Goal: Information Seeking & Learning: Get advice/opinions

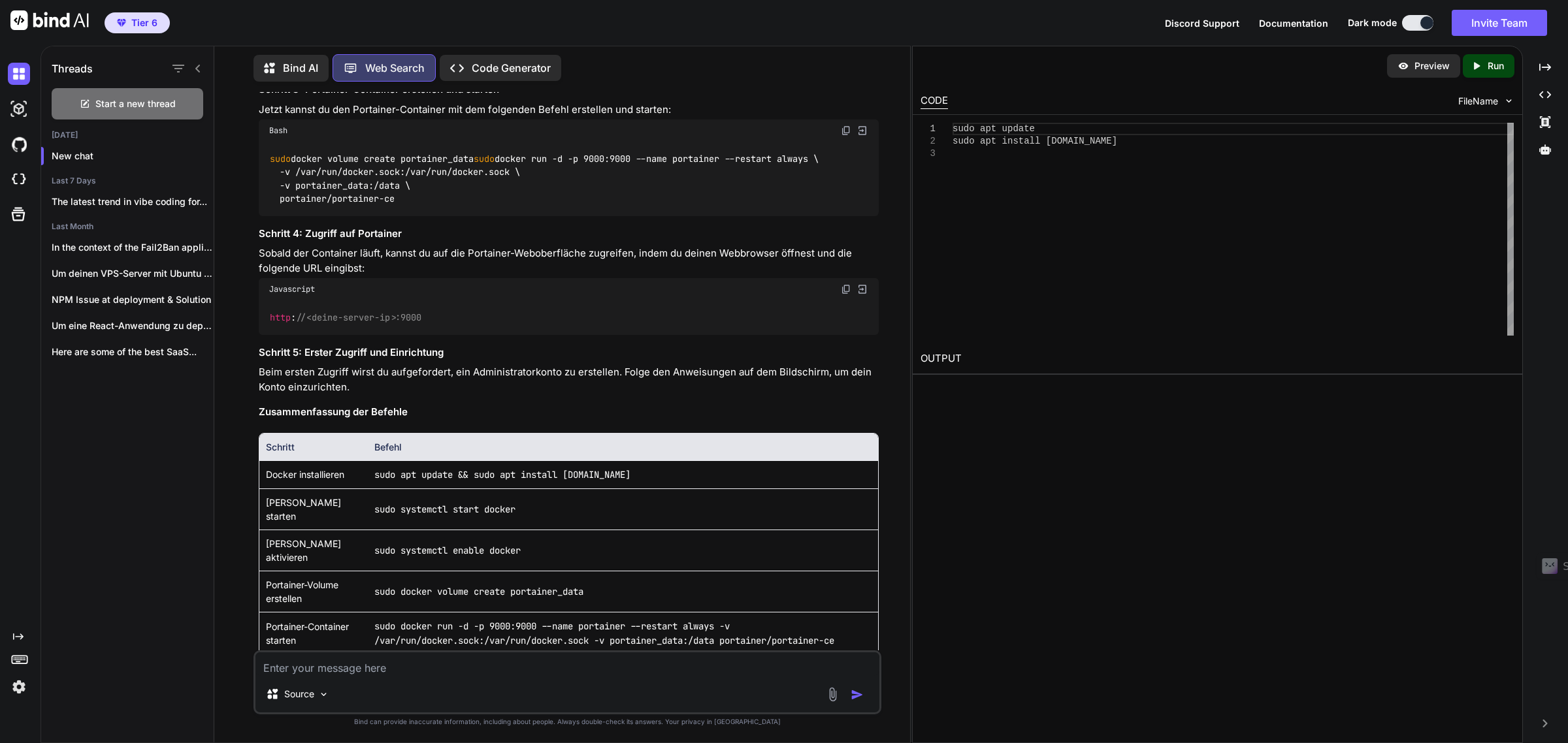
scroll to position [477, 0]
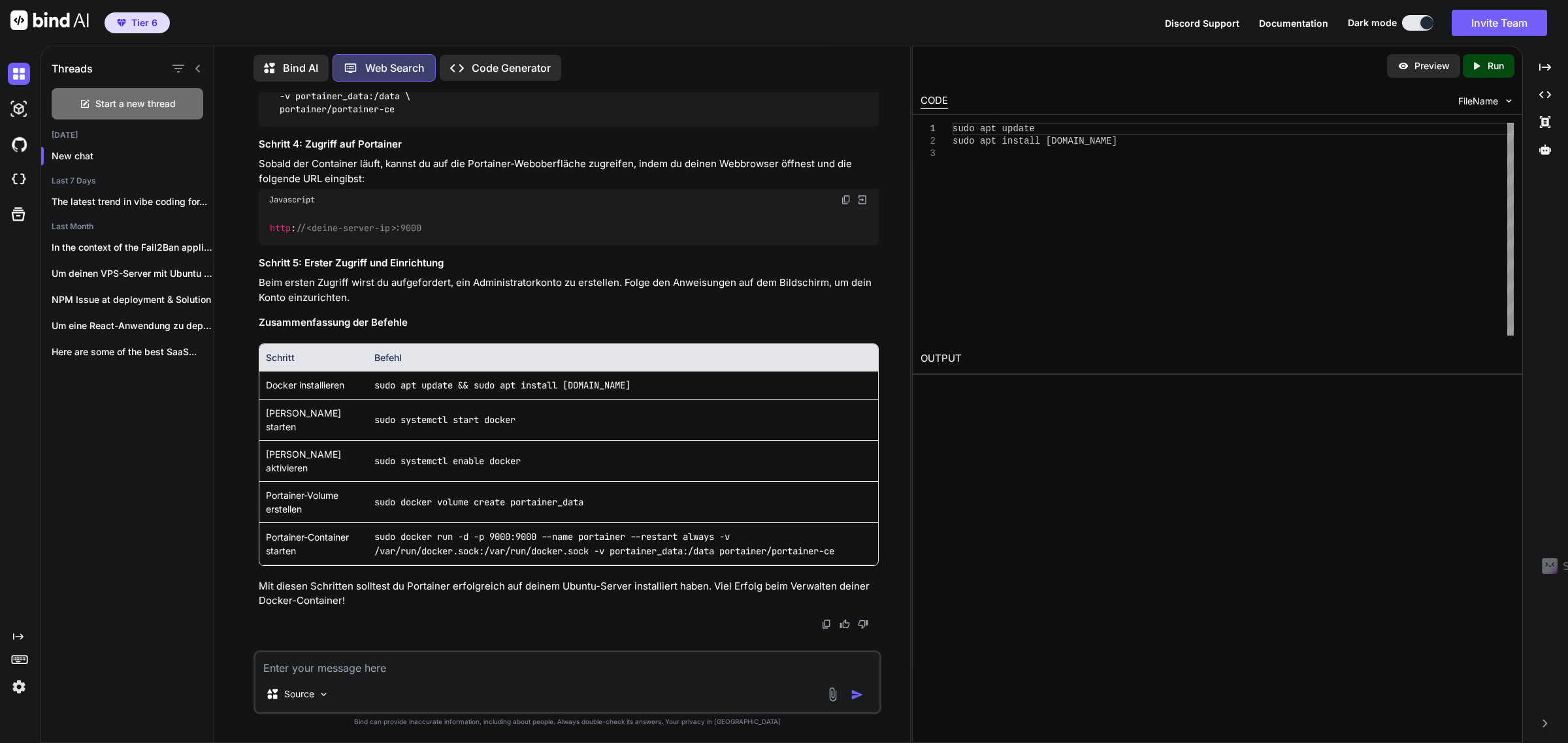
drag, startPoint x: 303, startPoint y: 675, endPoint x: 294, endPoint y: 664, distance: 14.2
click at [302, 675] on textarea at bounding box center [568, 664] width 624 height 23
type textarea "I"
paste textarea "Failed starting container: failed to set up container networking: driver failed…"
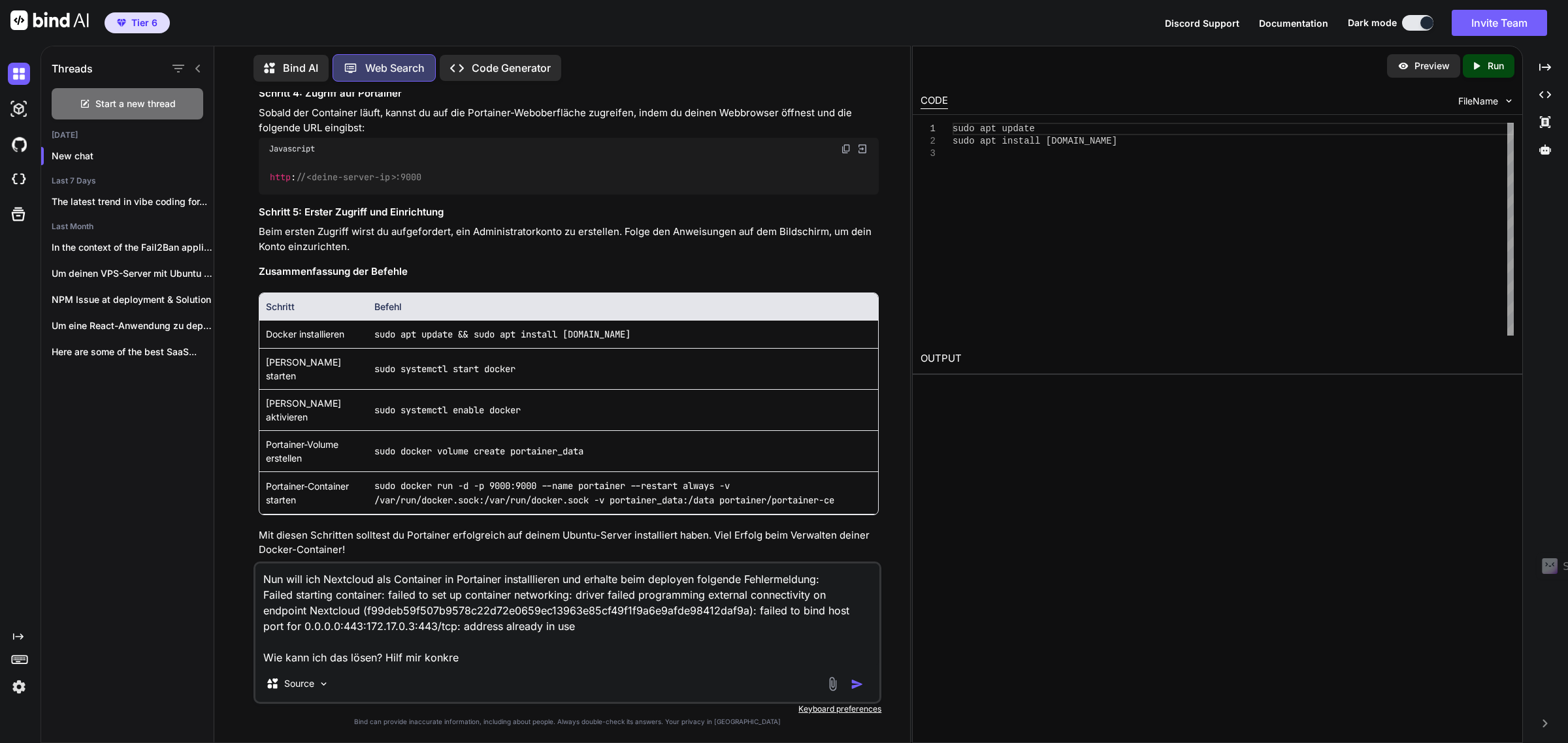
type textarea "Nun will ich Nextcloud als Container in Portainer installlieren und erhalte bei…"
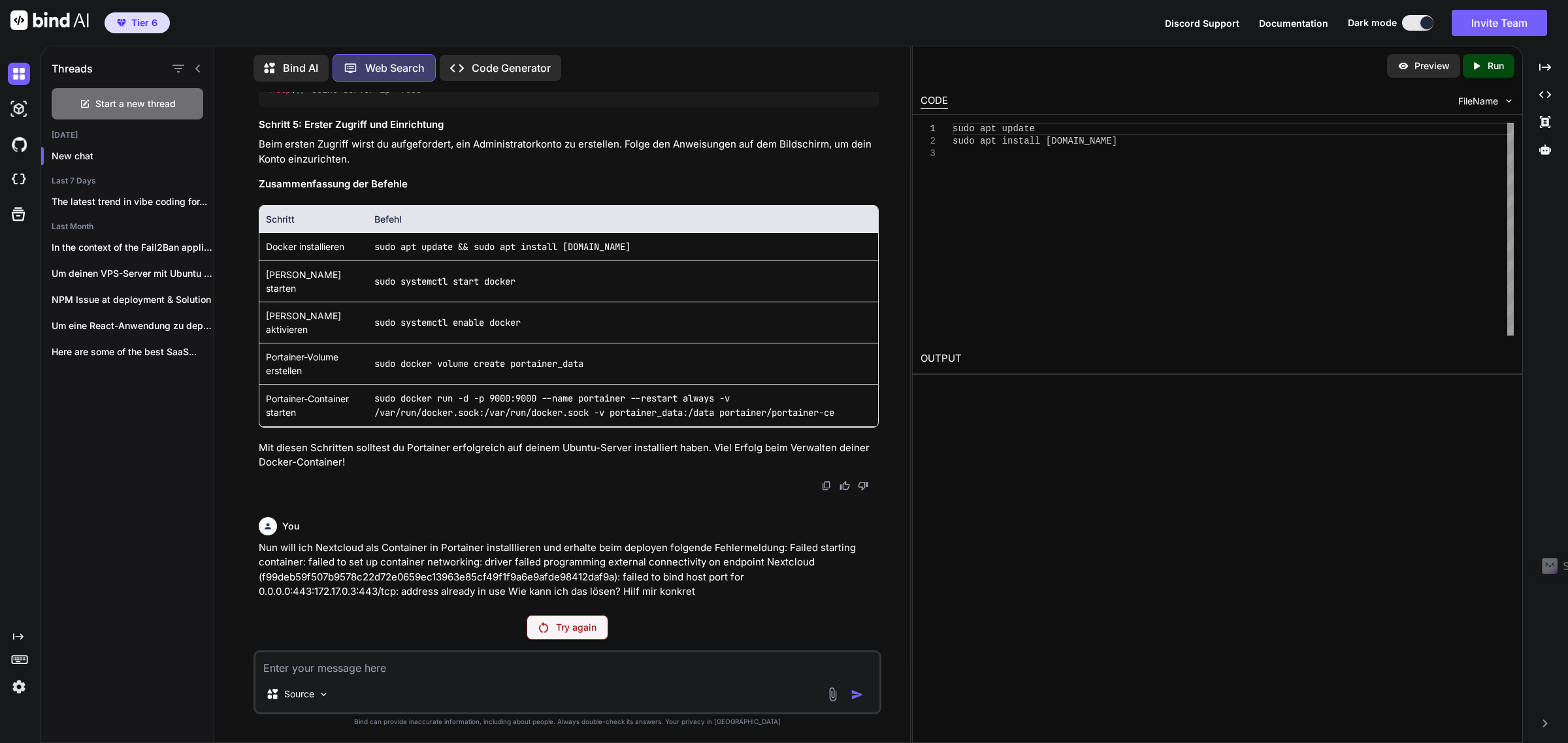
scroll to position [616, 0]
click at [564, 628] on p "Try again" at bounding box center [576, 627] width 40 height 13
click at [287, 558] on p "Nun will ich Nextcloud als Container in Portainer installlieren und erhalte bei…" at bounding box center [568, 571] width 621 height 59
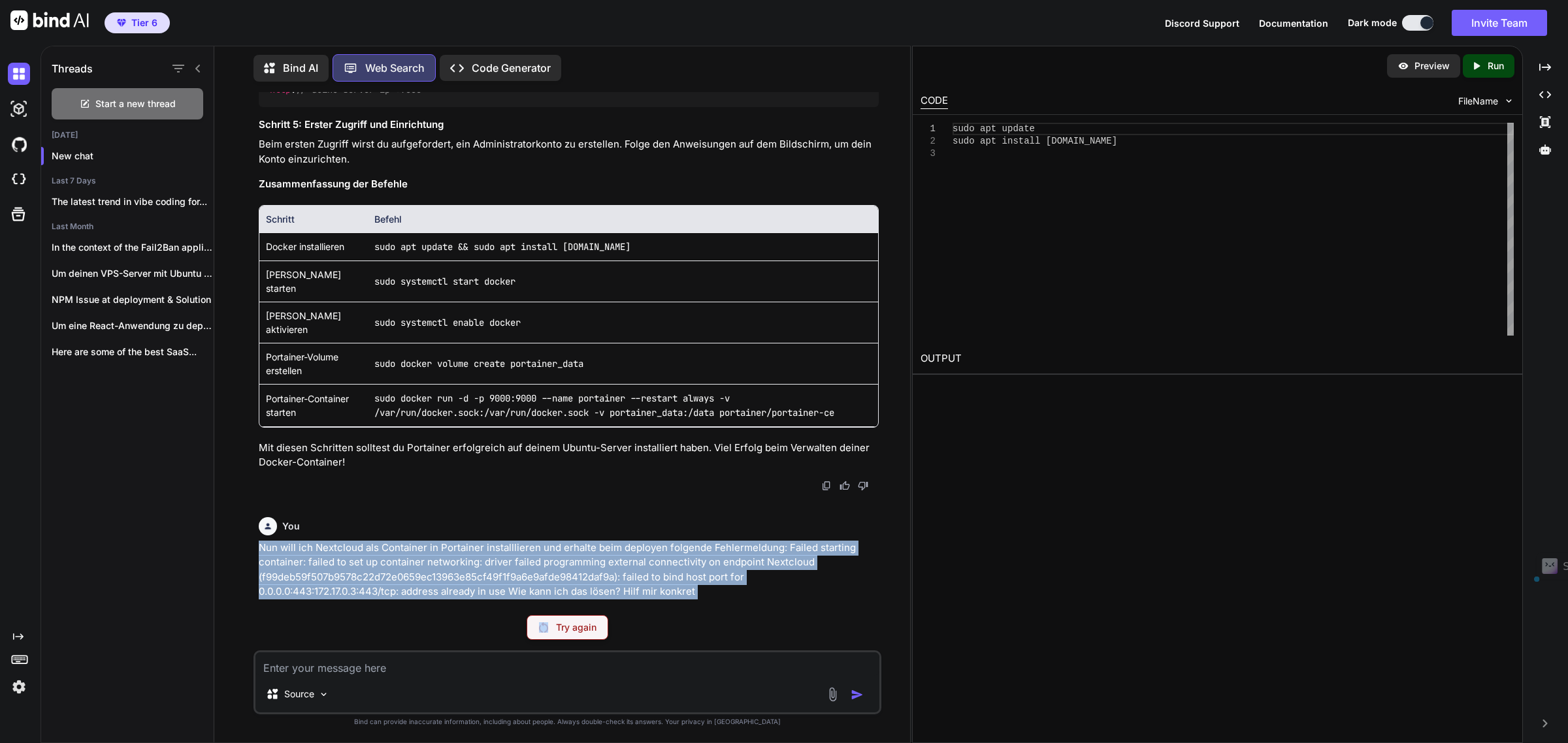
click at [287, 558] on p "Nun will ich Nextcloud als Container in Portainer installlieren und erhalte bei…" at bounding box center [568, 571] width 621 height 59
copy div "Nun will ich Nextcloud als Container in Portainer installlieren und erhalte bei…"
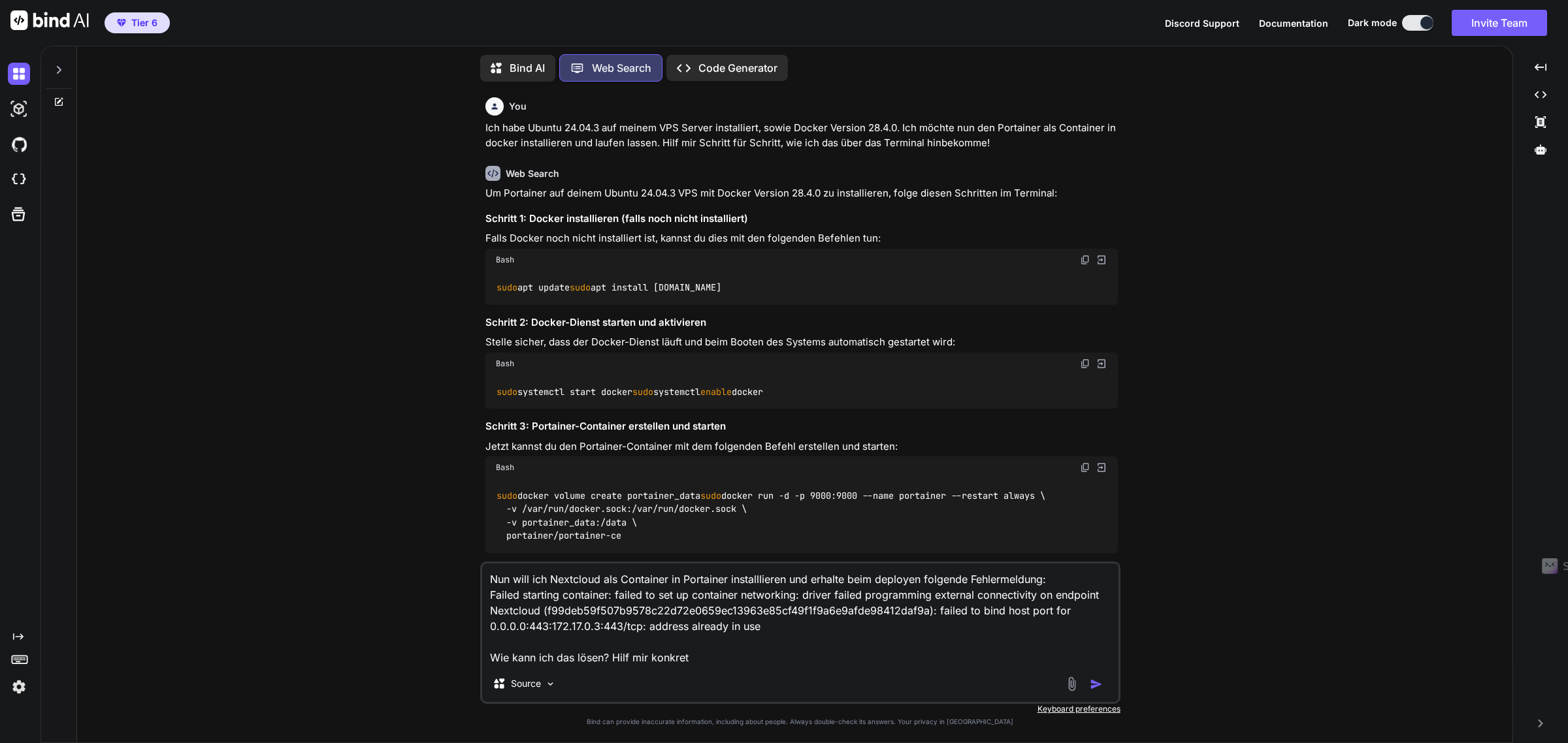
scroll to position [553, 0]
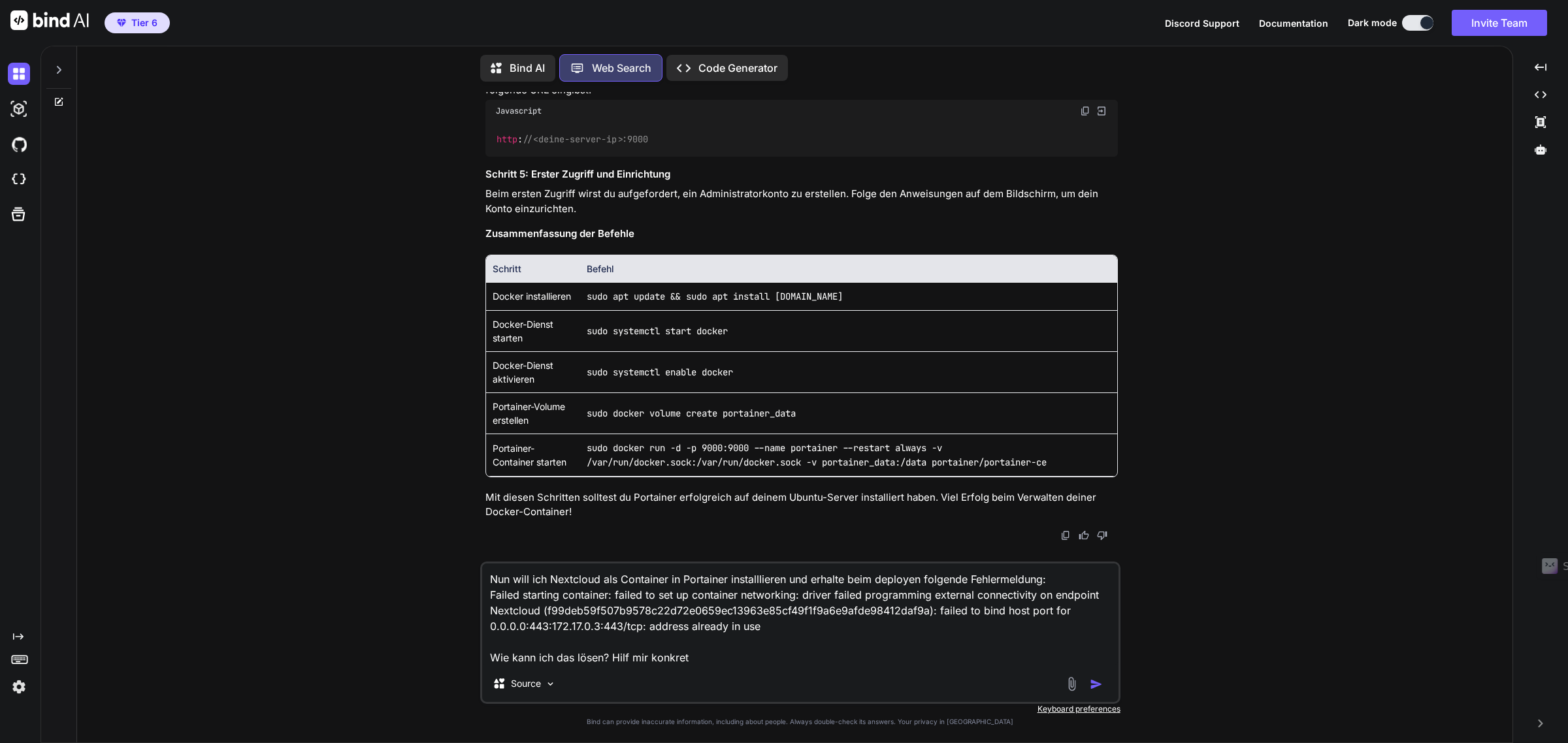
click at [1097, 681] on img "button" at bounding box center [1096, 684] width 13 height 13
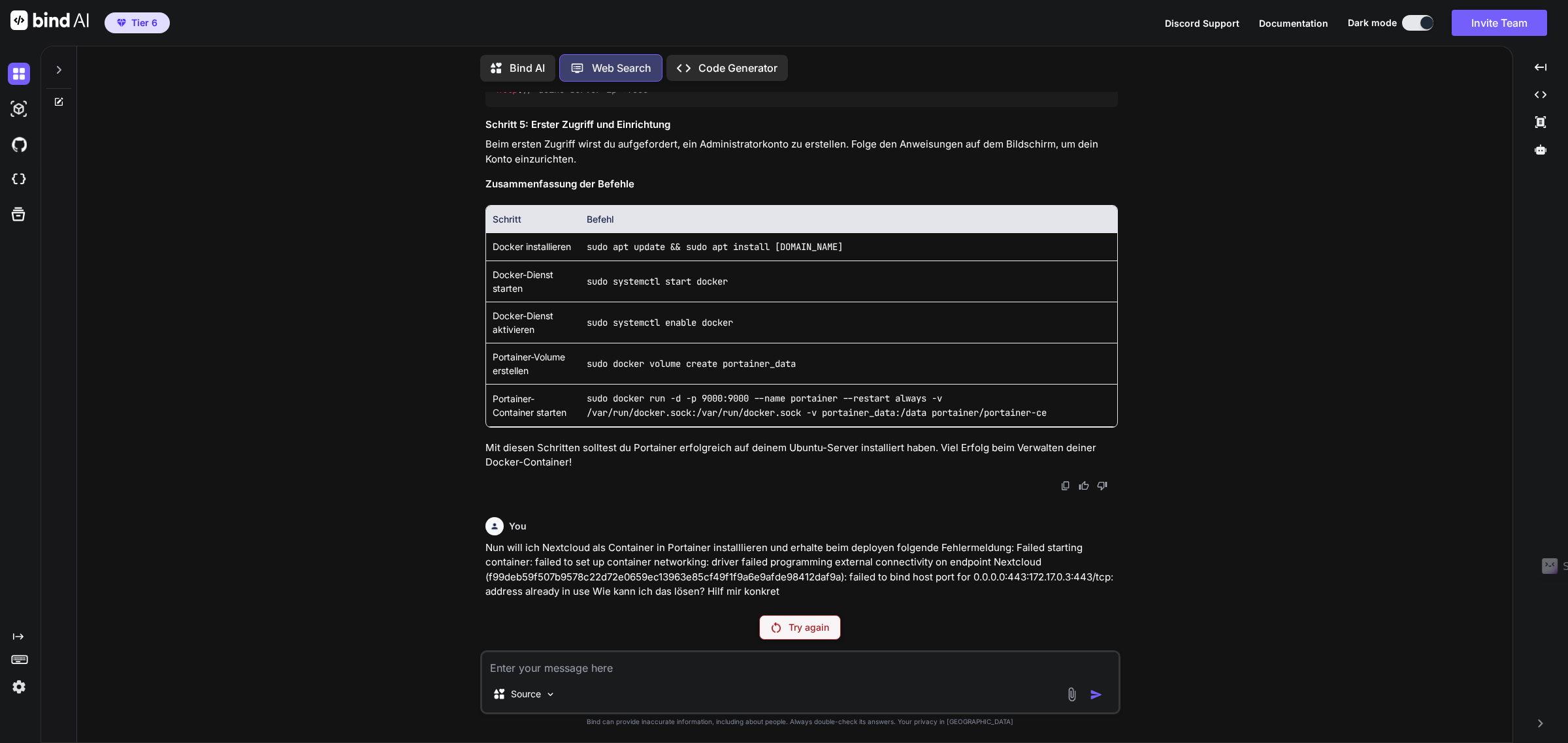
scroll to position [603, 0]
click at [66, 97] on div at bounding box center [58, 102] width 35 height 10
type textarea "x"
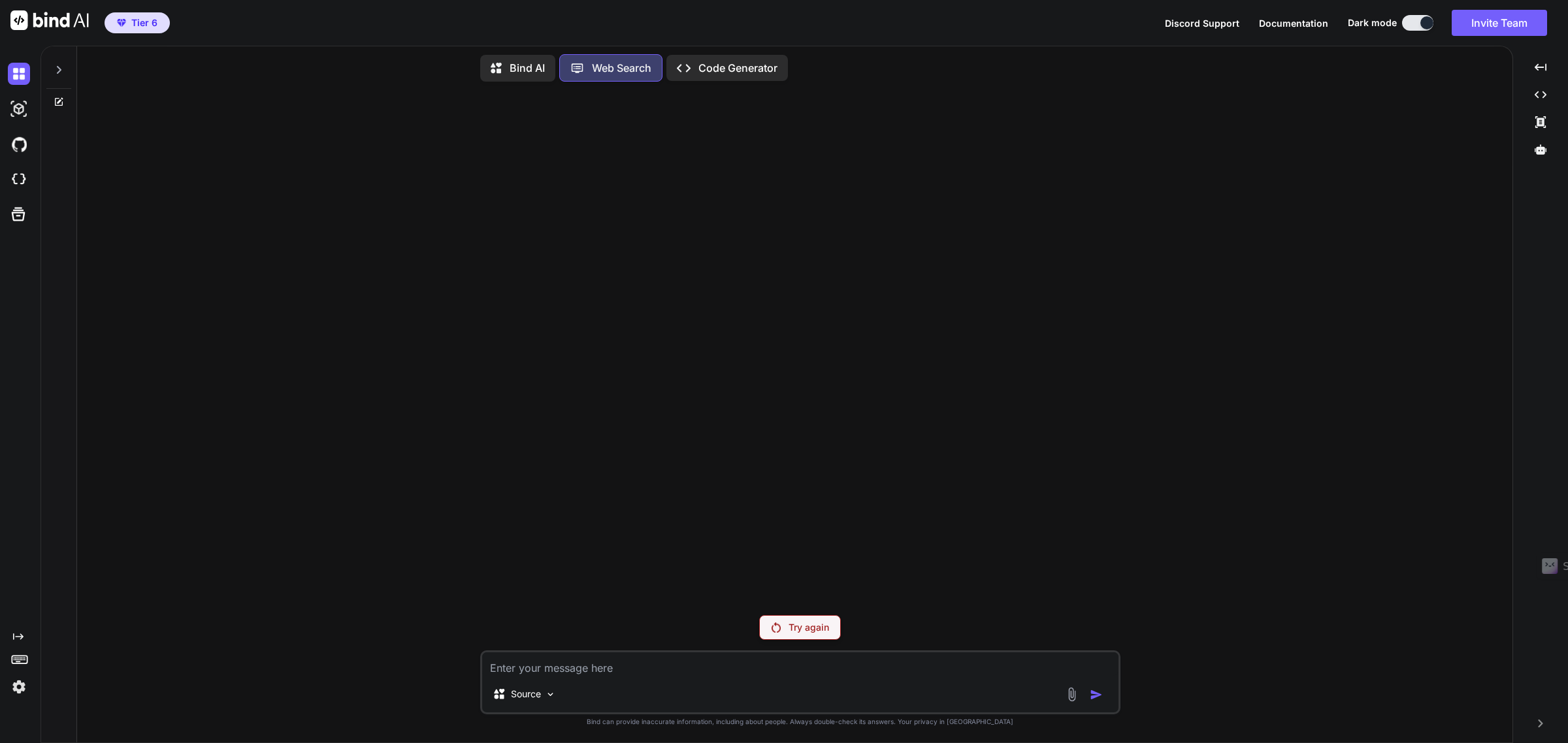
click at [548, 680] on div "Source" at bounding box center [800, 682] width 640 height 64
click at [548, 675] on textarea at bounding box center [800, 664] width 636 height 23
paste textarea "Nun will ich Nextcloud als Container in Portainer installlieren und erhalte bei…"
type textarea "Nun will ich Nextcloud als Container in Portainer installlieren und erhalte bei…"
type textarea "x"
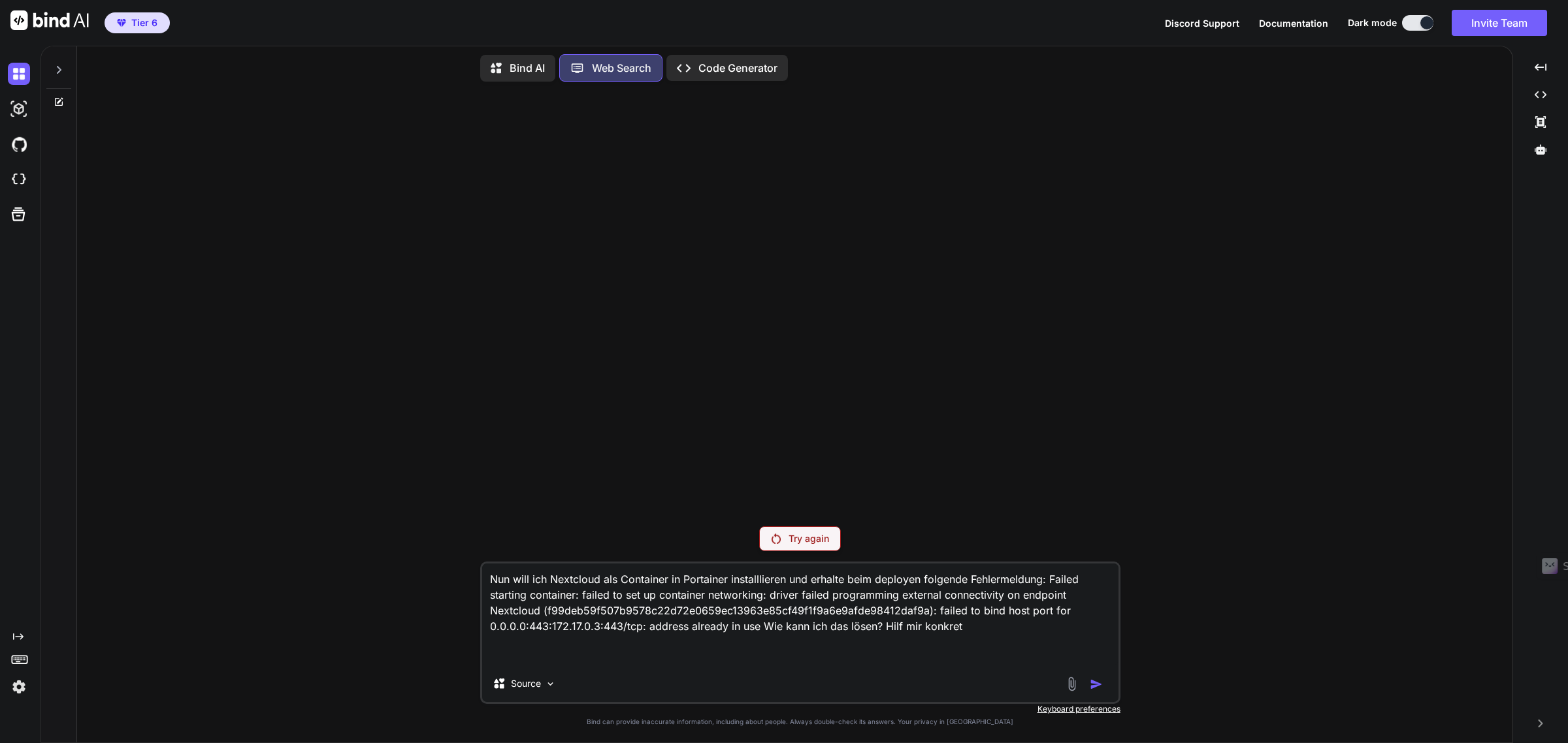
type textarea "Nun will ich Nextcloud als Container in Portainer installlieren und erhalte bei…"
type textarea "x"
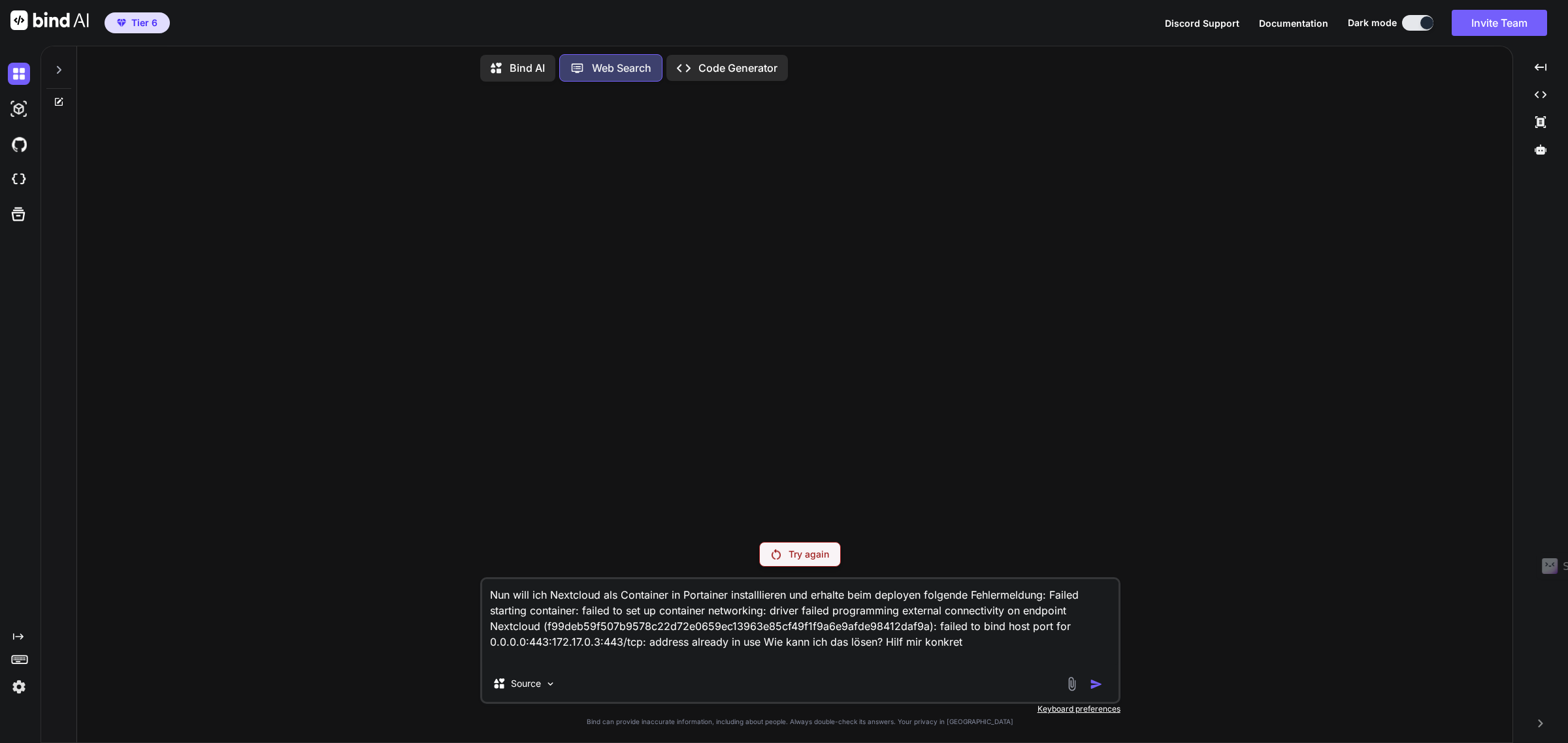
type textarea "Nun will ich Nextcloud als Container in Portainer installlieren und erhalte bei…"
type textarea "x"
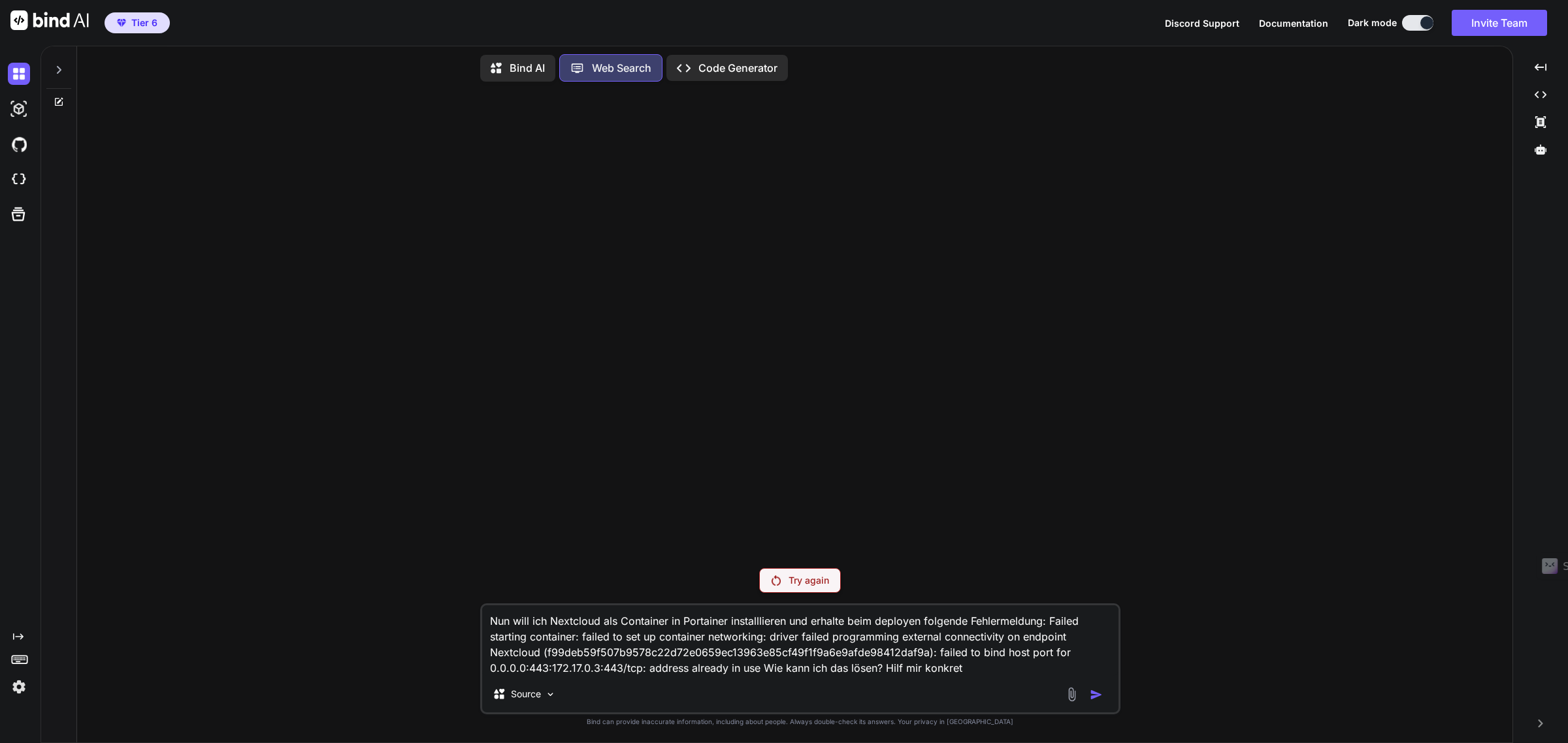
click at [1014, 665] on textarea "Nun will ich Nextcloud als Container in Portainer installlieren und erhalte bei…" at bounding box center [800, 641] width 636 height 71
type textarea "Nun will ich Nextcloud als Container in Portainer installlieren und erhalte bei…"
type textarea "x"
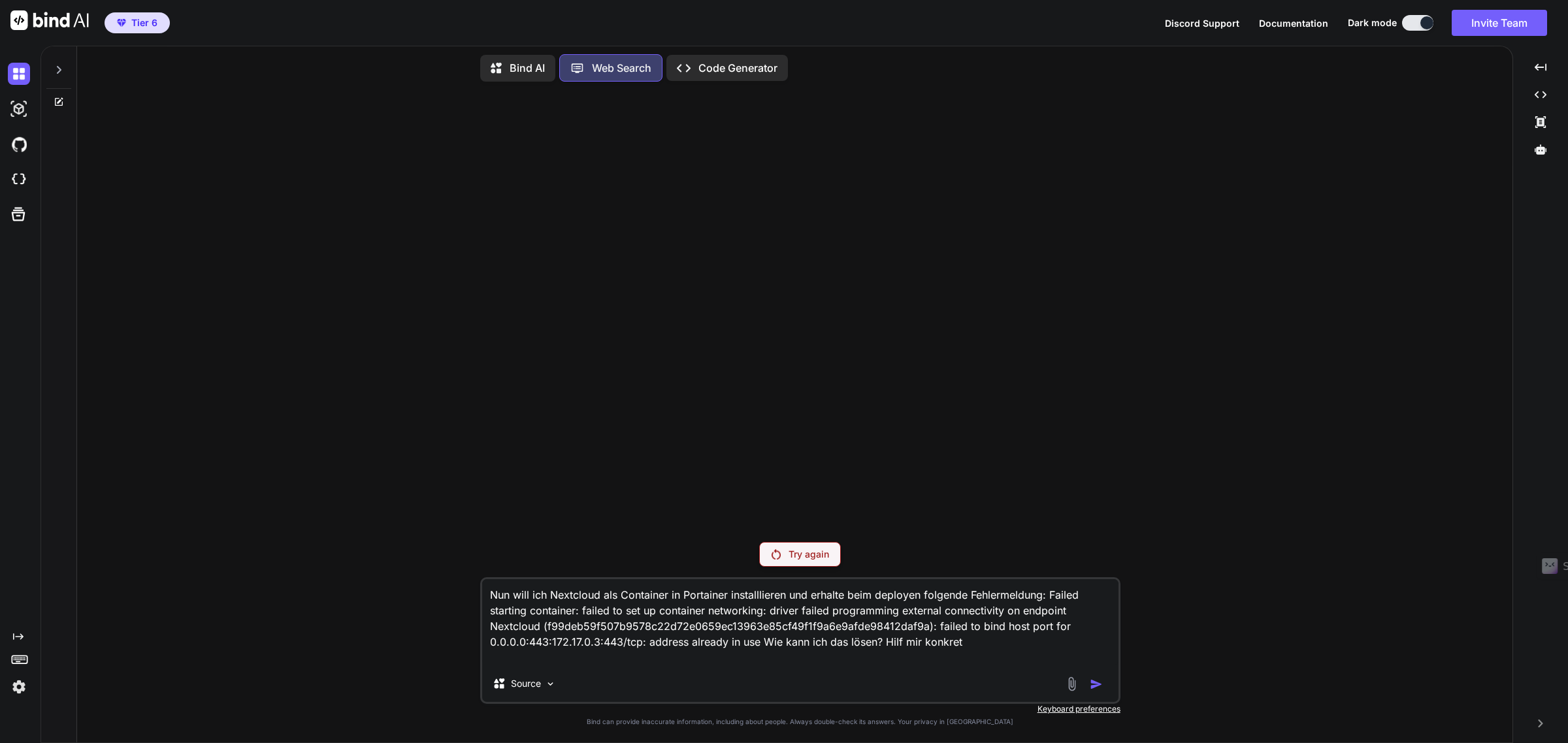
type textarea "Nun will ich Nextcloud als Container in Portainer installlieren und erhalte bei…"
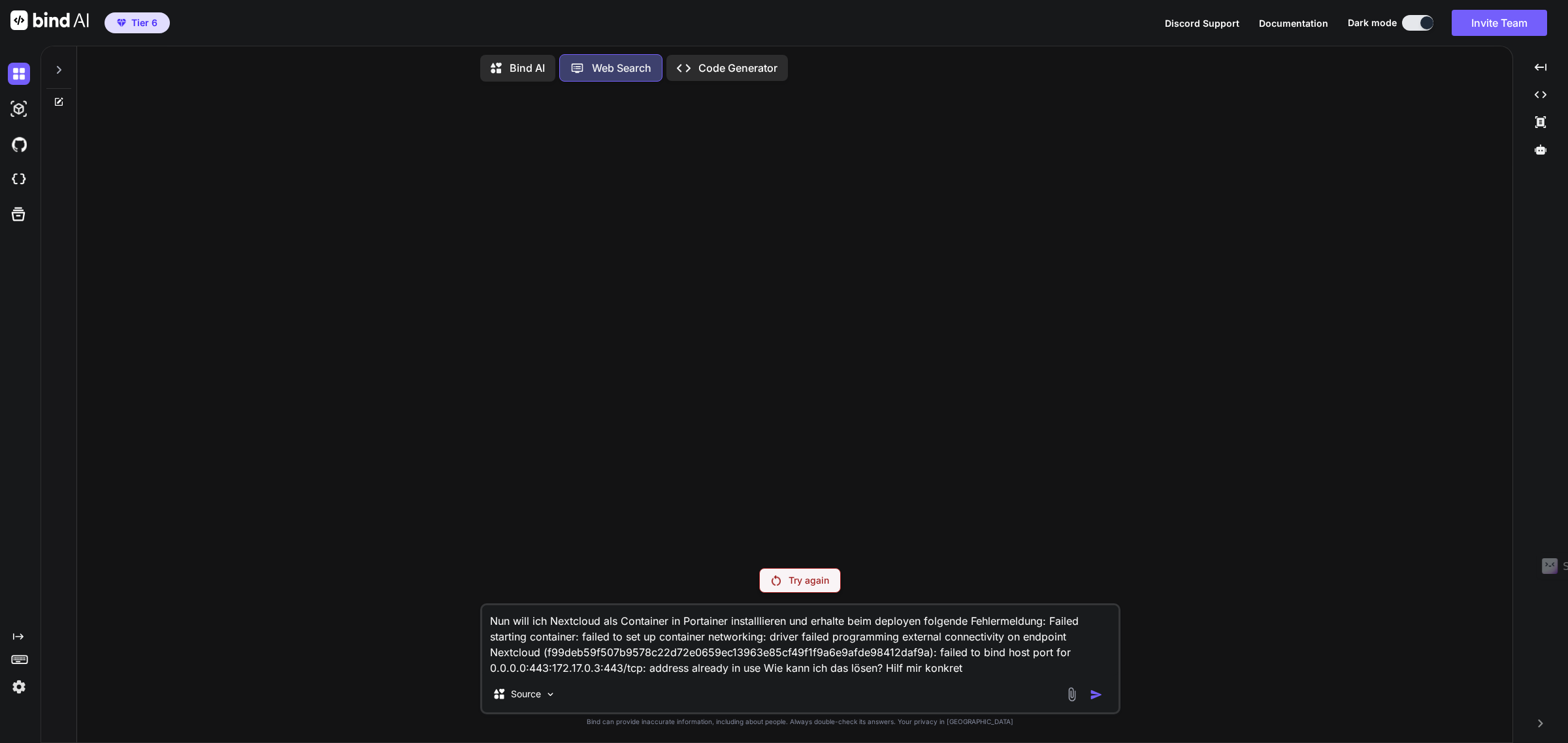
click at [1118, 697] on div "Nun will ich Nextcloud als Container in Portainer installlieren und erhalte bei…" at bounding box center [800, 658] width 640 height 111
click at [784, 579] on div "Try again" at bounding box center [800, 581] width 82 height 25
click at [784, 582] on div "Try again" at bounding box center [800, 581] width 82 height 25
click at [784, 557] on div at bounding box center [801, 325] width 638 height 466
click at [784, 575] on div "Try again" at bounding box center [800, 581] width 82 height 25
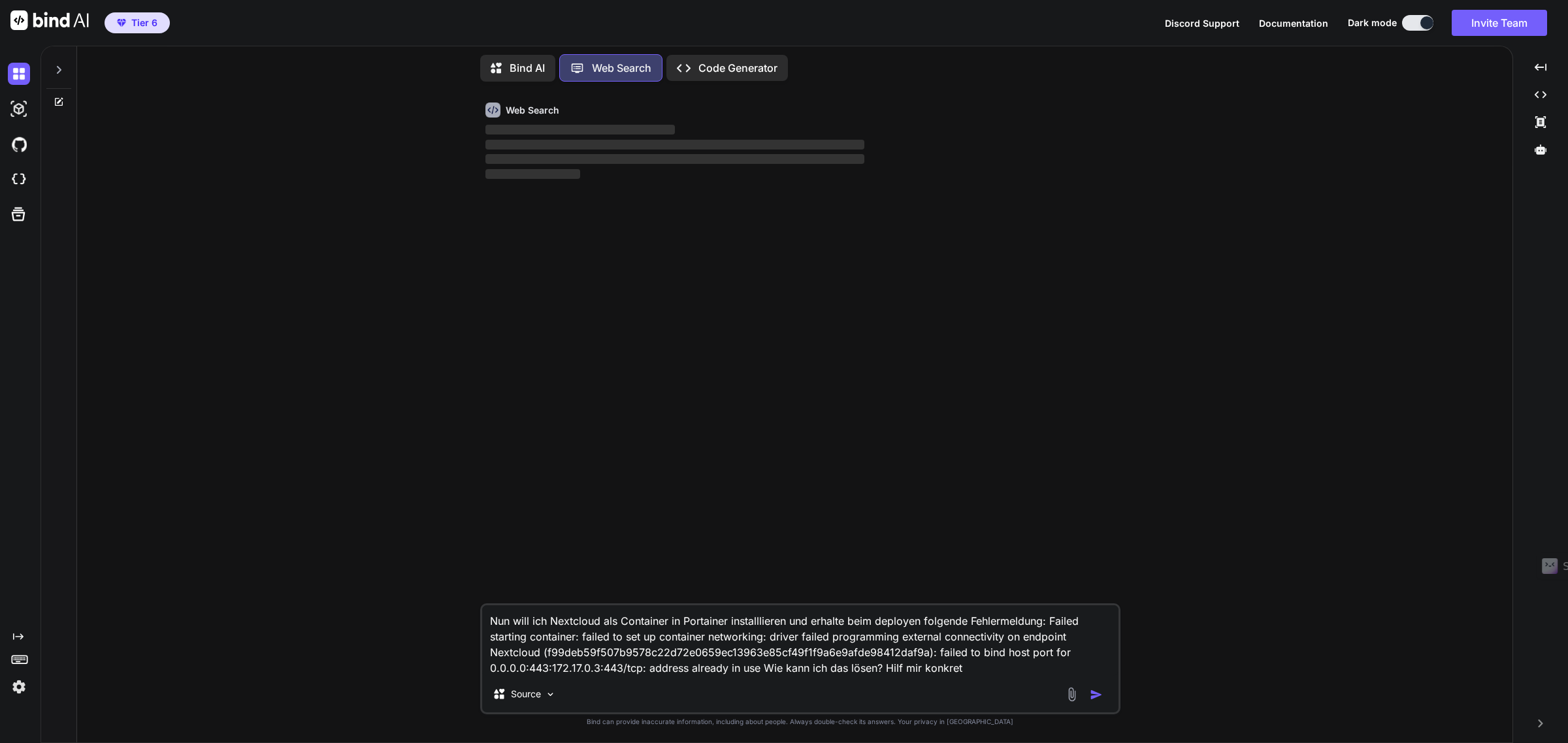
click at [61, 98] on icon at bounding box center [58, 102] width 10 height 10
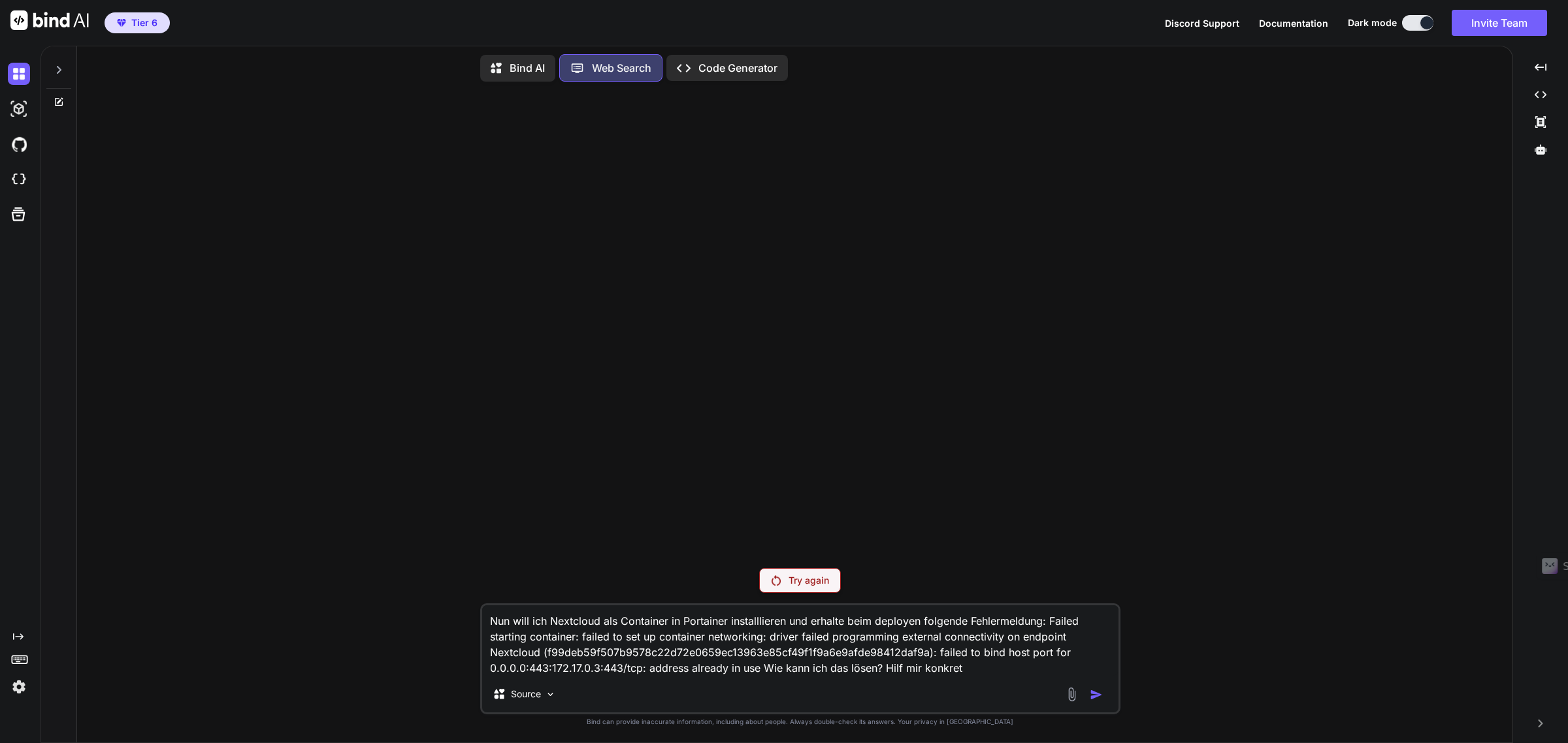
click at [61, 98] on icon at bounding box center [58, 102] width 10 height 10
click at [59, 64] on icon at bounding box center [58, 69] width 10 height 10
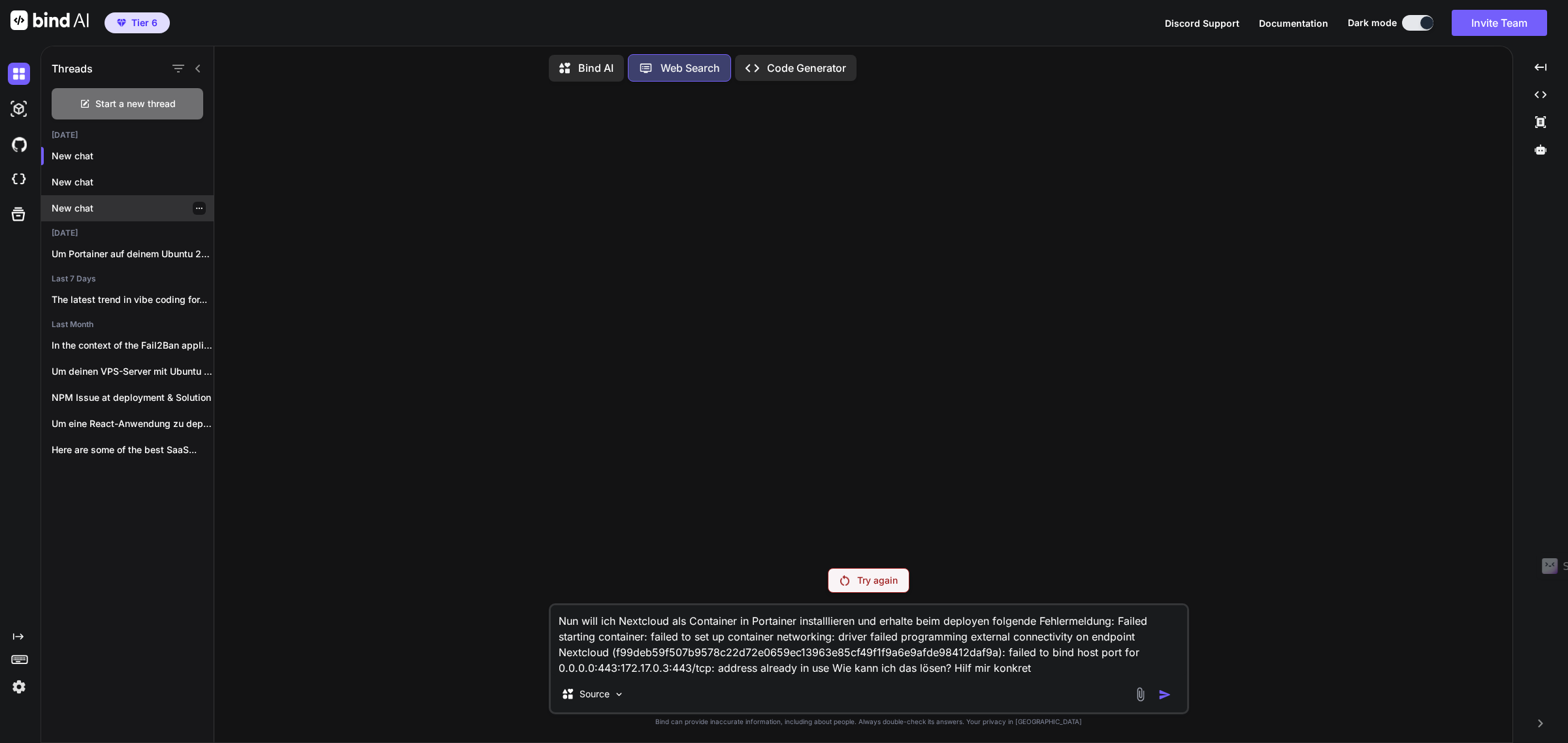
click at [105, 202] on p "New chat" at bounding box center [132, 208] width 162 height 13
click at [100, 258] on div "Um Portainer auf deinem Ubuntu 24.04.3 VPS..." at bounding box center [127, 254] width 172 height 26
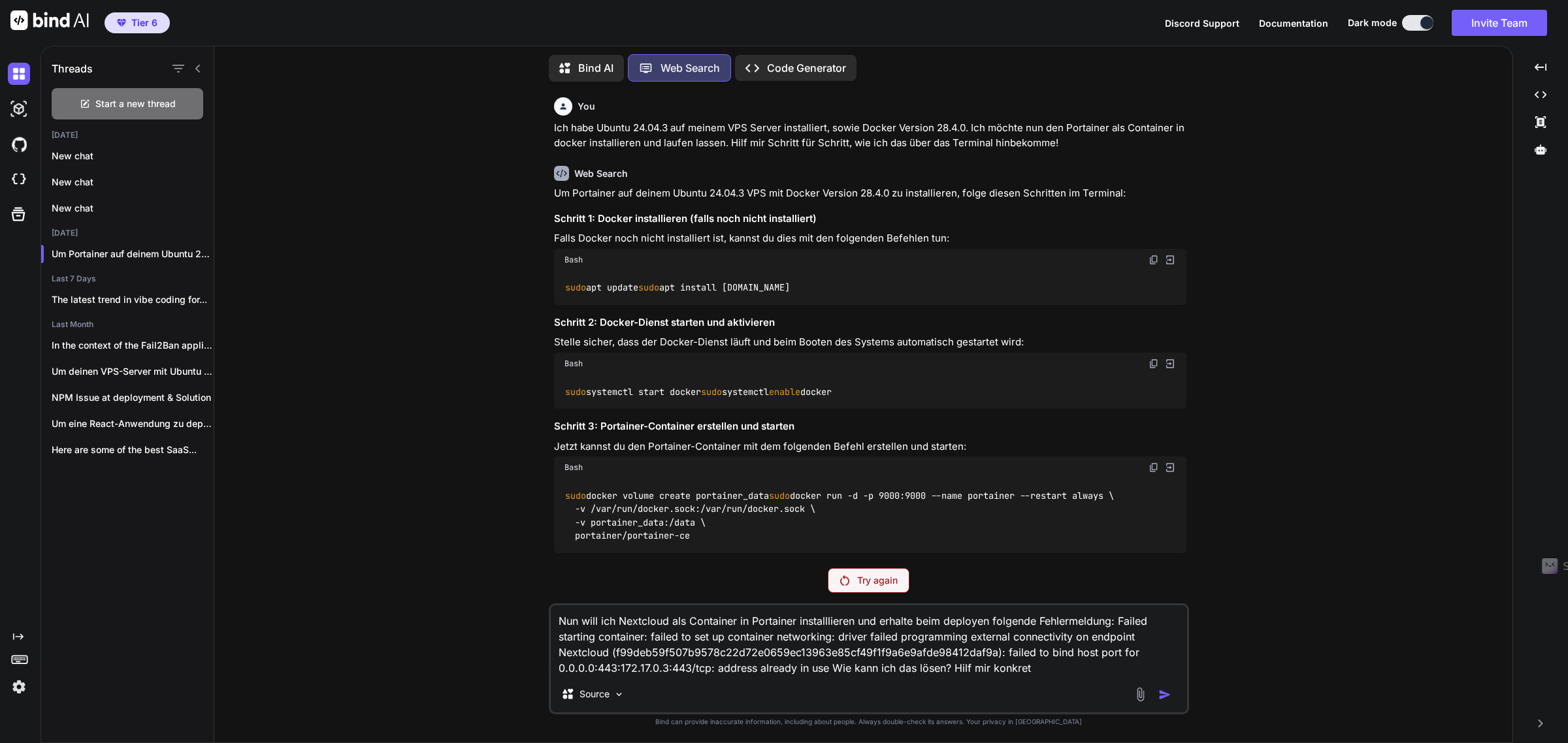
scroll to position [557, 0]
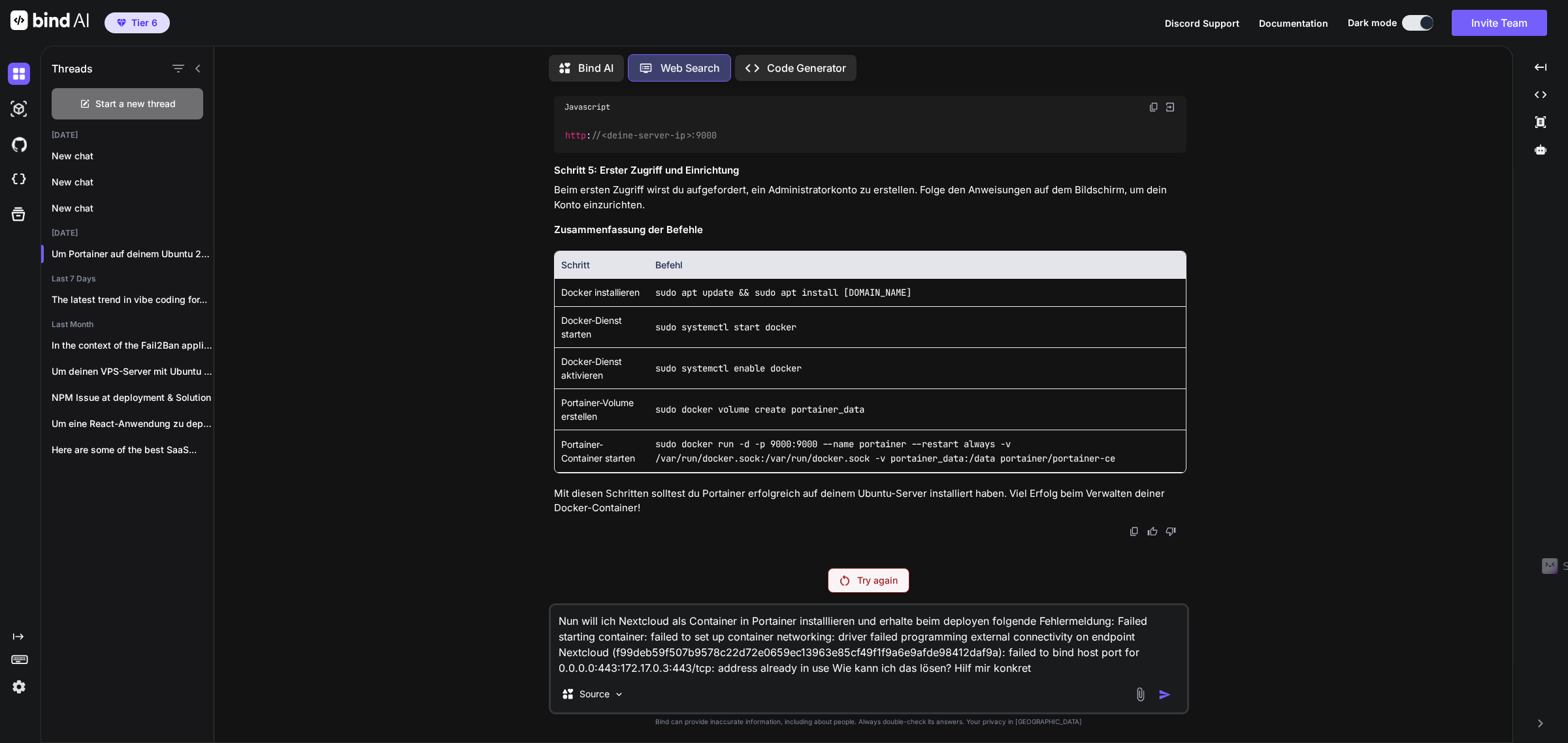
click at [16, 681] on img at bounding box center [19, 687] width 23 height 23
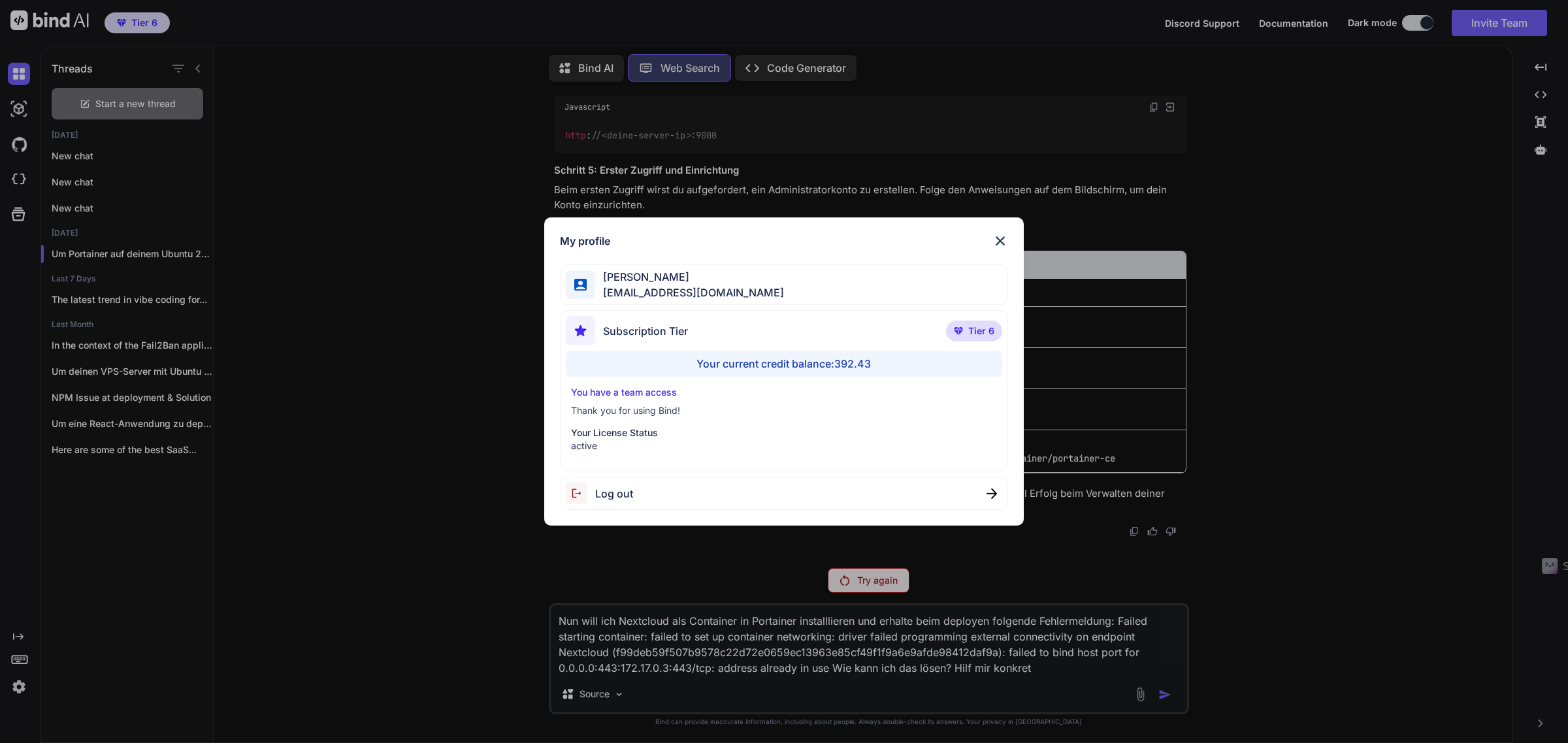
click at [619, 491] on span "Log out" at bounding box center [614, 494] width 38 height 16
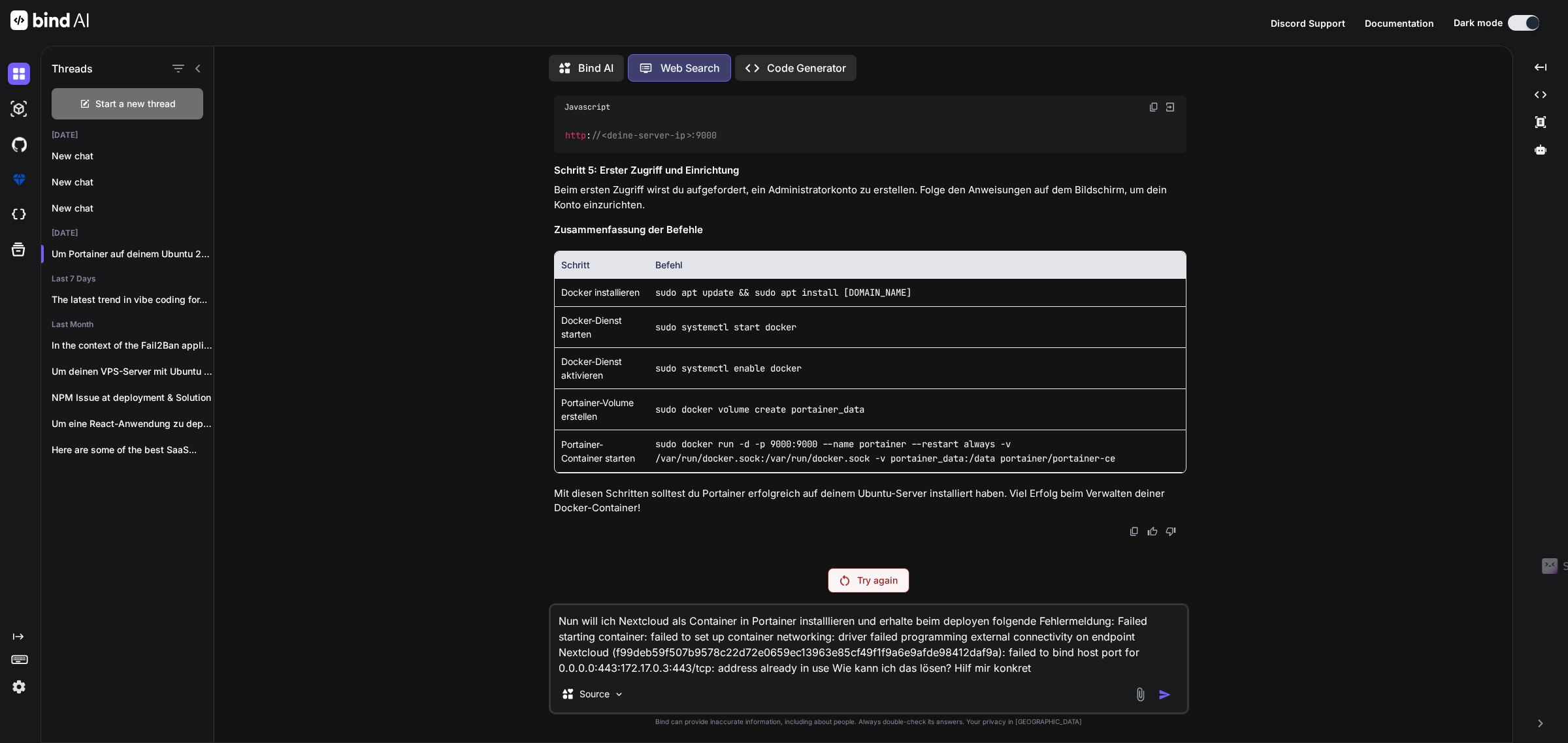
type textarea "x"
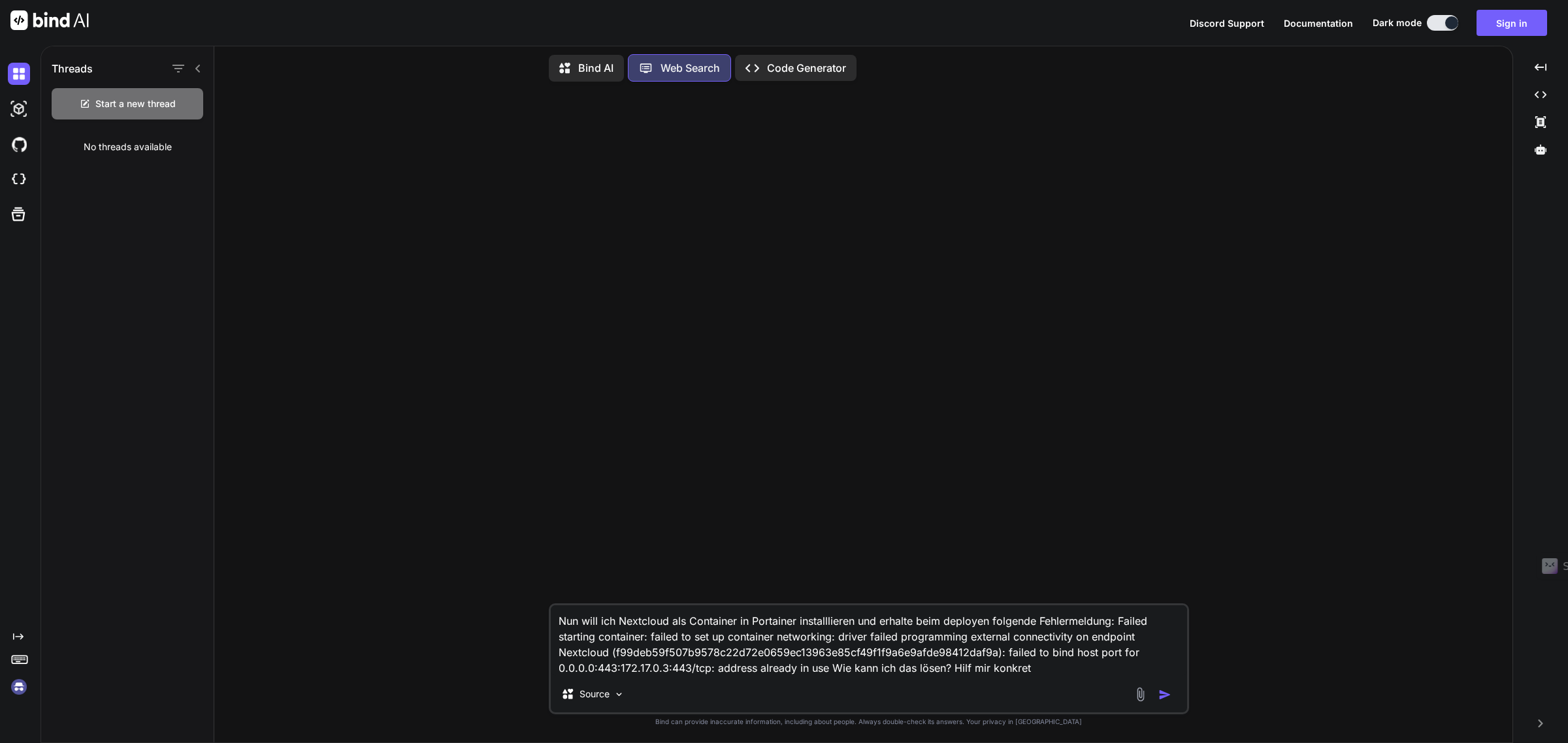
drag, startPoint x: 395, startPoint y: 592, endPoint x: 240, endPoint y: 232, distance: 392.0
click at [395, 592] on div "Nun will ich Nextcloud als Container in Portainer installlieren und erhalte bei…" at bounding box center [868, 418] width 1288 height 651
click at [22, 684] on img at bounding box center [19, 687] width 23 height 23
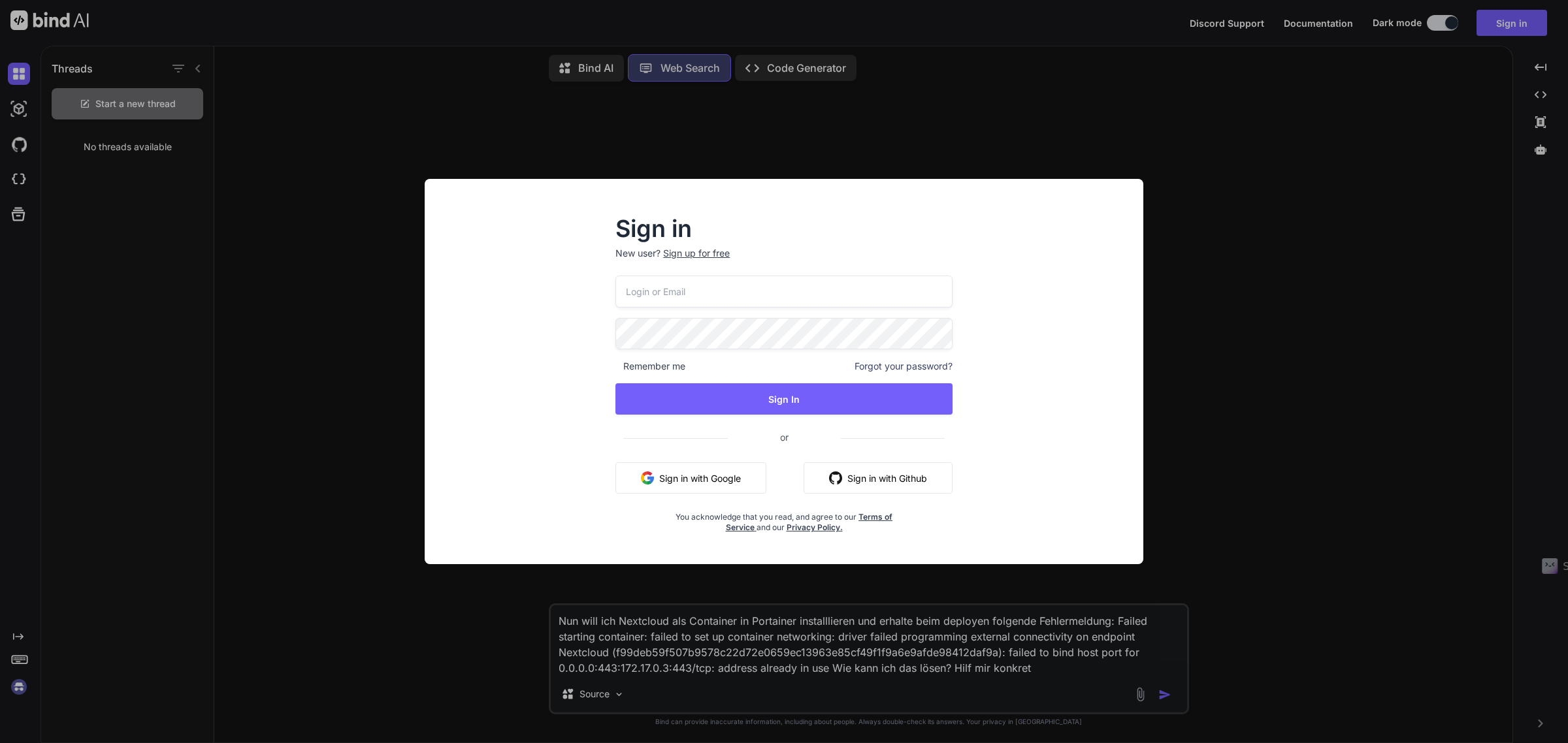
click at [781, 300] on input "email" at bounding box center [784, 291] width 337 height 32
click at [703, 291] on input "email" at bounding box center [784, 291] width 337 height 32
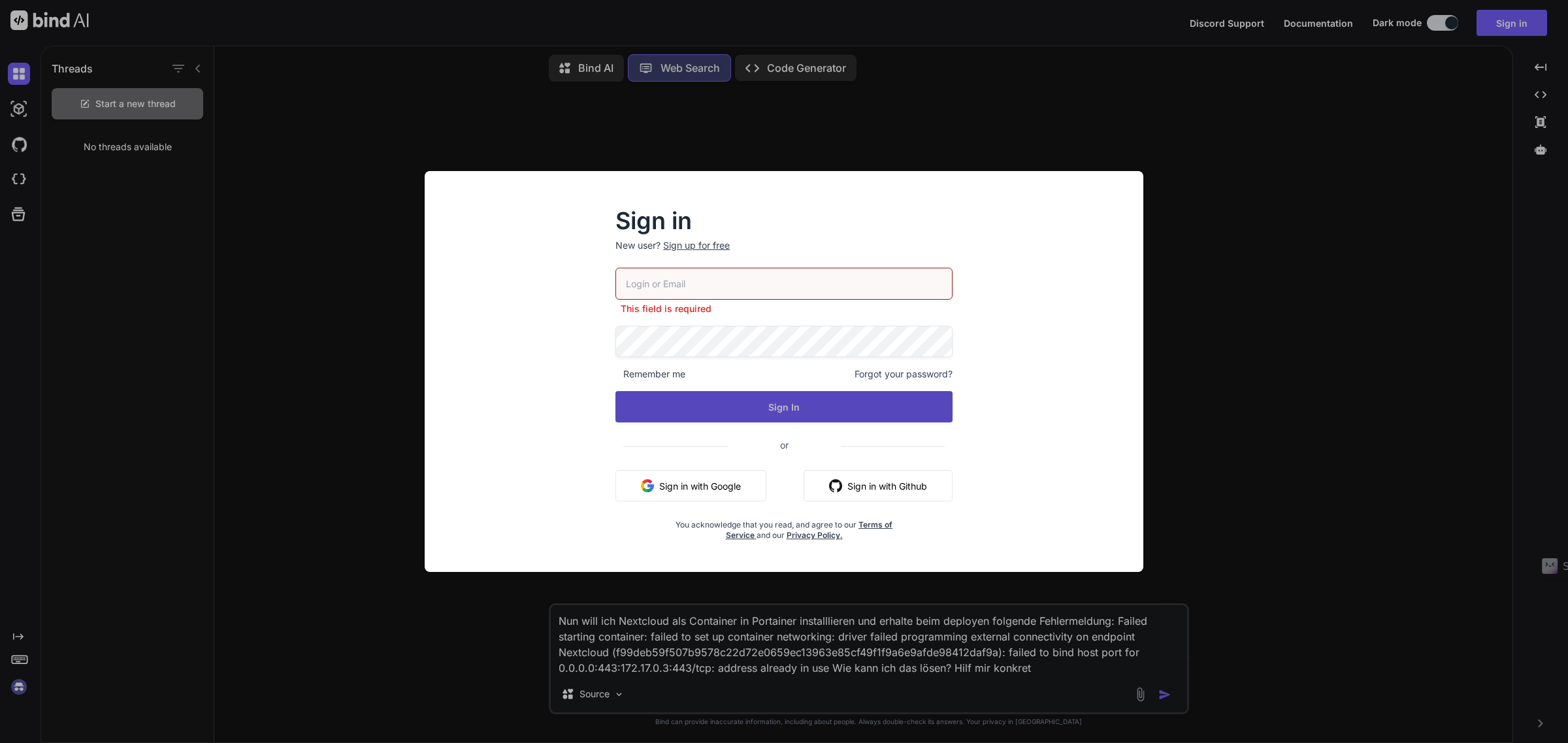
type input "[EMAIL_ADDRESS][DOMAIN_NAME]"
click at [762, 398] on button "Sign In" at bounding box center [784, 407] width 337 height 31
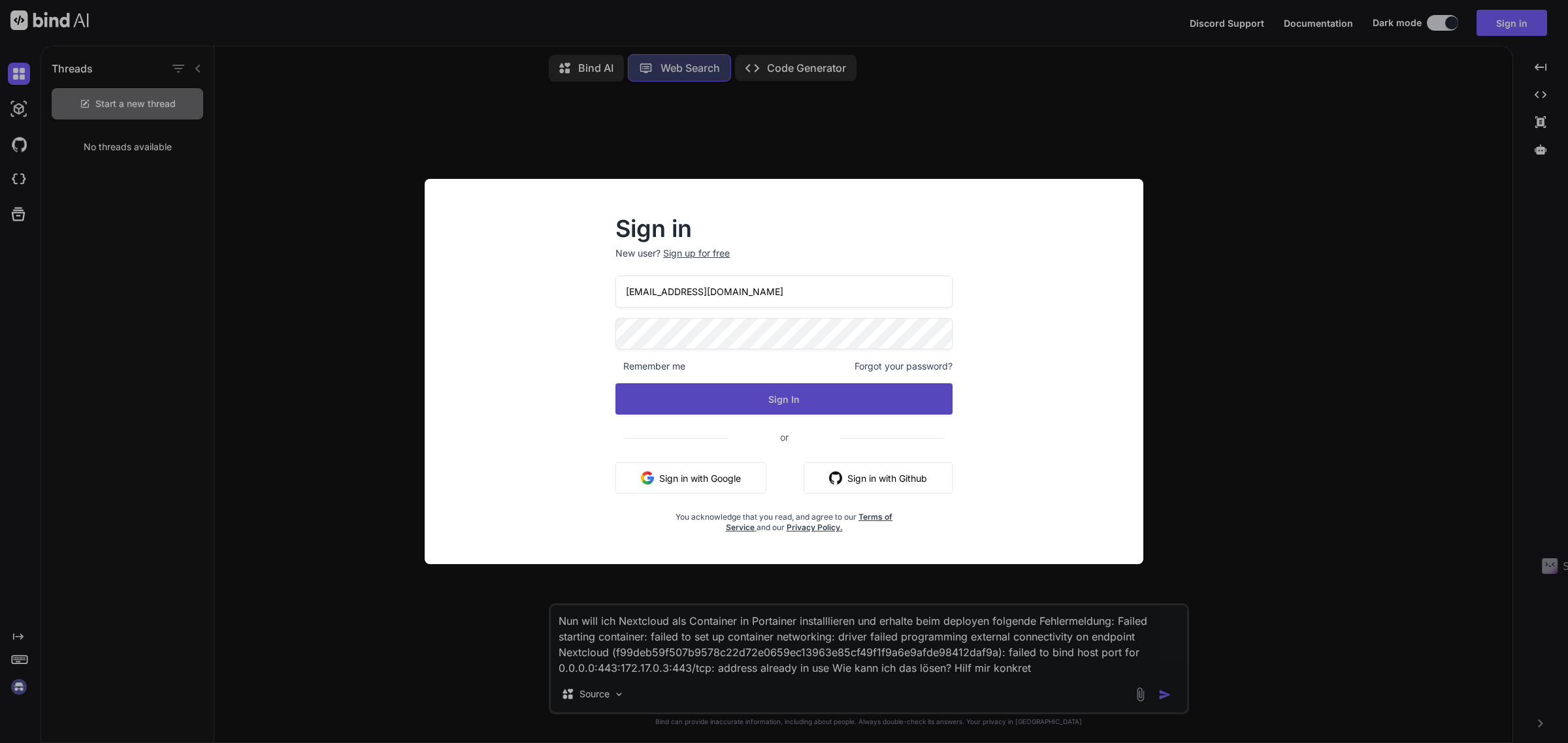
click at [775, 402] on button "Sign In" at bounding box center [784, 399] width 337 height 31
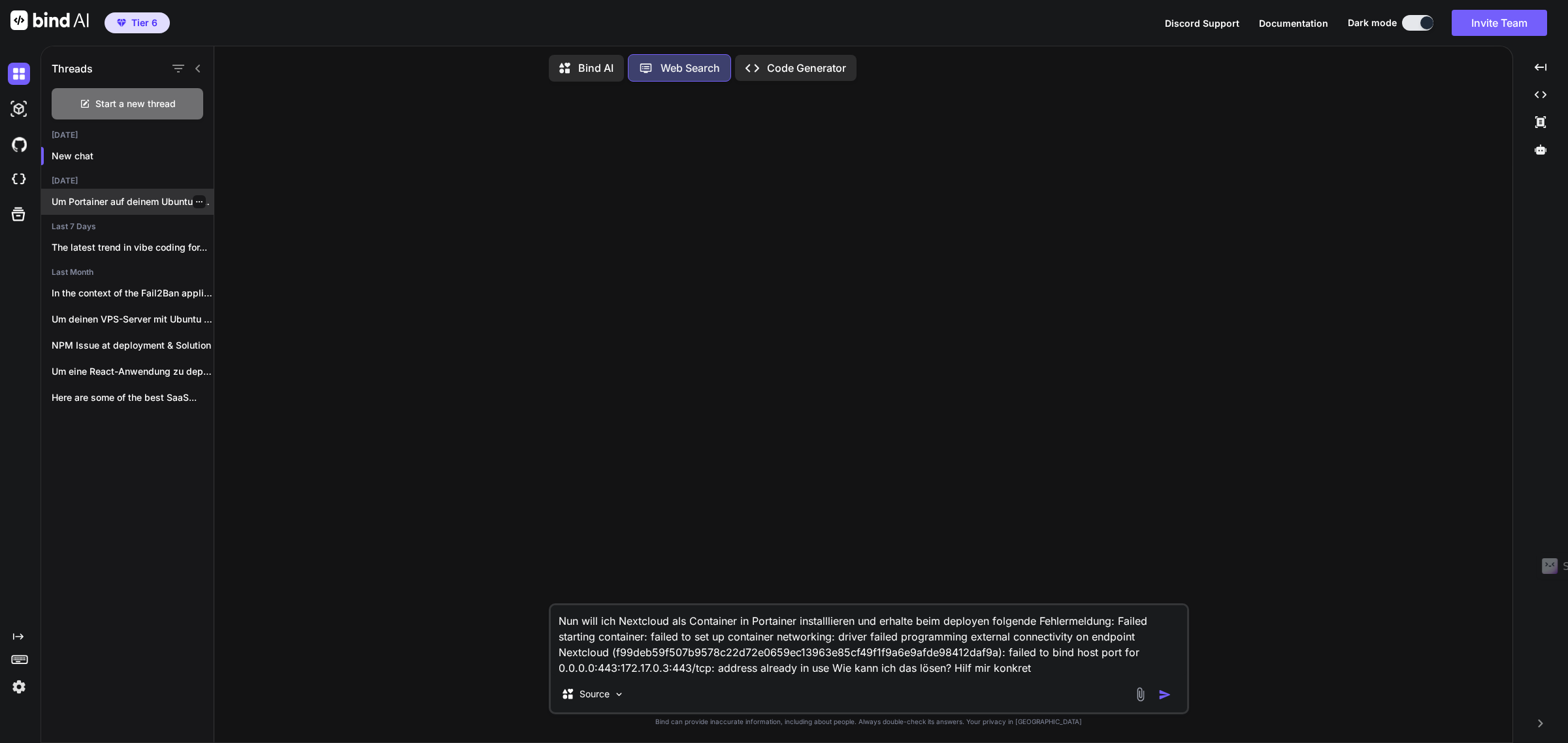
click at [124, 196] on p "Um Portainer auf deinem Ubuntu 24.04.3 VPS..." at bounding box center [132, 202] width 162 height 13
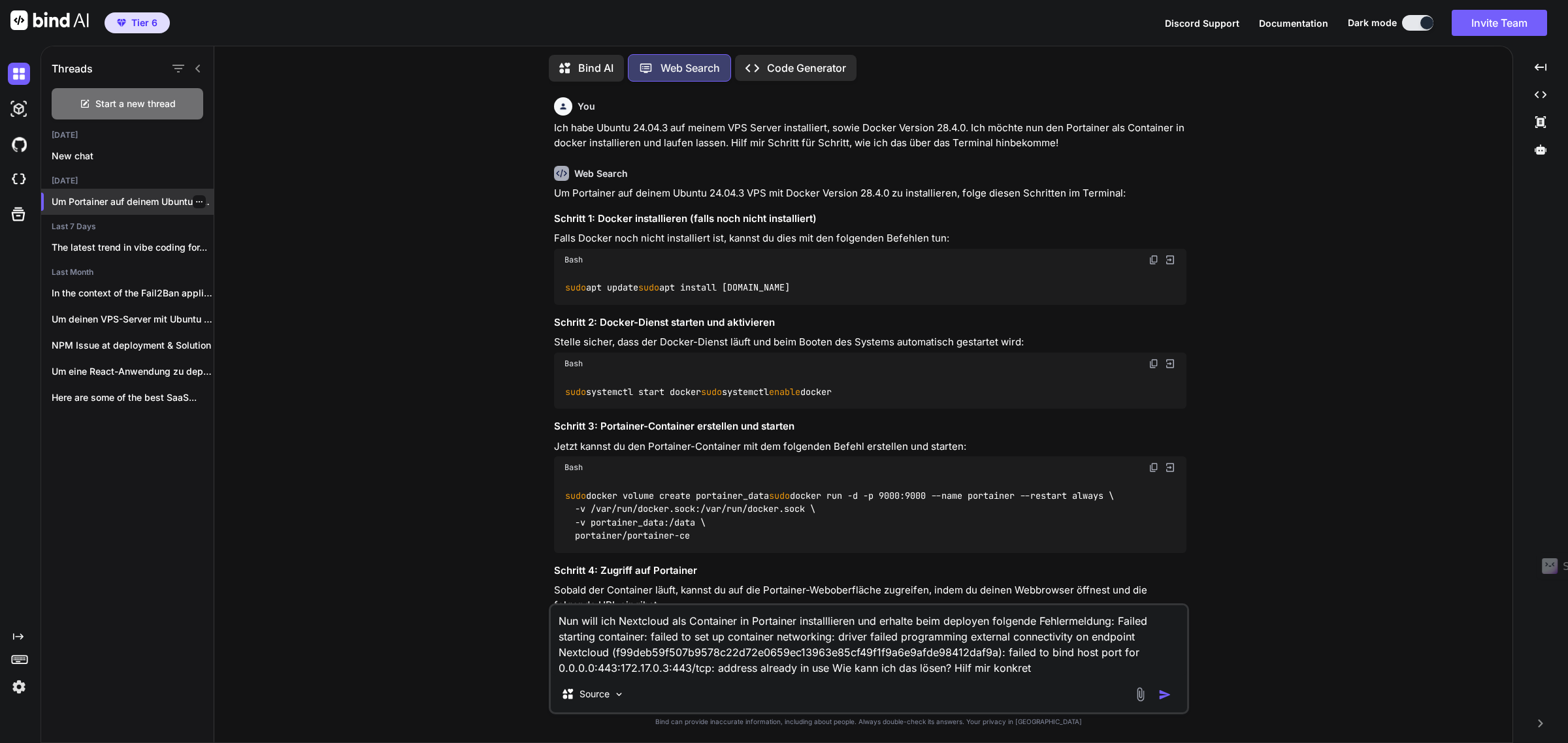
scroll to position [511, 0]
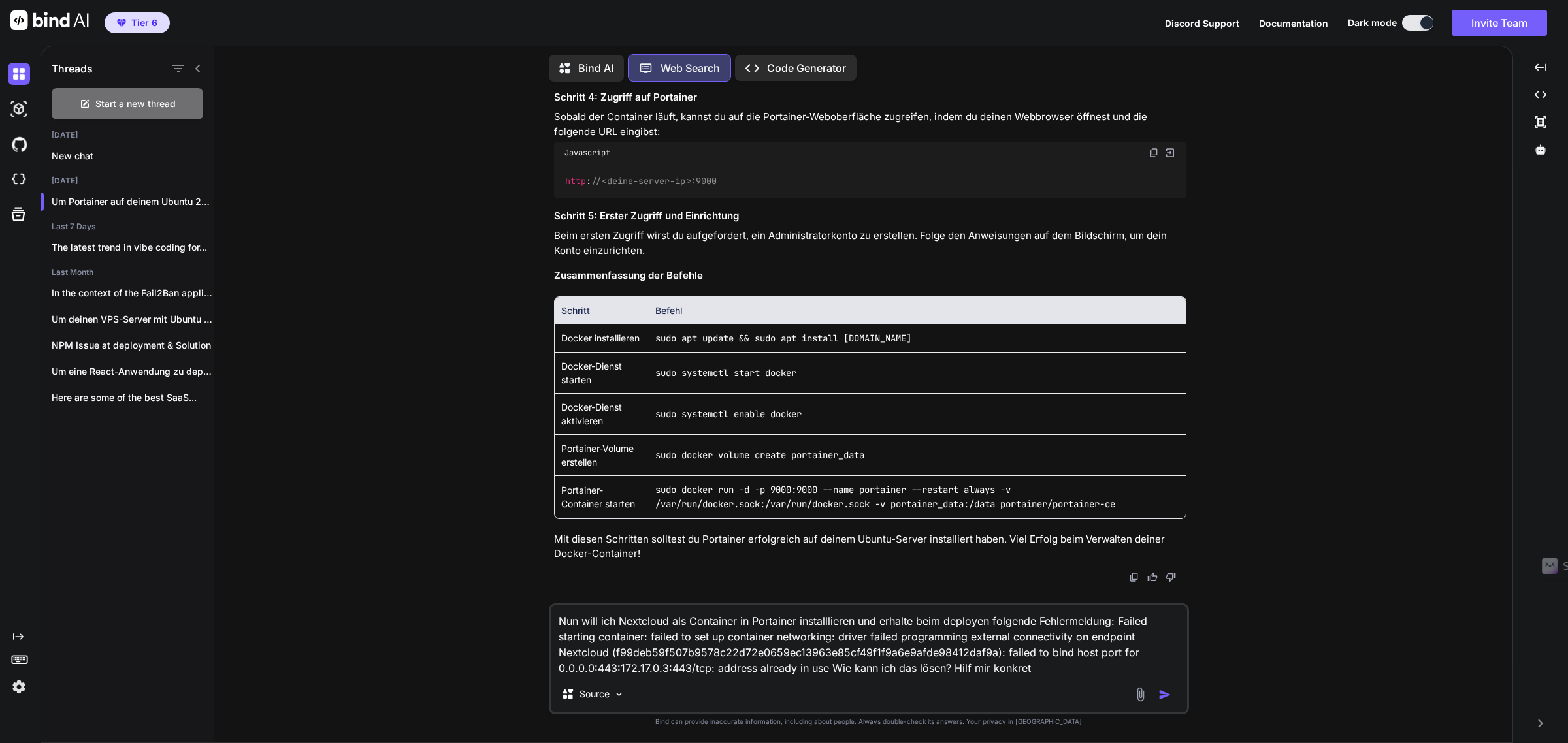
click at [1042, 669] on textarea "Nun will ich Nextcloud als Container in Portainer installlieren und erhalte bei…" at bounding box center [868, 641] width 636 height 71
click at [1168, 693] on img "button" at bounding box center [1165, 695] width 13 height 13
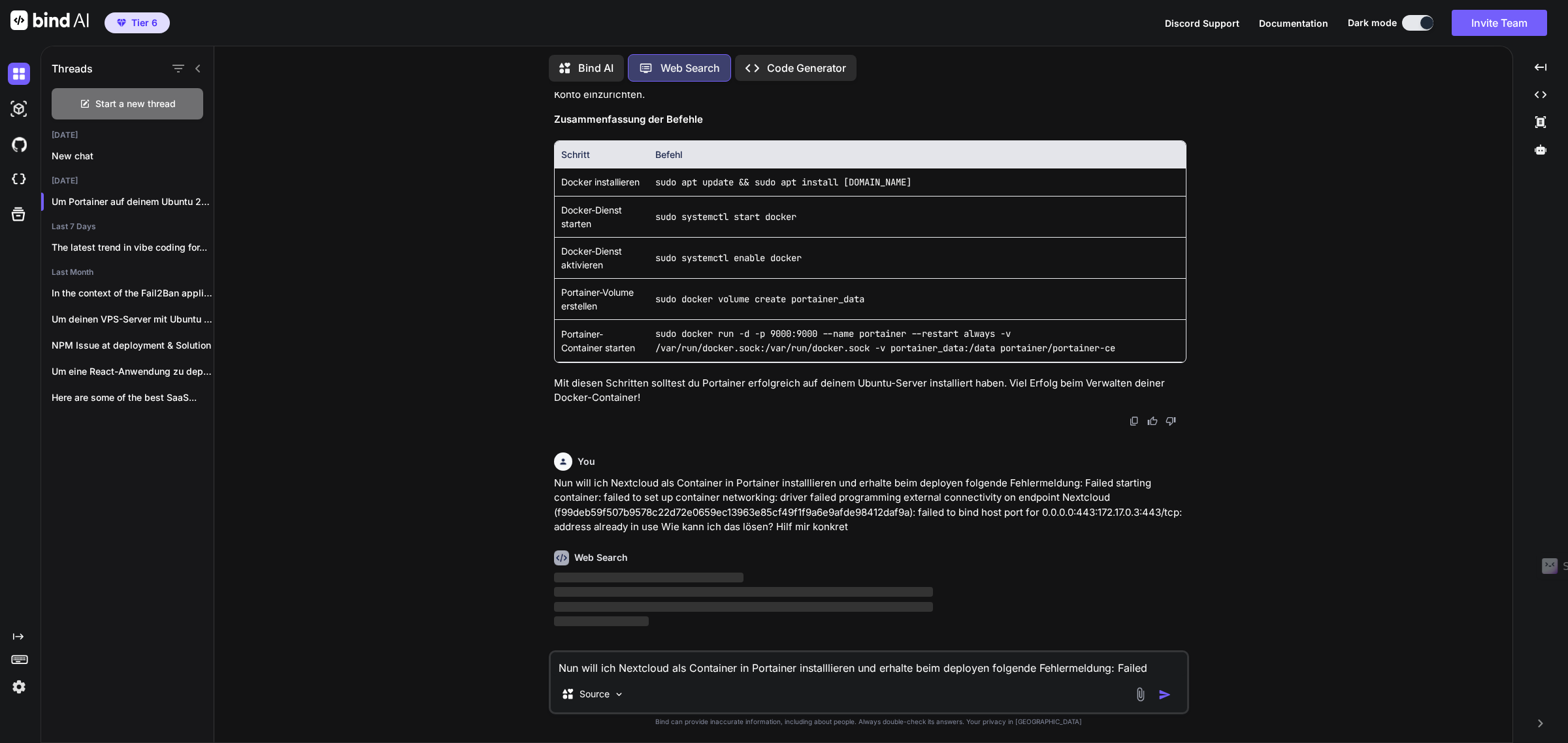
scroll to position [603, 0]
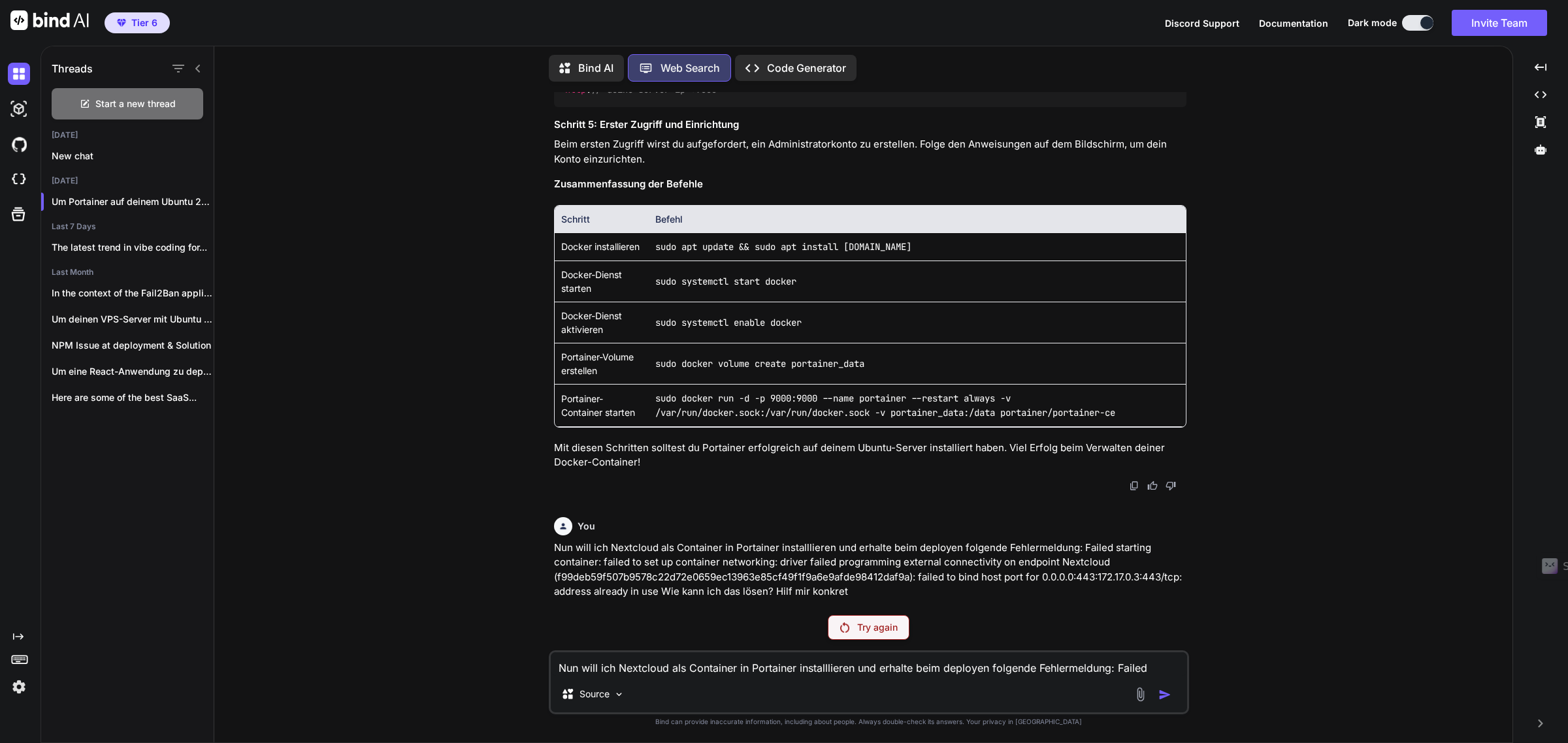
click at [888, 630] on p "Try again" at bounding box center [878, 627] width 40 height 13
click at [600, 60] on p "Bind AI" at bounding box center [596, 68] width 35 height 16
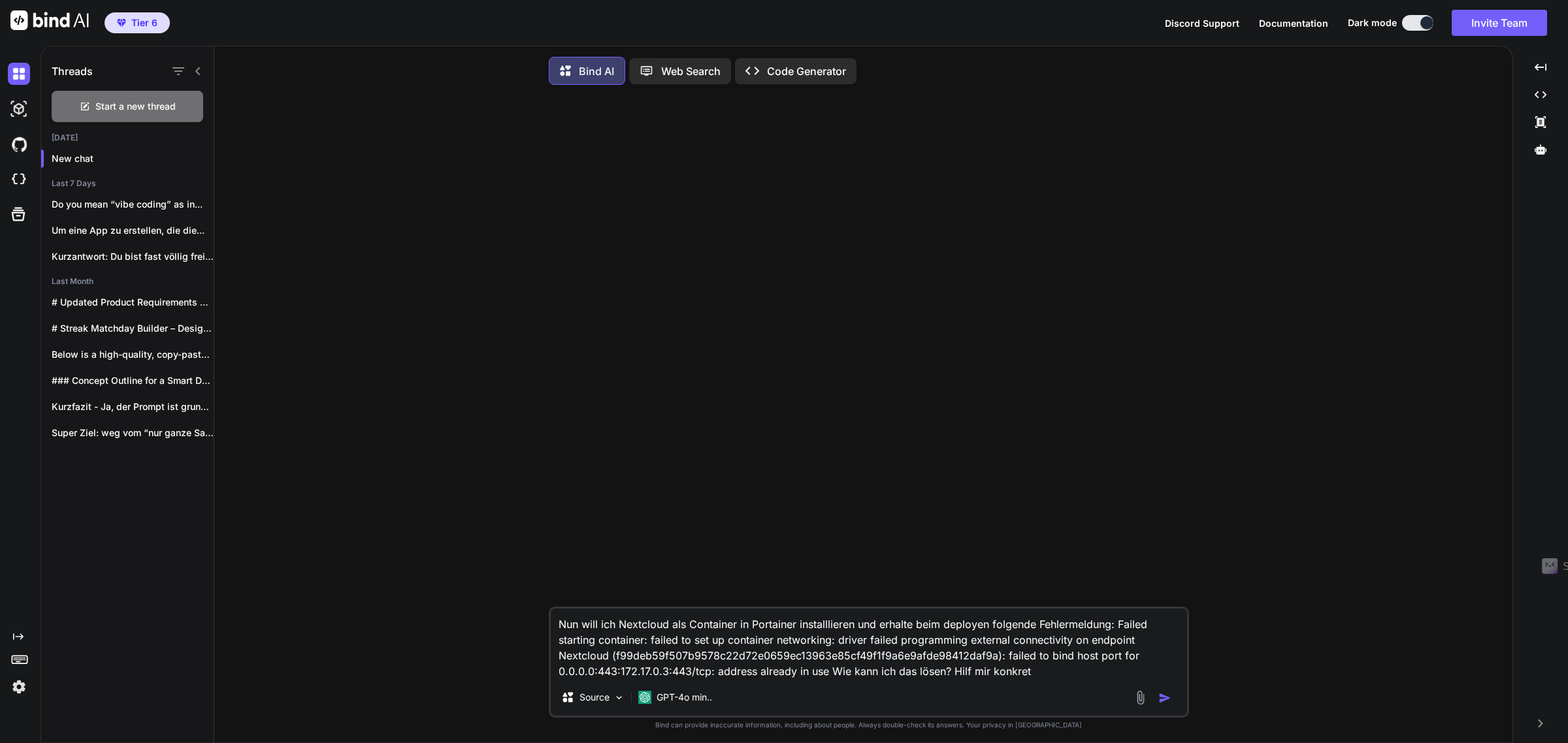
click at [1173, 704] on button "button" at bounding box center [1168, 698] width 19 height 13
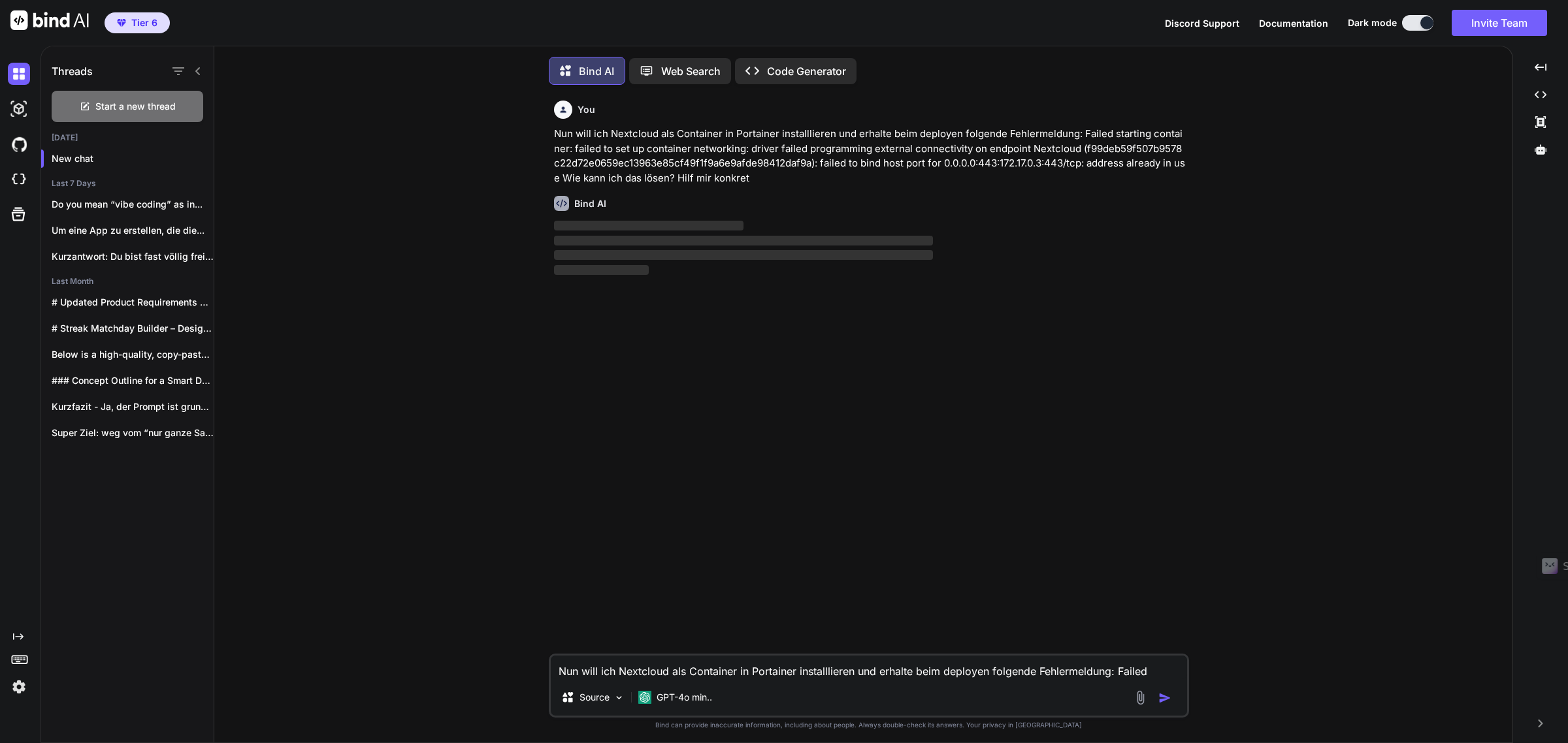
scroll to position [7, 0]
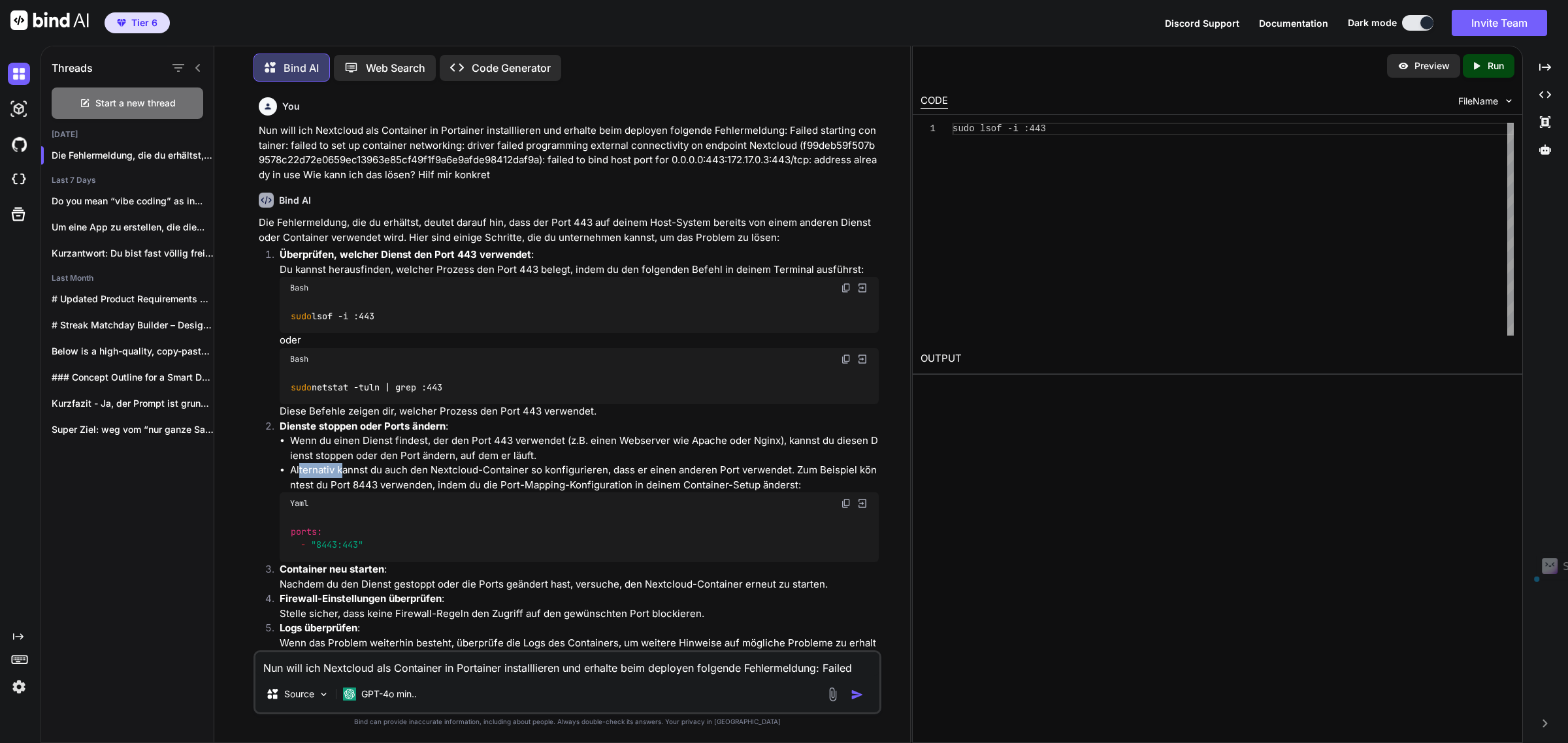
drag, startPoint x: 301, startPoint y: 469, endPoint x: 342, endPoint y: 470, distance: 41.0
click at [342, 470] on li "Alternativ kannst du auch den Nextcloud-Container so konfigurieren, dass er ein…" at bounding box center [585, 477] width 589 height 30
click at [353, 68] on icon at bounding box center [351, 68] width 14 height 14
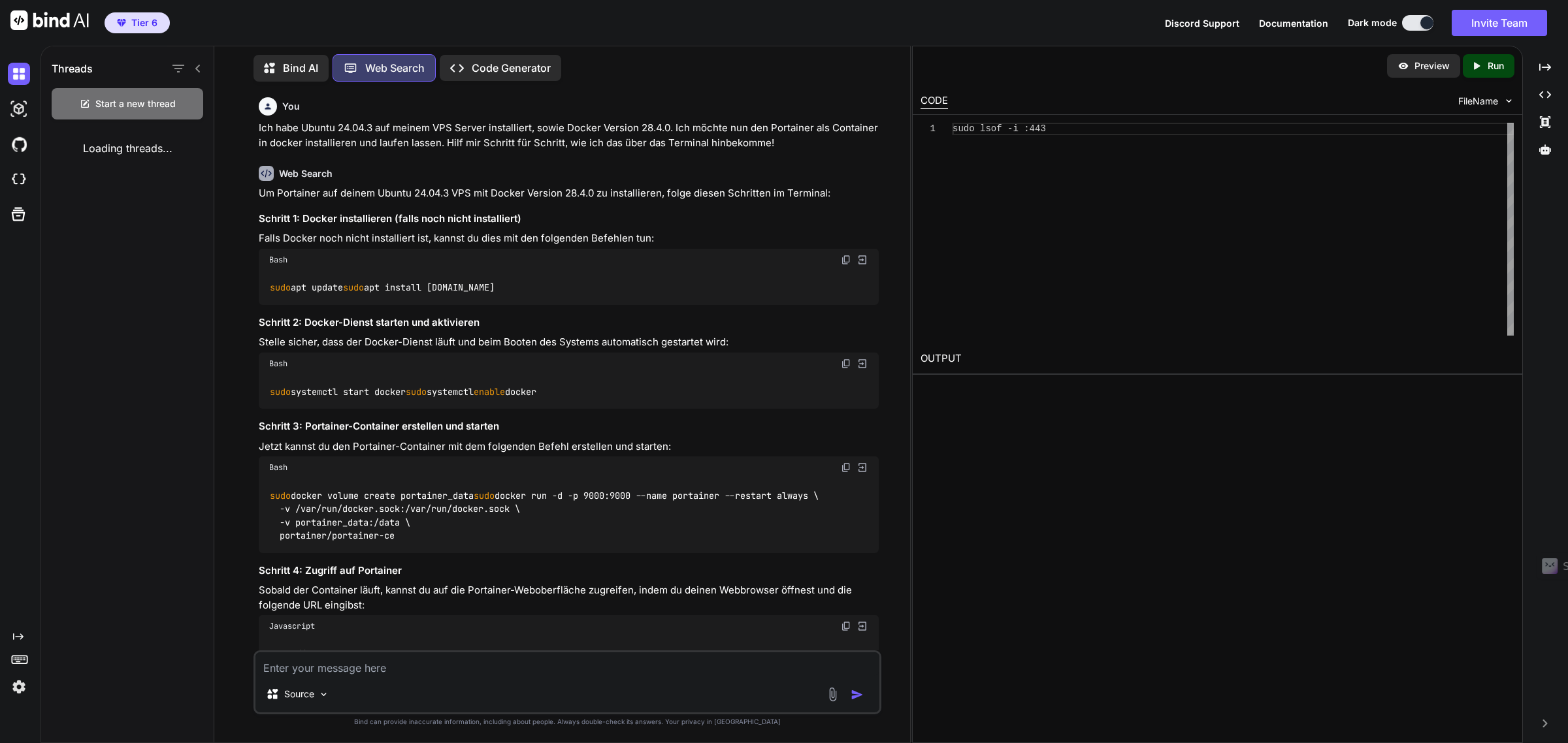
scroll to position [478, 0]
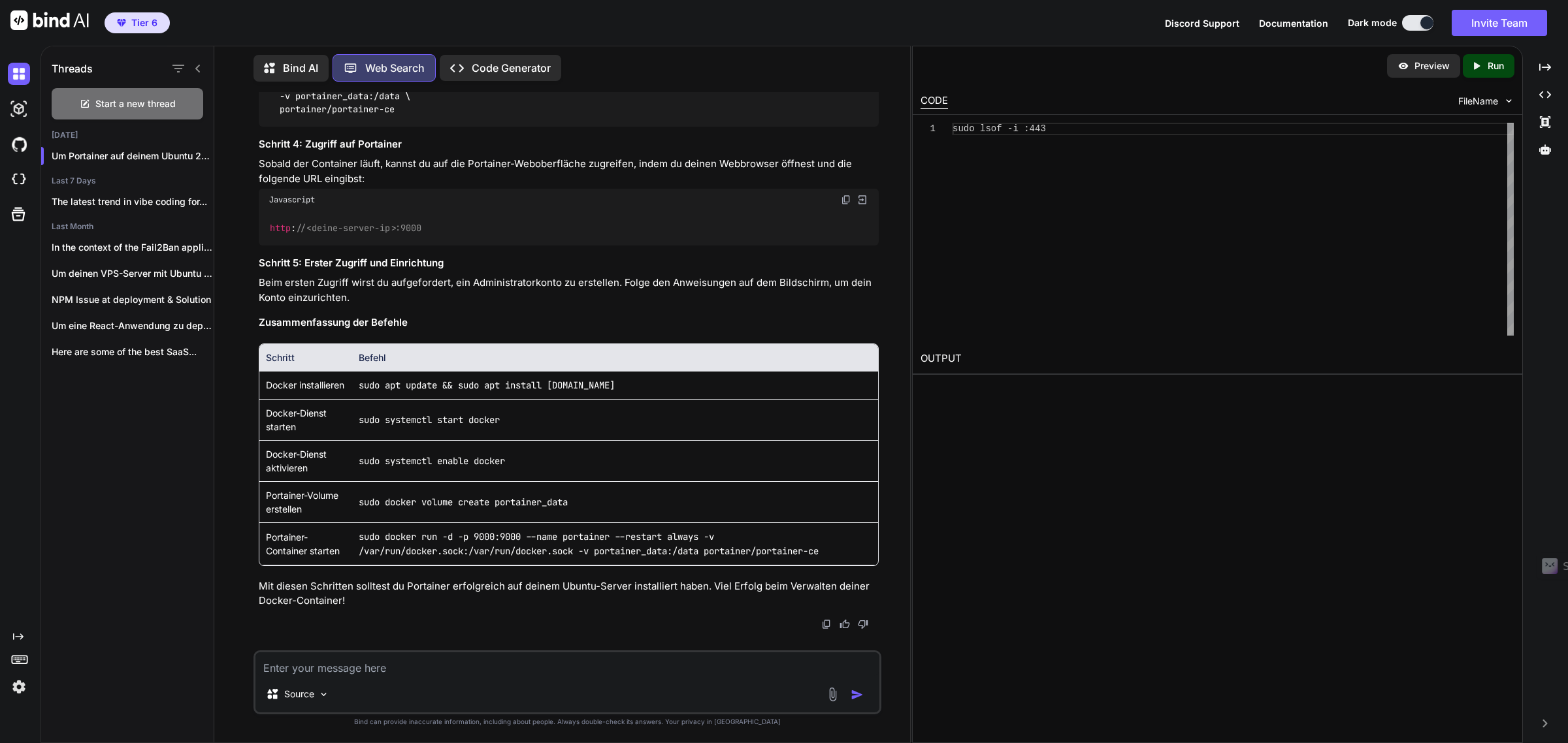
click at [347, 663] on textarea at bounding box center [568, 664] width 624 height 23
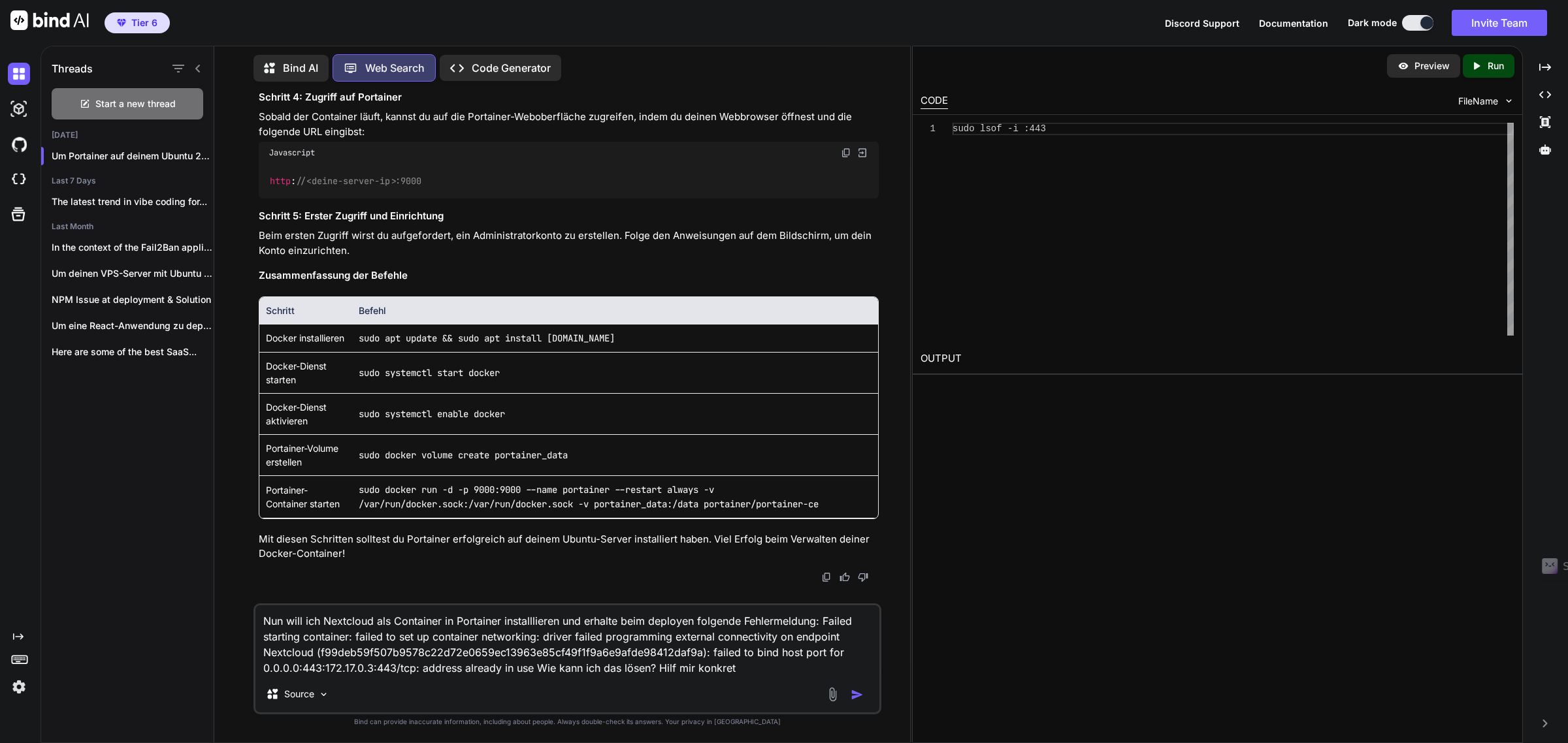
type textarea "Nun will ich Nextcloud als Container in Portainer installlieren und erhalte bei…"
click at [857, 696] on img "button" at bounding box center [857, 695] width 13 height 13
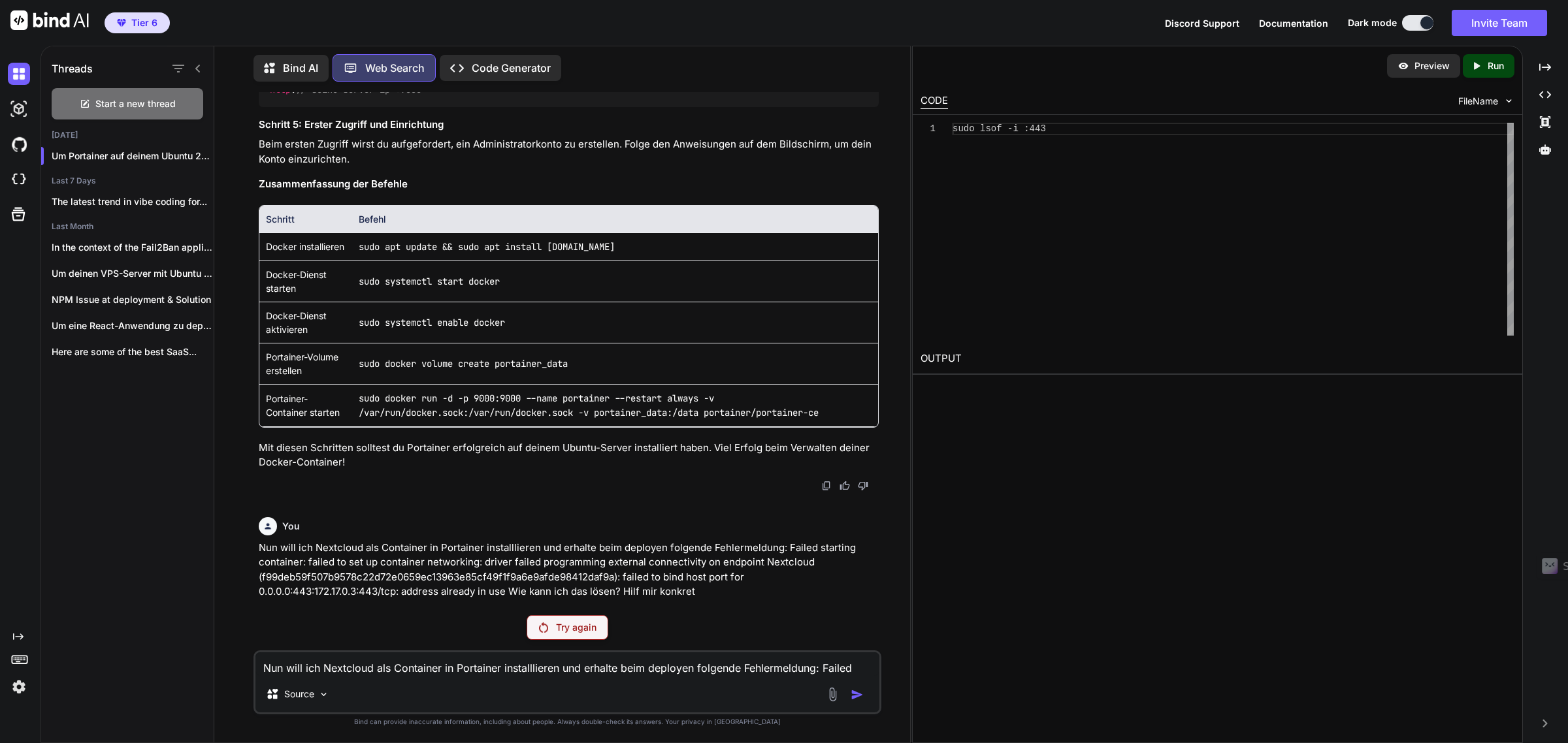
scroll to position [616, 0]
click at [550, 630] on div "Try again" at bounding box center [567, 628] width 82 height 25
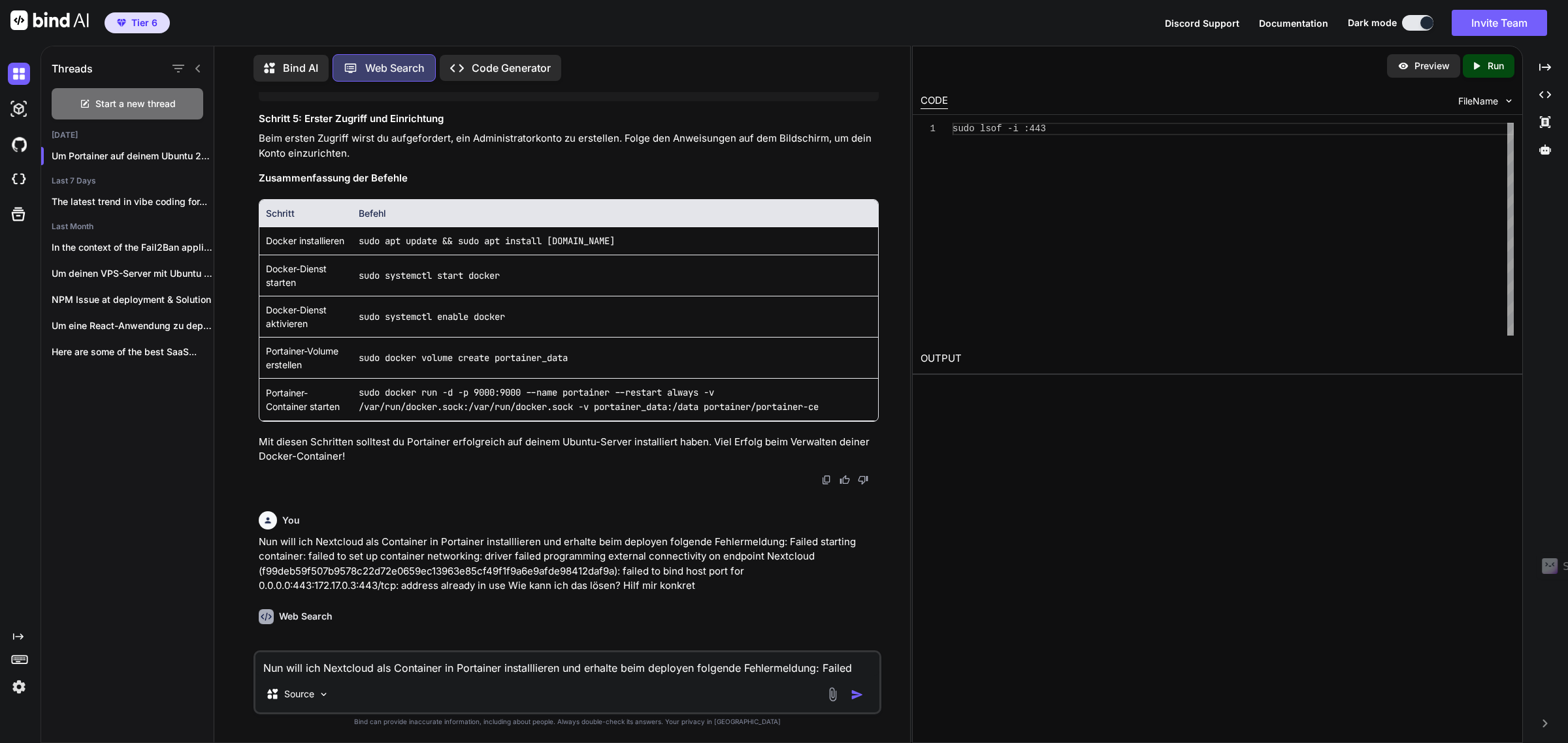
click at [551, 631] on div "Web Search" at bounding box center [568, 624] width 621 height 41
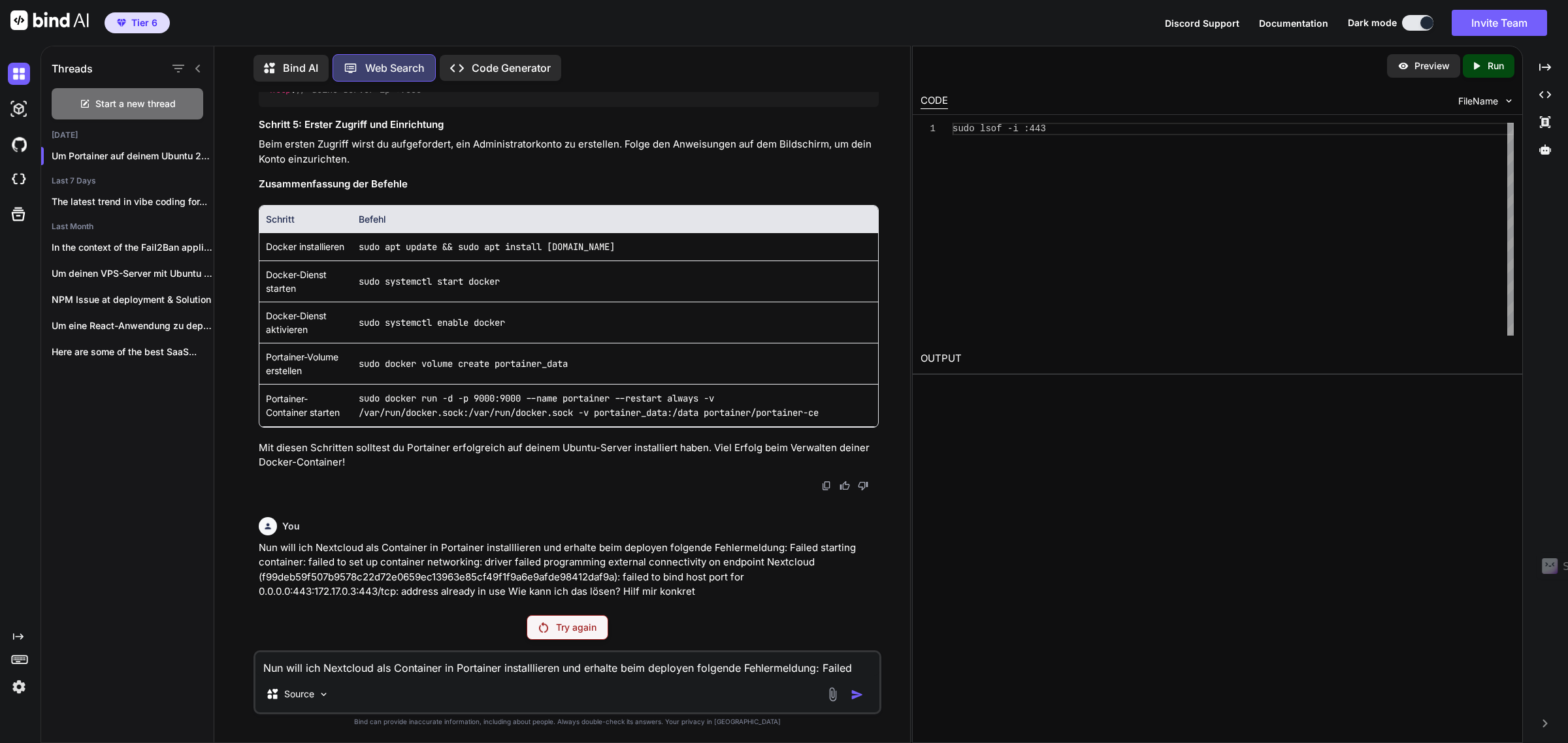
click at [459, 495] on div "Web Search Um Portainer auf deinem Ubuntu 24.04.3 VPS mit Docker Version 28.4.0…" at bounding box center [568, 51] width 621 height 911
click at [306, 63] on p "Bind AI" at bounding box center [300, 68] width 35 height 16
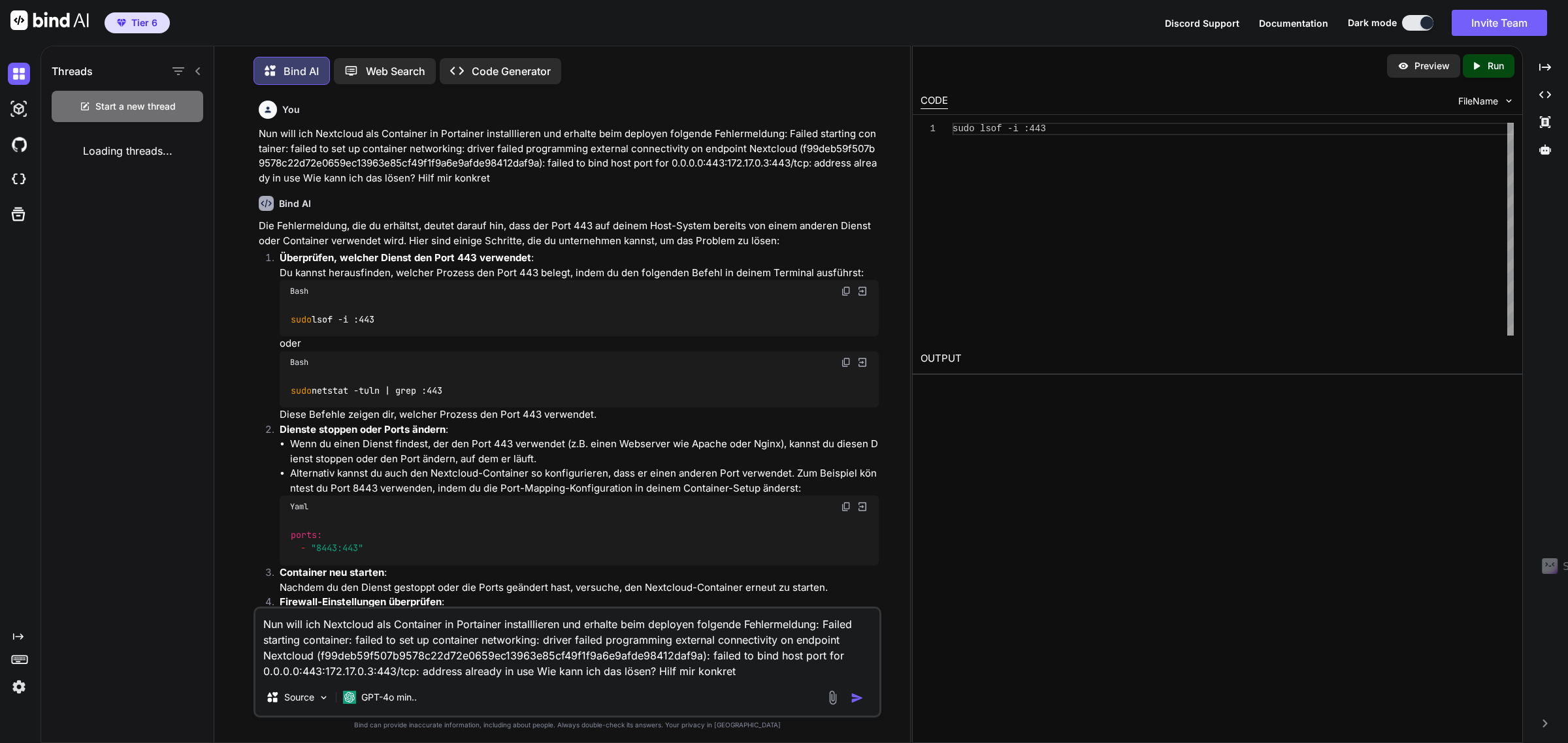
scroll to position [7, 0]
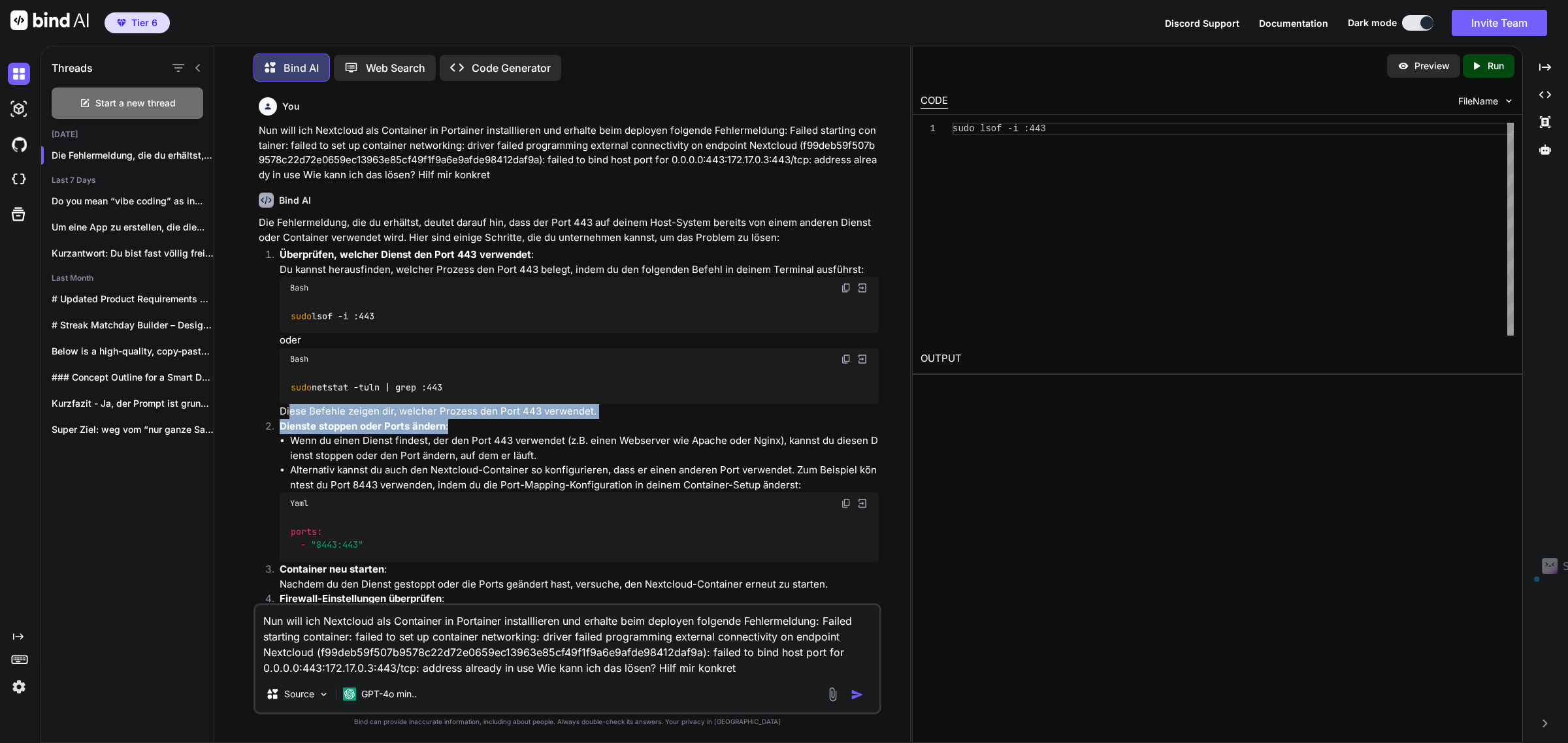
drag, startPoint x: 290, startPoint y: 413, endPoint x: 552, endPoint y: 432, distance: 262.7
click at [552, 432] on ol "Überprüfen, welcher Dienst den Port 443 verwendet : Du kannst herausfinden, wel…" at bounding box center [568, 484] width 621 height 474
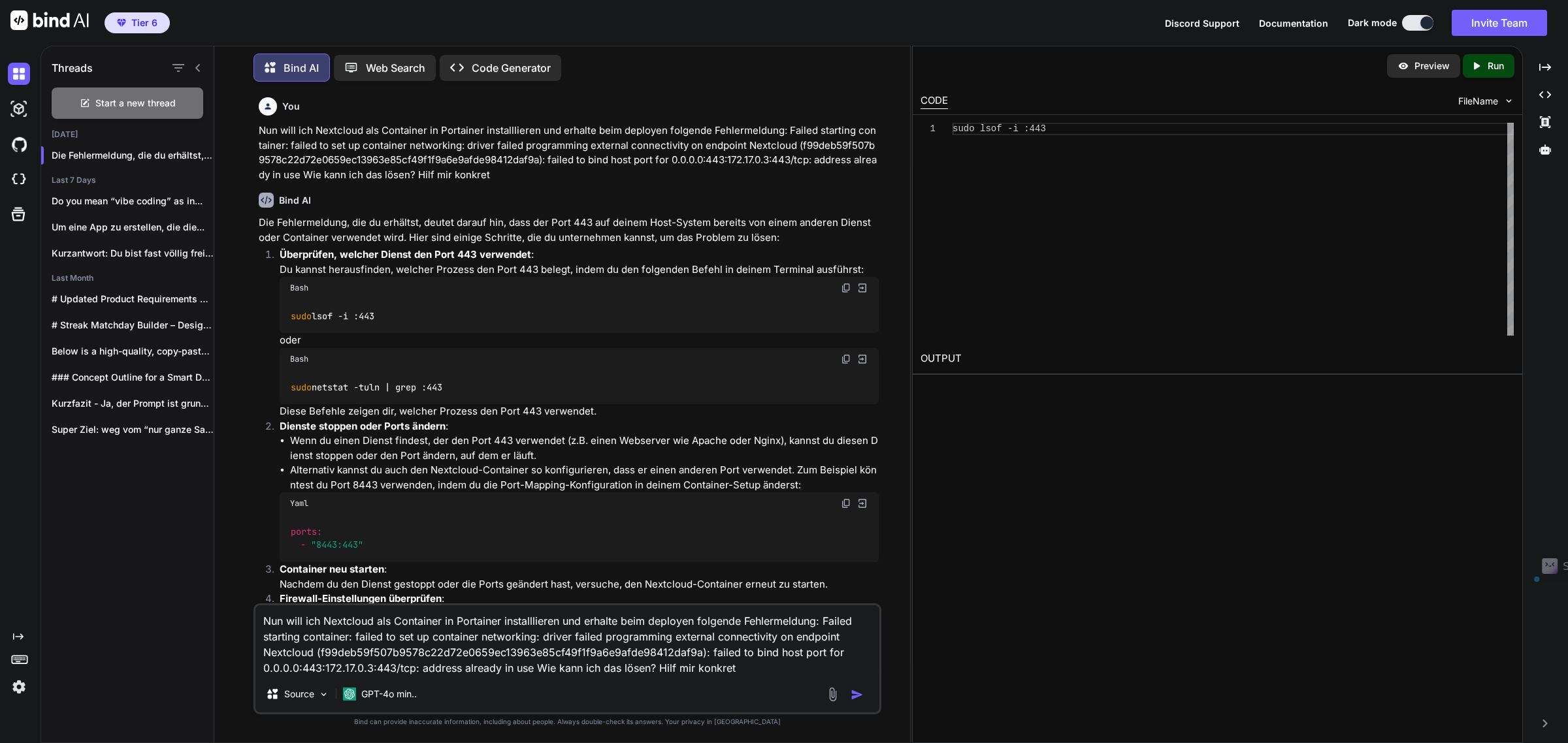
click at [471, 387] on div "sudo netstat -tuln | grep :443" at bounding box center [579, 387] width 600 height 34
drag, startPoint x: 474, startPoint y: 387, endPoint x: 353, endPoint y: 389, distance: 121.0
click at [353, 389] on div "sudo netstat -tuln | grep :443" at bounding box center [579, 387] width 600 height 34
drag, startPoint x: 384, startPoint y: 315, endPoint x: 280, endPoint y: 307, distance: 104.3
click at [280, 307] on div "sudo lsof -i :443" at bounding box center [579, 316] width 600 height 34
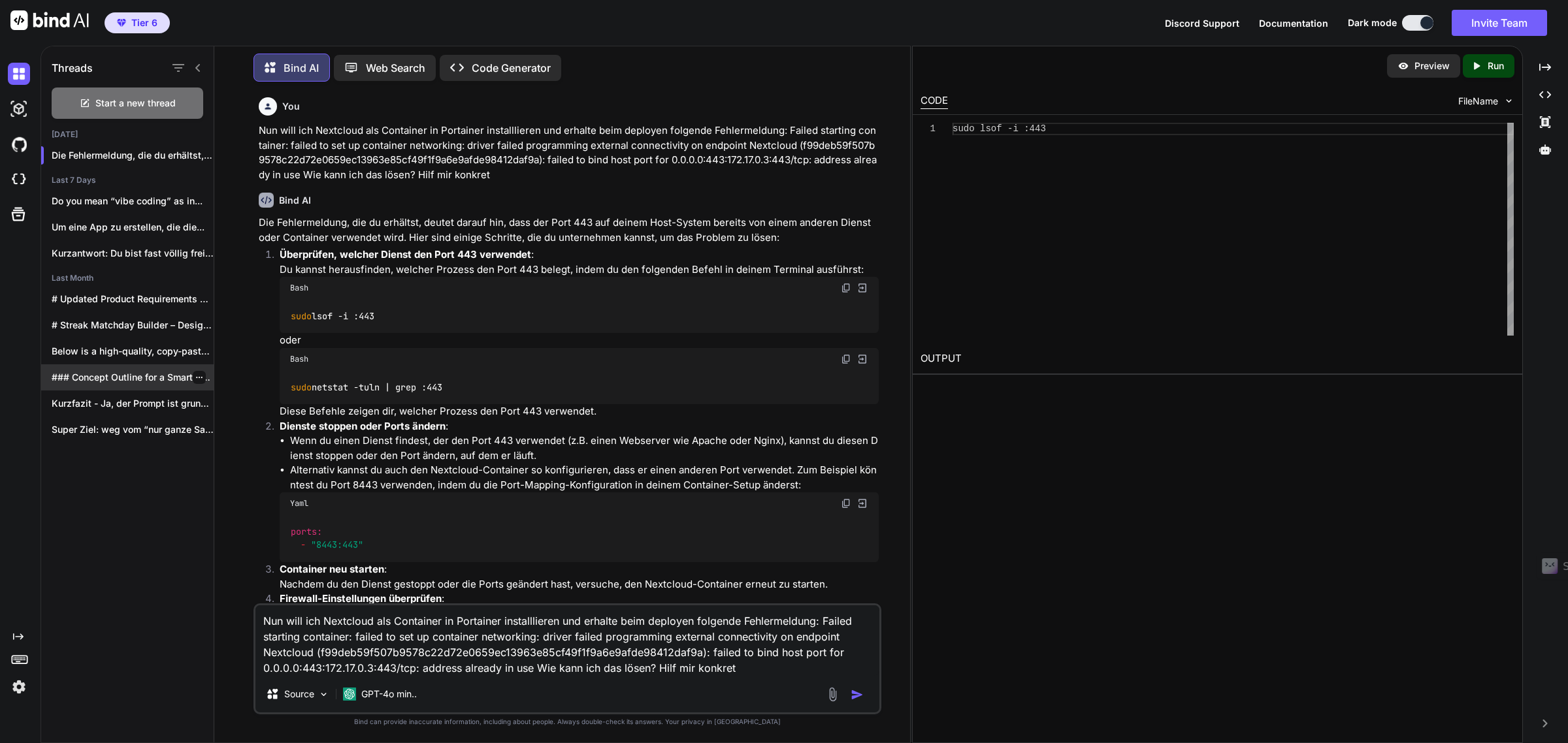
drag, startPoint x: 847, startPoint y: 286, endPoint x: 43, endPoint y: 376, distance: 809.0
click at [847, 286] on img at bounding box center [846, 287] width 10 height 10
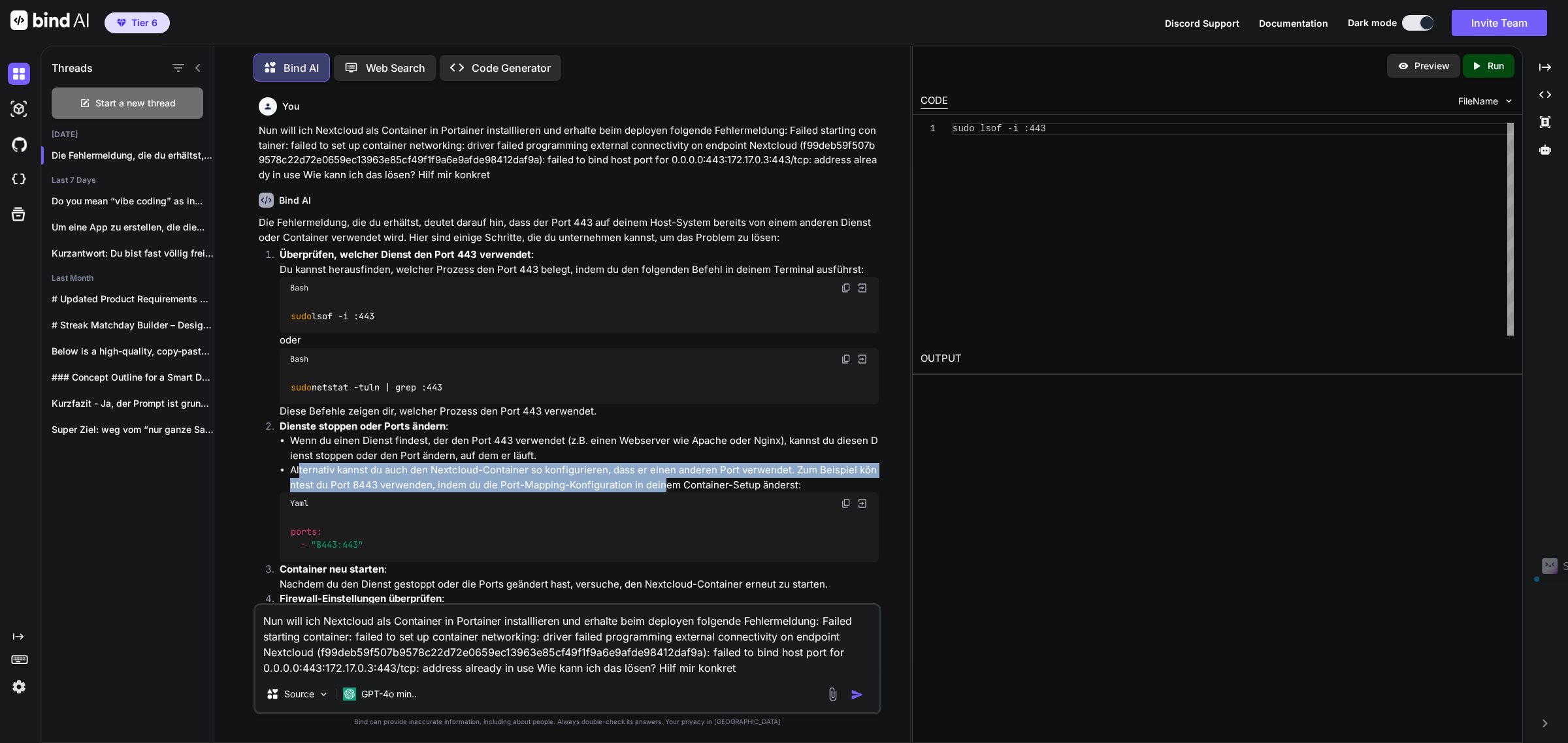
drag, startPoint x: 299, startPoint y: 467, endPoint x: 658, endPoint y: 481, distance: 359.3
click at [658, 481] on li "Alternativ kannst du auch den Nextcloud-Container so konfigurieren, dass er ein…" at bounding box center [585, 477] width 589 height 30
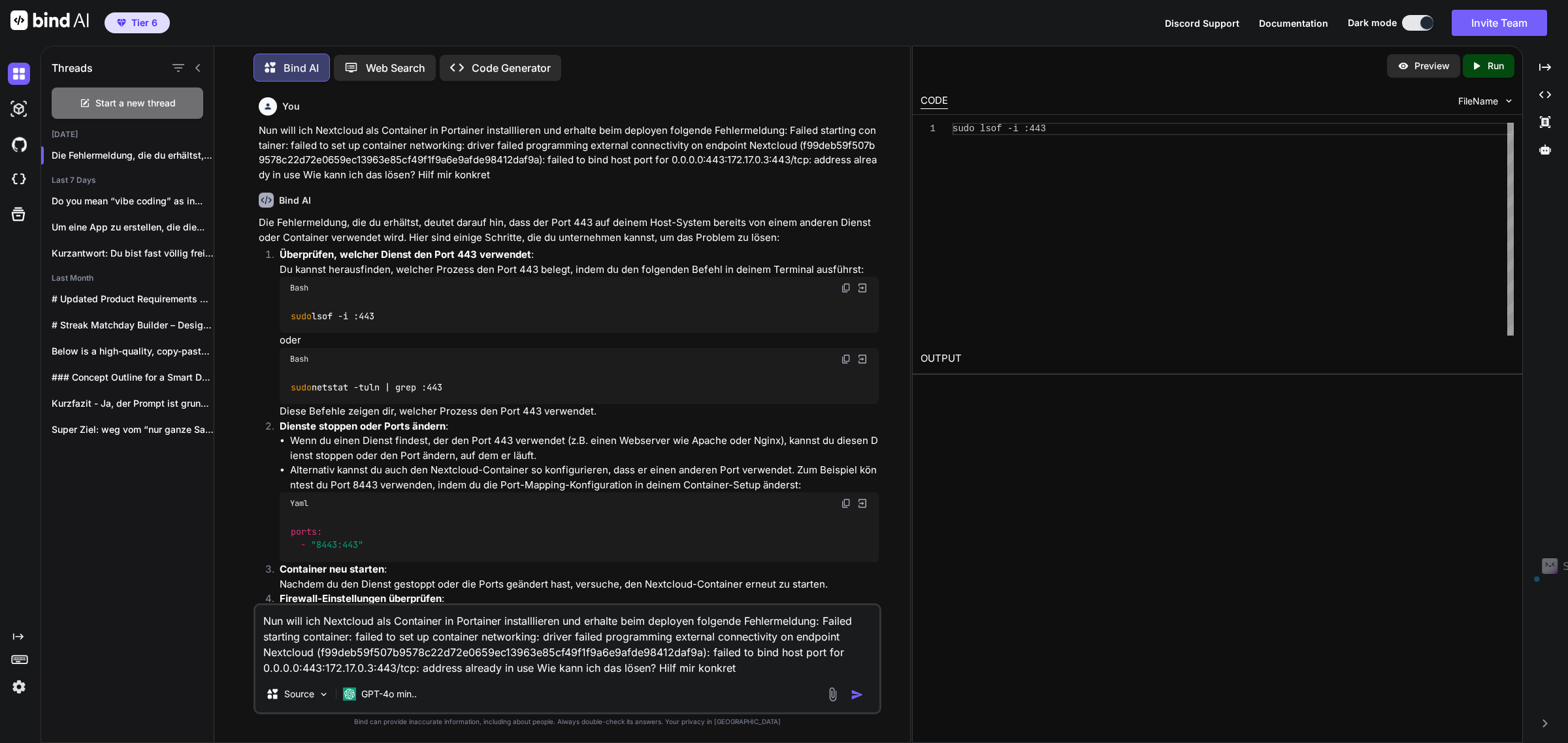
click at [704, 481] on li "Alternativ kannst du auch den Nextcloud-Container so konfigurieren, dass er ein…" at bounding box center [585, 477] width 589 height 30
click at [369, 71] on p "Web Search" at bounding box center [395, 68] width 60 height 16
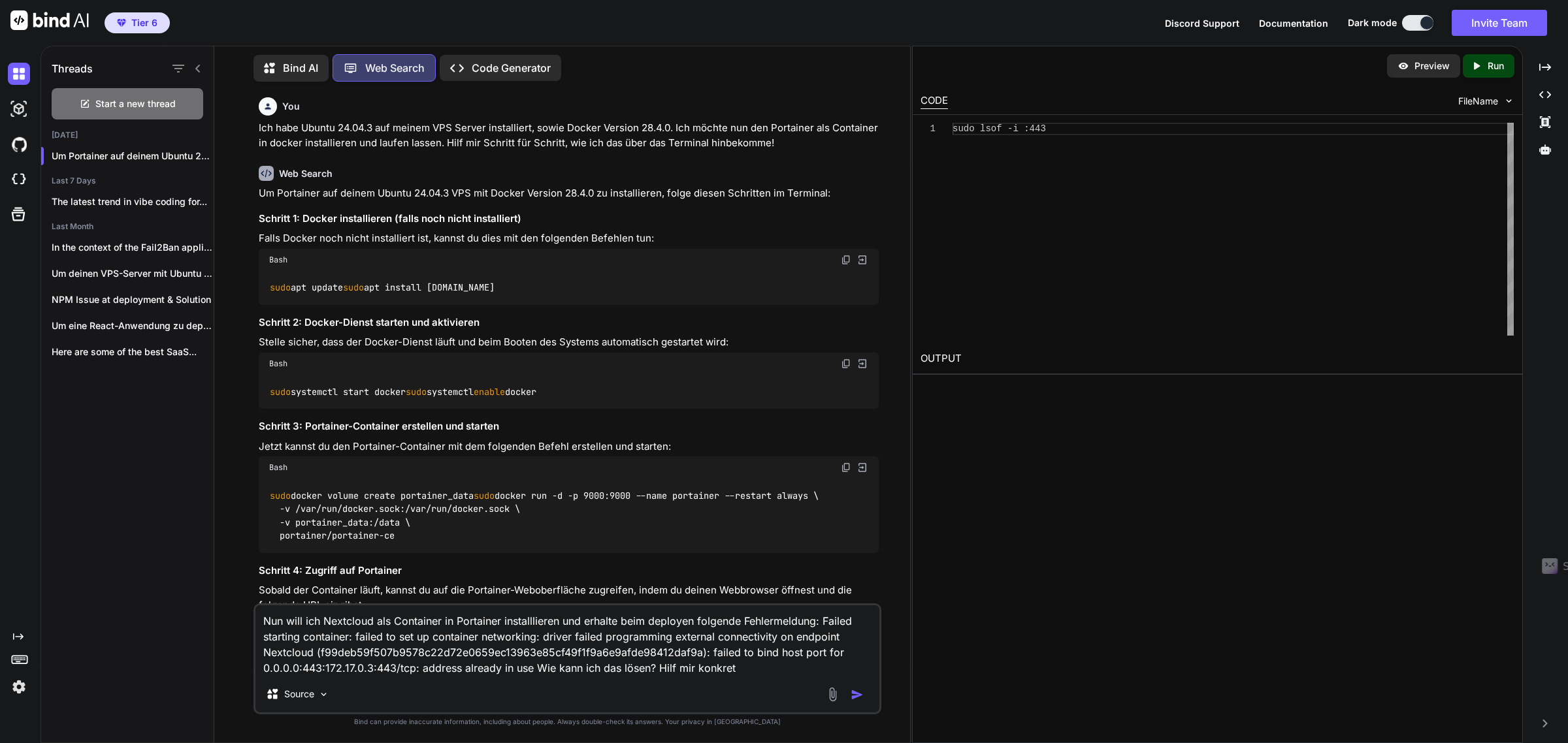
scroll to position [525, 0]
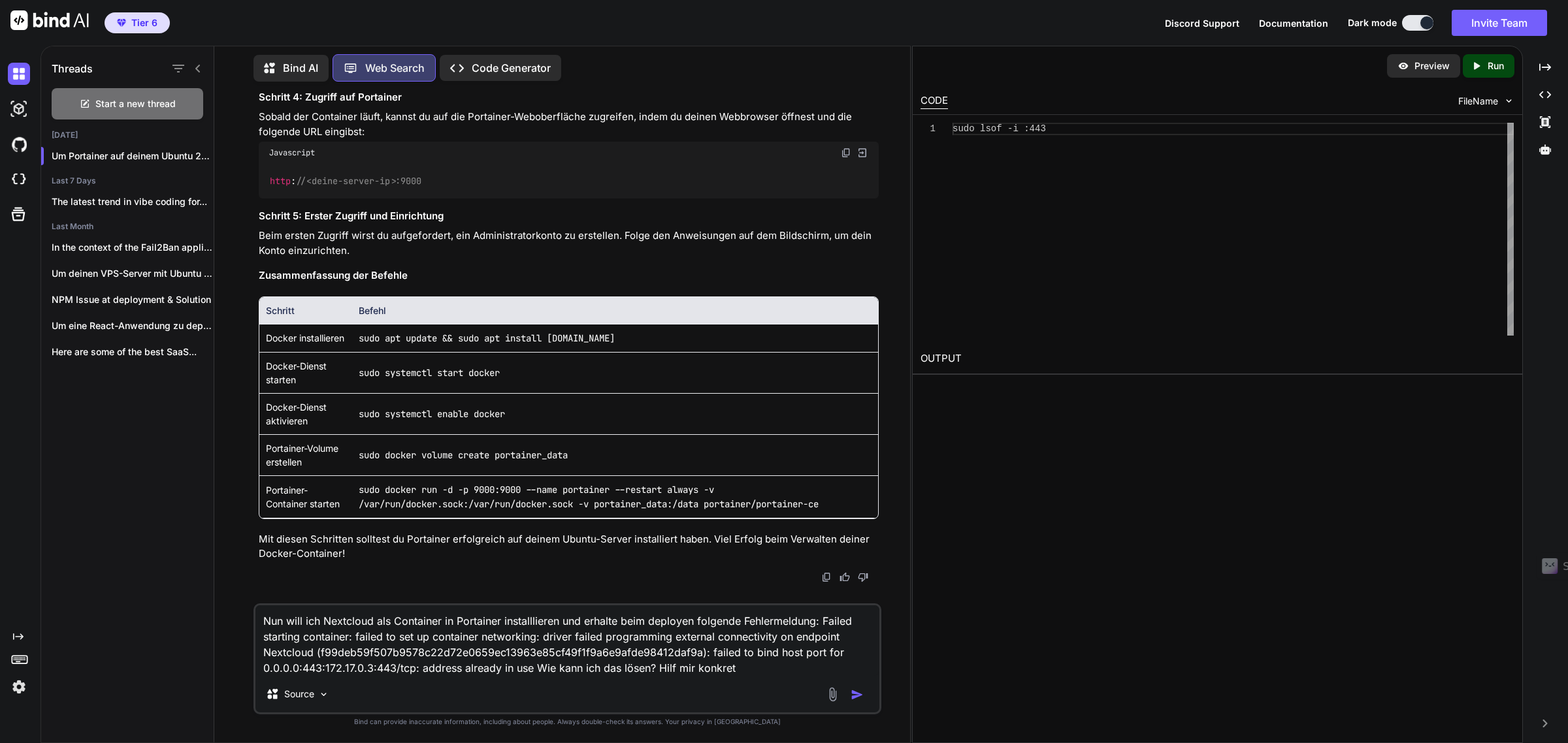
click at [394, 632] on textarea "Nun will ich Nextcloud als Container in Portainer installlieren und erhalte bei…" at bounding box center [568, 641] width 624 height 71
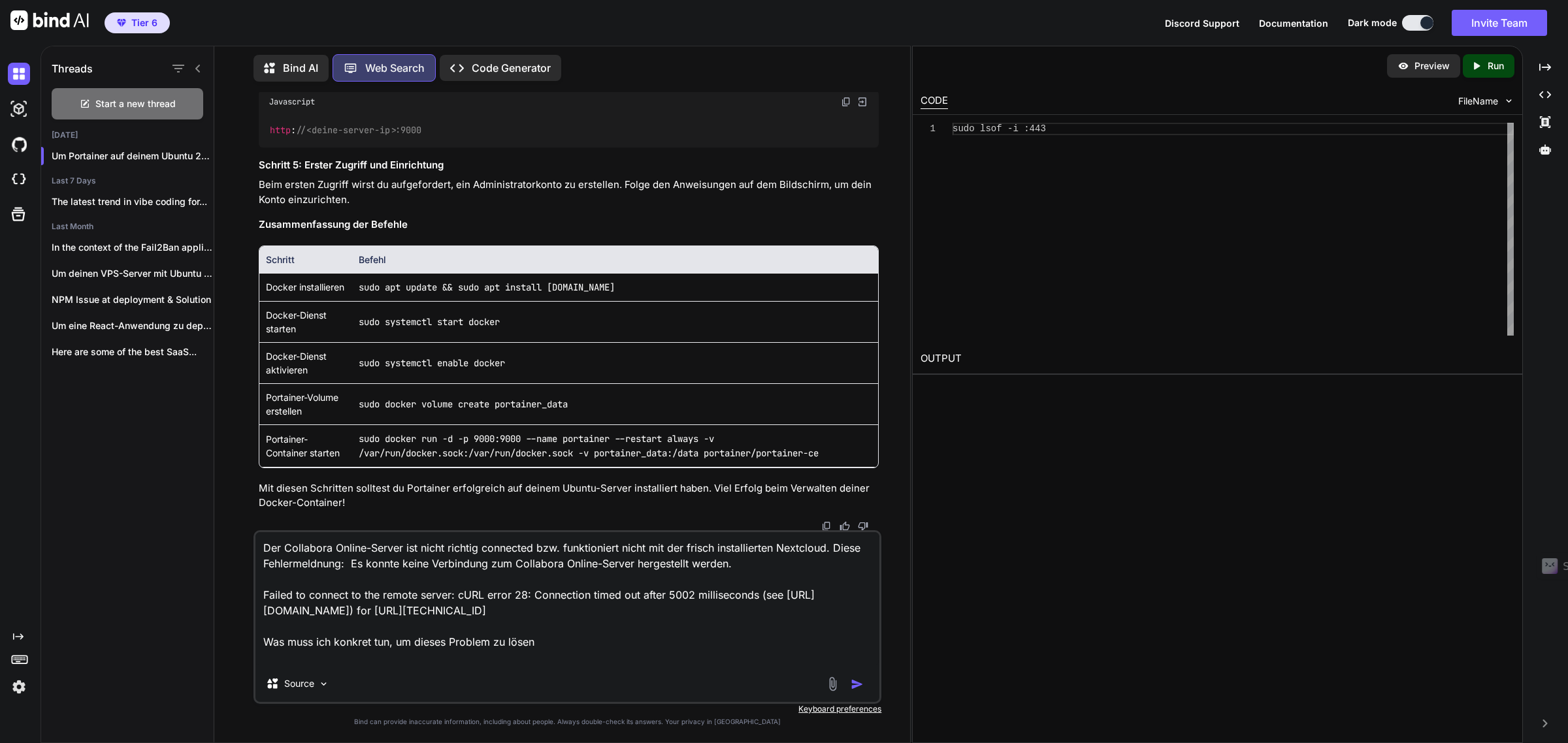
type textarea "Der Collabora Online-Server ist nicht richtig connected bzw. funktioniert nicht…"
click at [857, 96] on button at bounding box center [862, 102] width 12 height 12
click at [553, 658] on textarea "Der Collabora Online-Server ist nicht richtig connected bzw. funktioniert nicht…" at bounding box center [568, 599] width 624 height 134
type textarea "Der Collabora Online-Server ist nicht richtig connected bzw. funktioniert nicht…"
click at [860, 680] on img "button" at bounding box center [857, 684] width 13 height 13
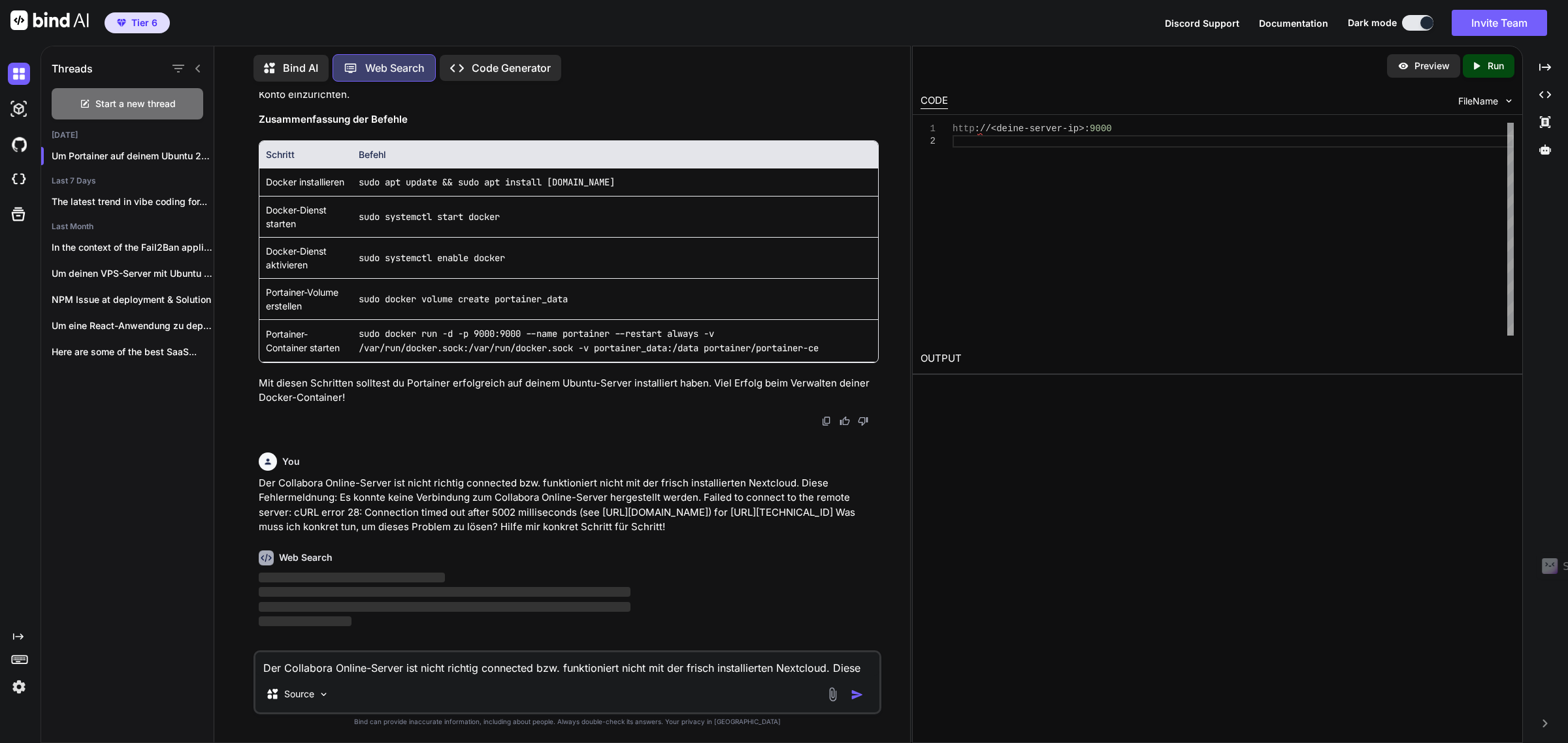
scroll to position [631, 0]
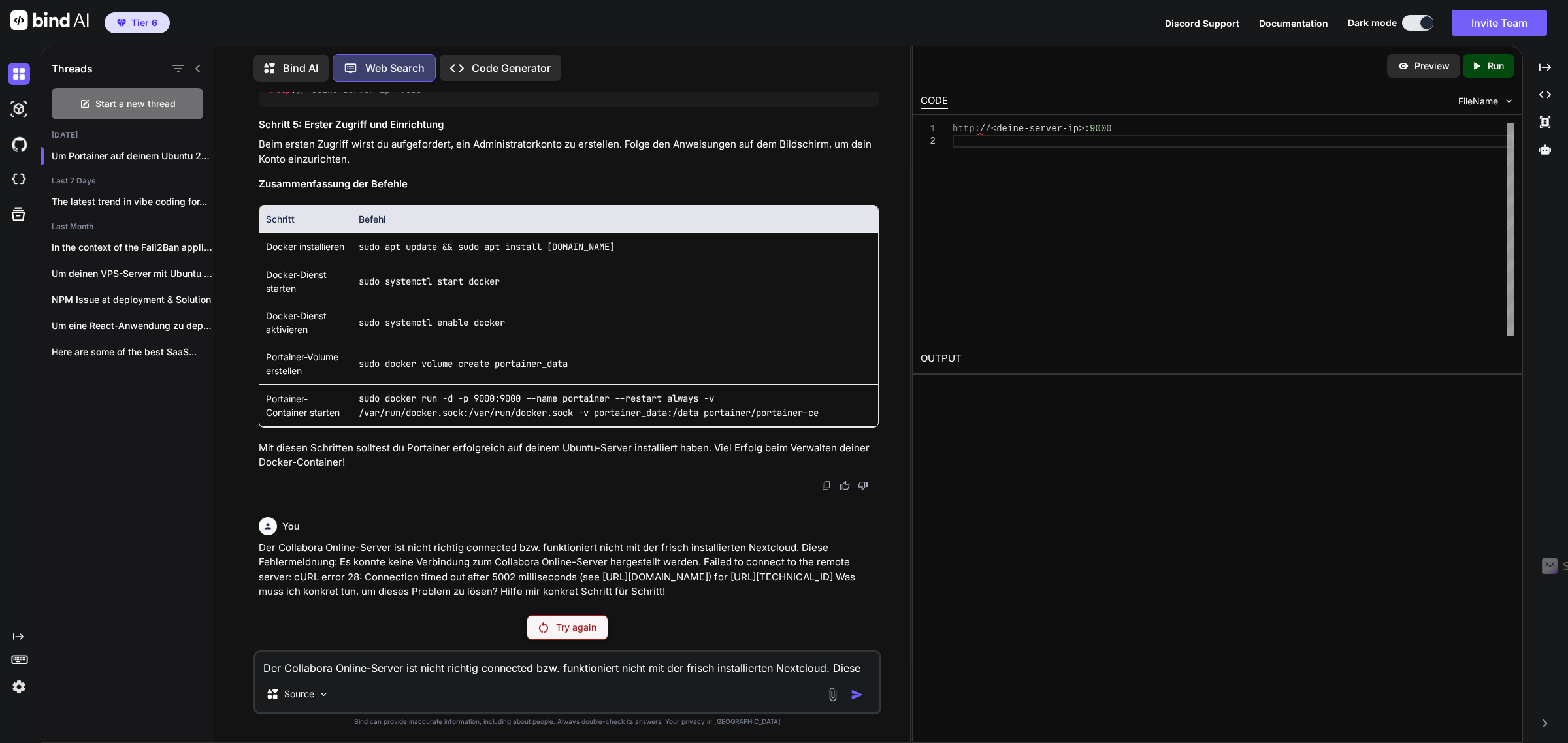
click at [287, 63] on p "Bind AI" at bounding box center [300, 68] width 35 height 16
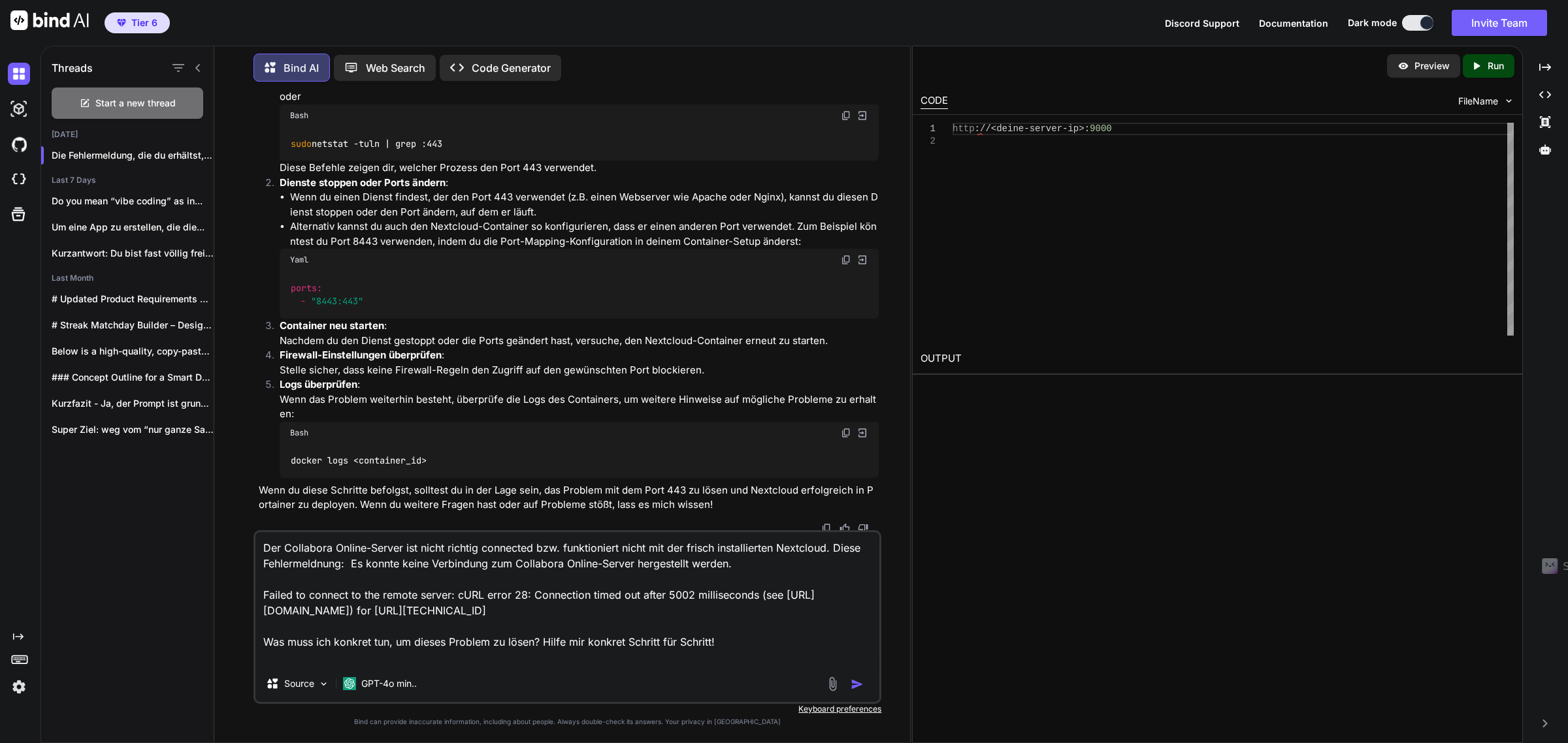
scroll to position [245, 0]
click at [854, 683] on img "button" at bounding box center [857, 684] width 13 height 13
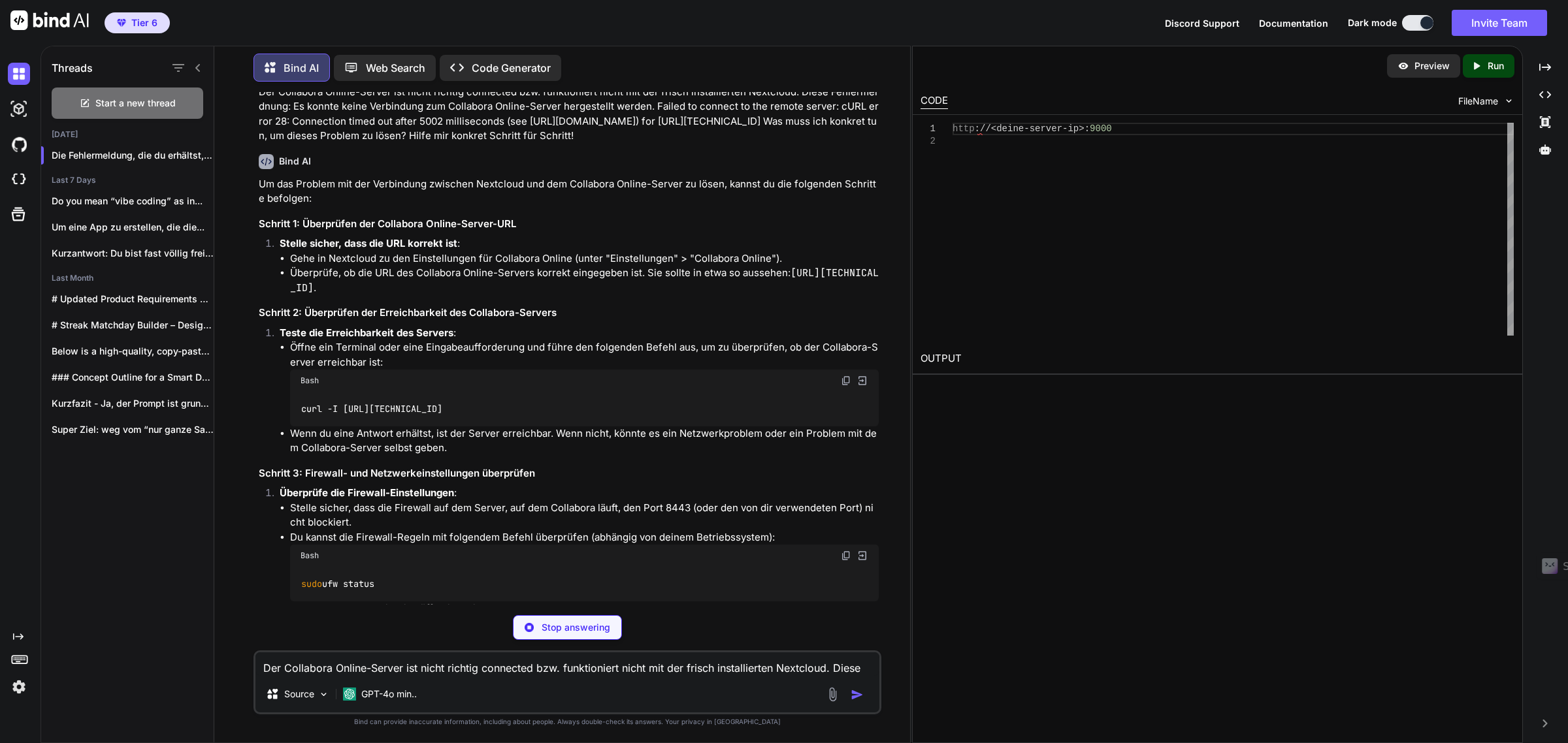
scroll to position [731, 0]
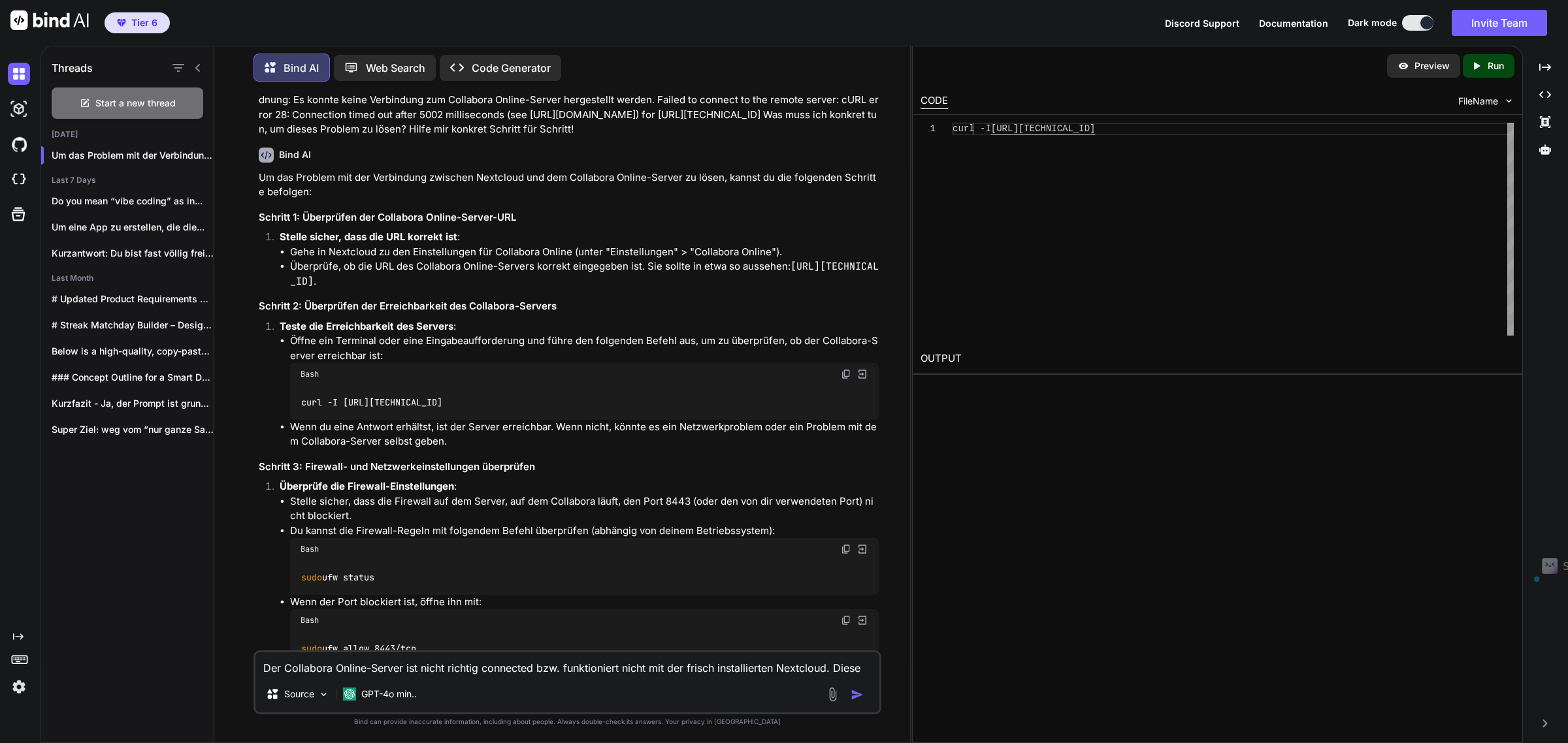
drag, startPoint x: 496, startPoint y: 414, endPoint x: 298, endPoint y: 422, distance: 198.2
click at [298, 419] on div "curl -I [URL][TECHNICAL_ID]" at bounding box center [585, 402] width 589 height 34
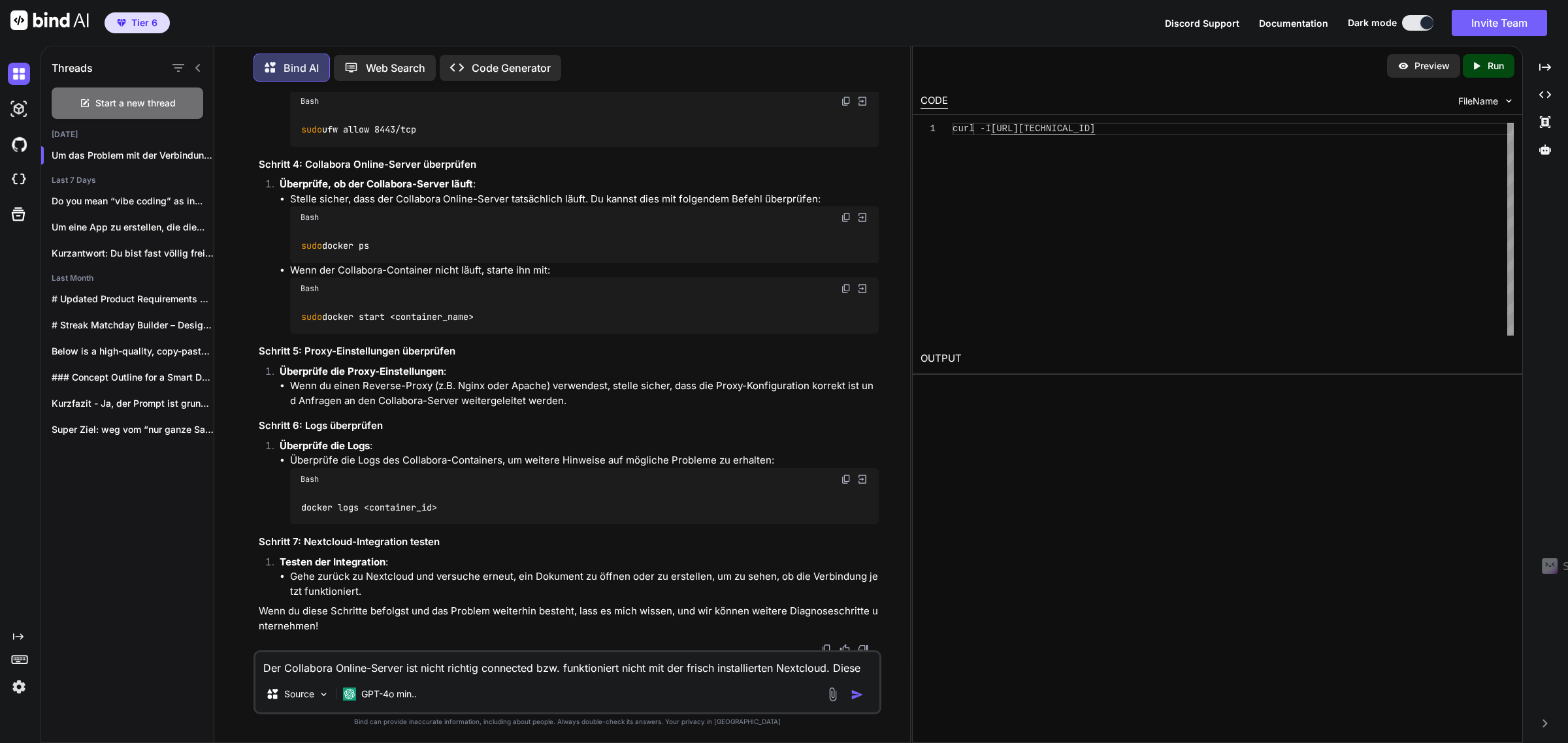
scroll to position [1266, 0]
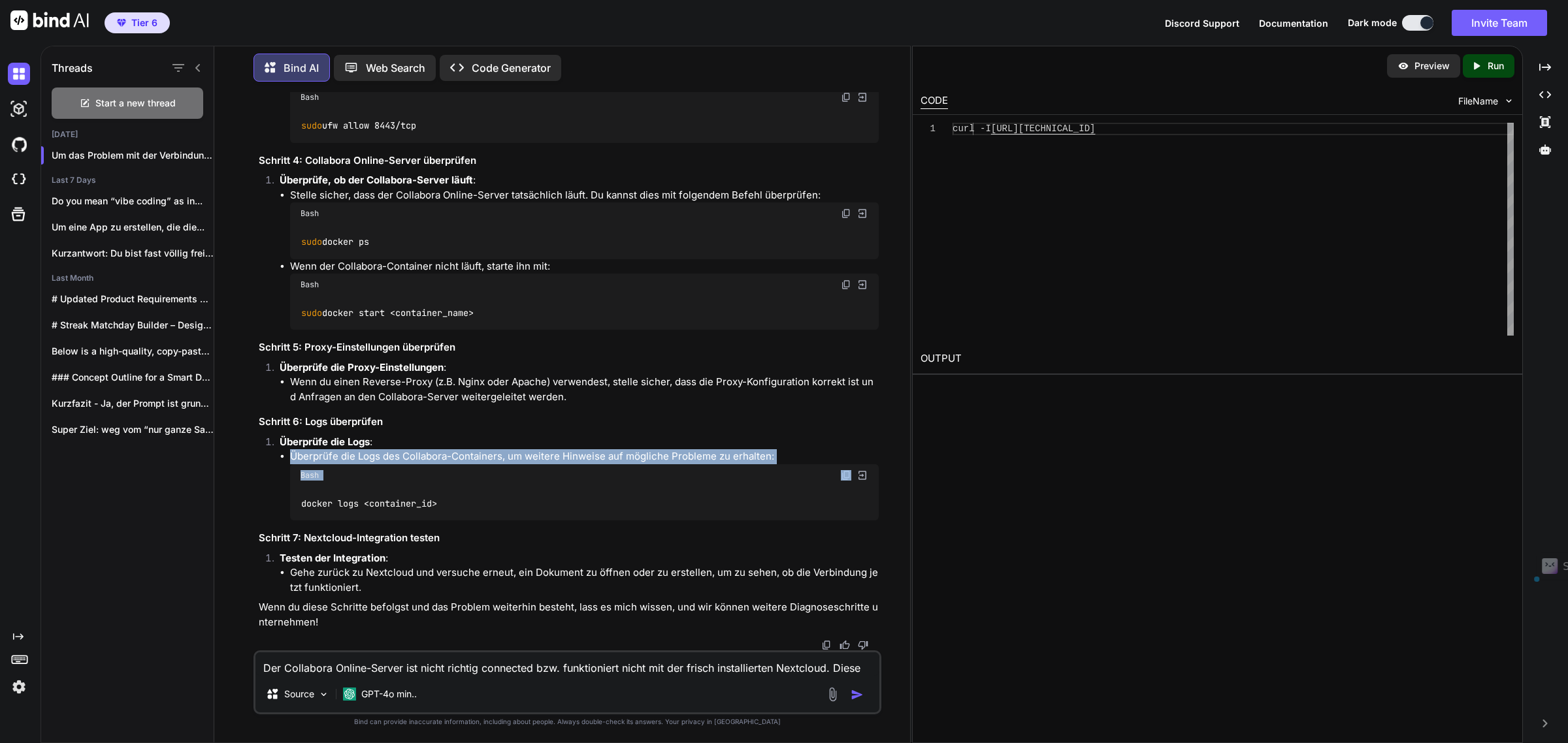
drag, startPoint x: 291, startPoint y: 455, endPoint x: 690, endPoint y: 468, distance: 399.2
click at [690, 468] on li "Überprüfe die Logs des Collabora-Containers, um weitere Hinweise auf mögliche P…" at bounding box center [585, 485] width 589 height 71
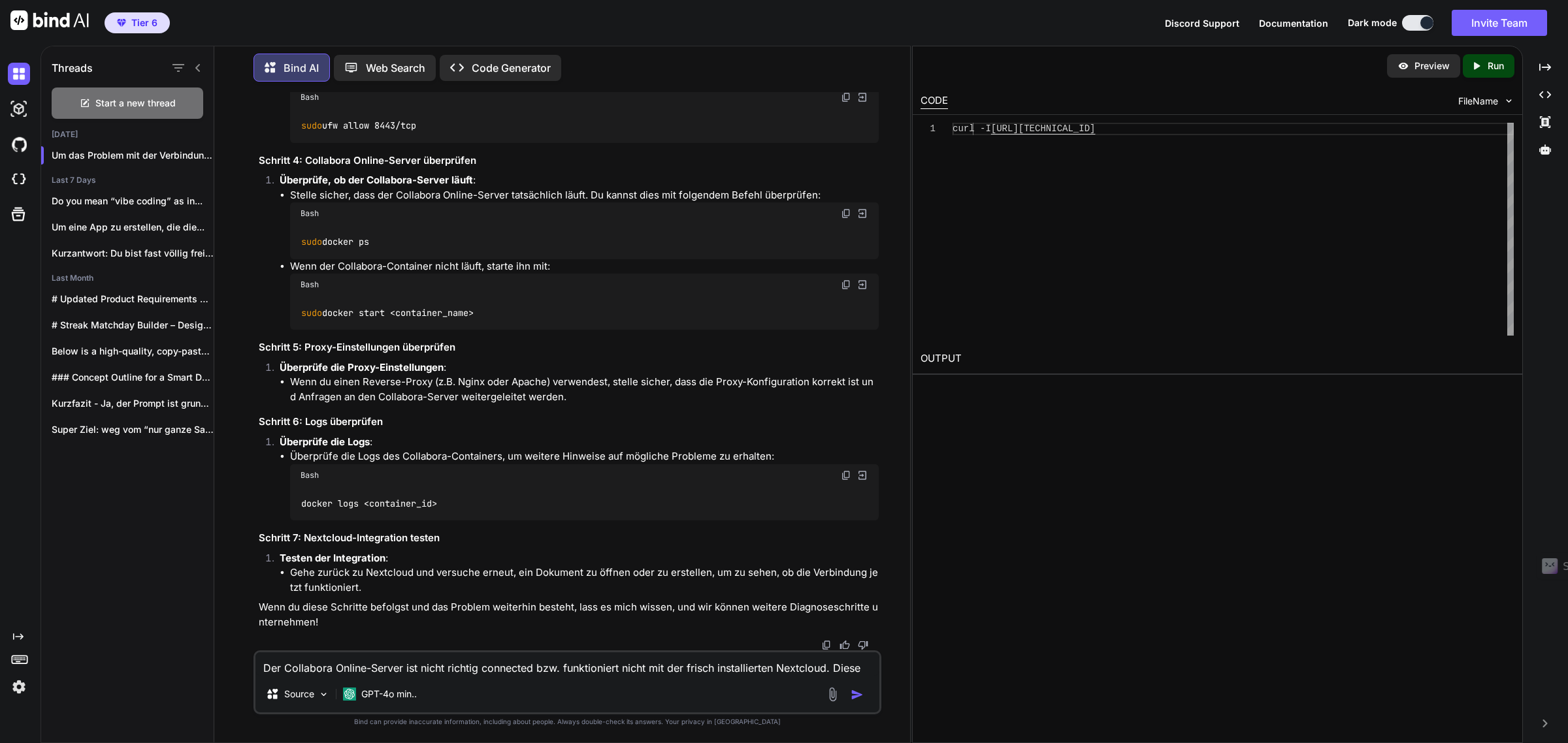
click at [525, 593] on li "Gehe zurück zu Nextcloud und versuche erneut, ein Dokument zu öffnen oder zu er…" at bounding box center [585, 581] width 589 height 30
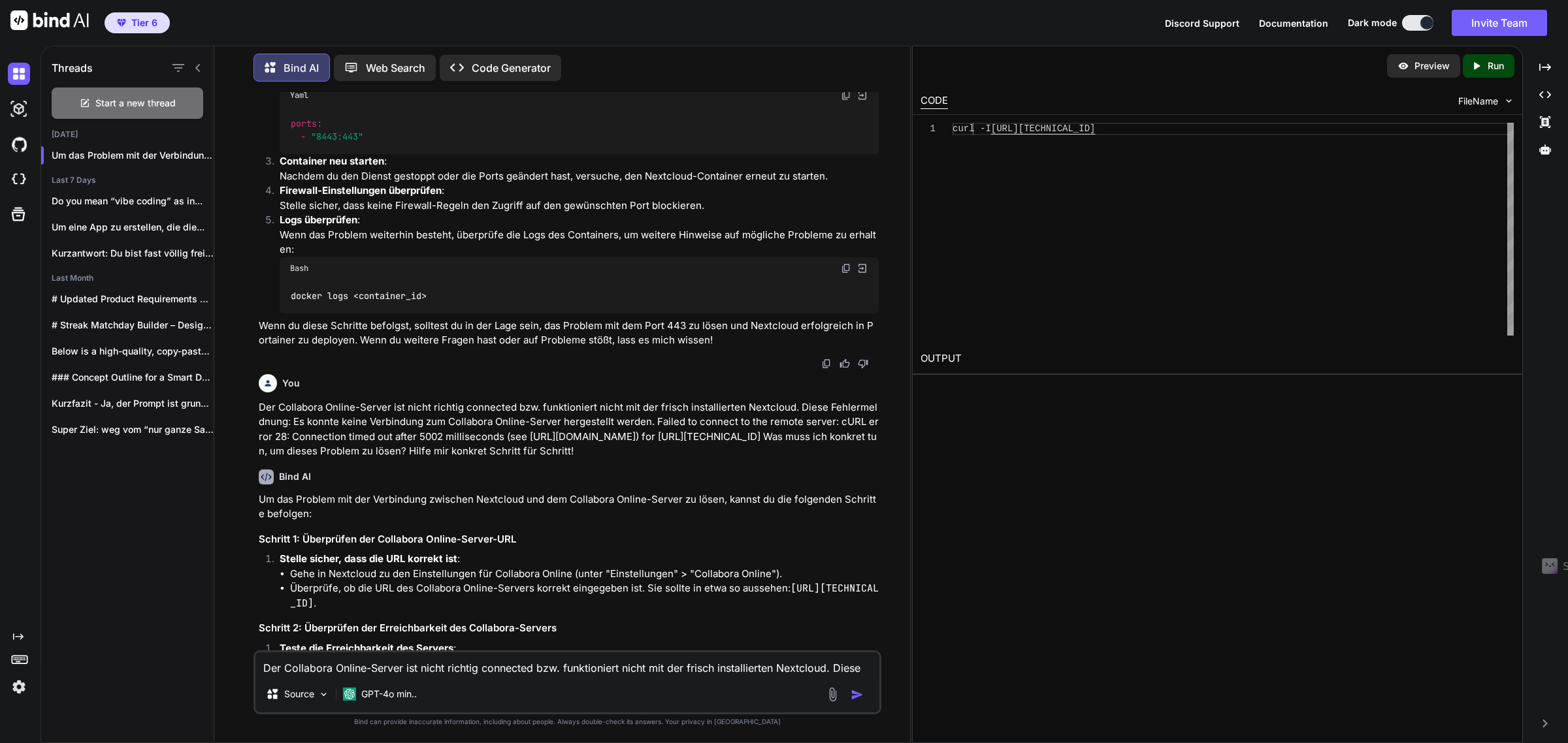
scroll to position [490, 0]
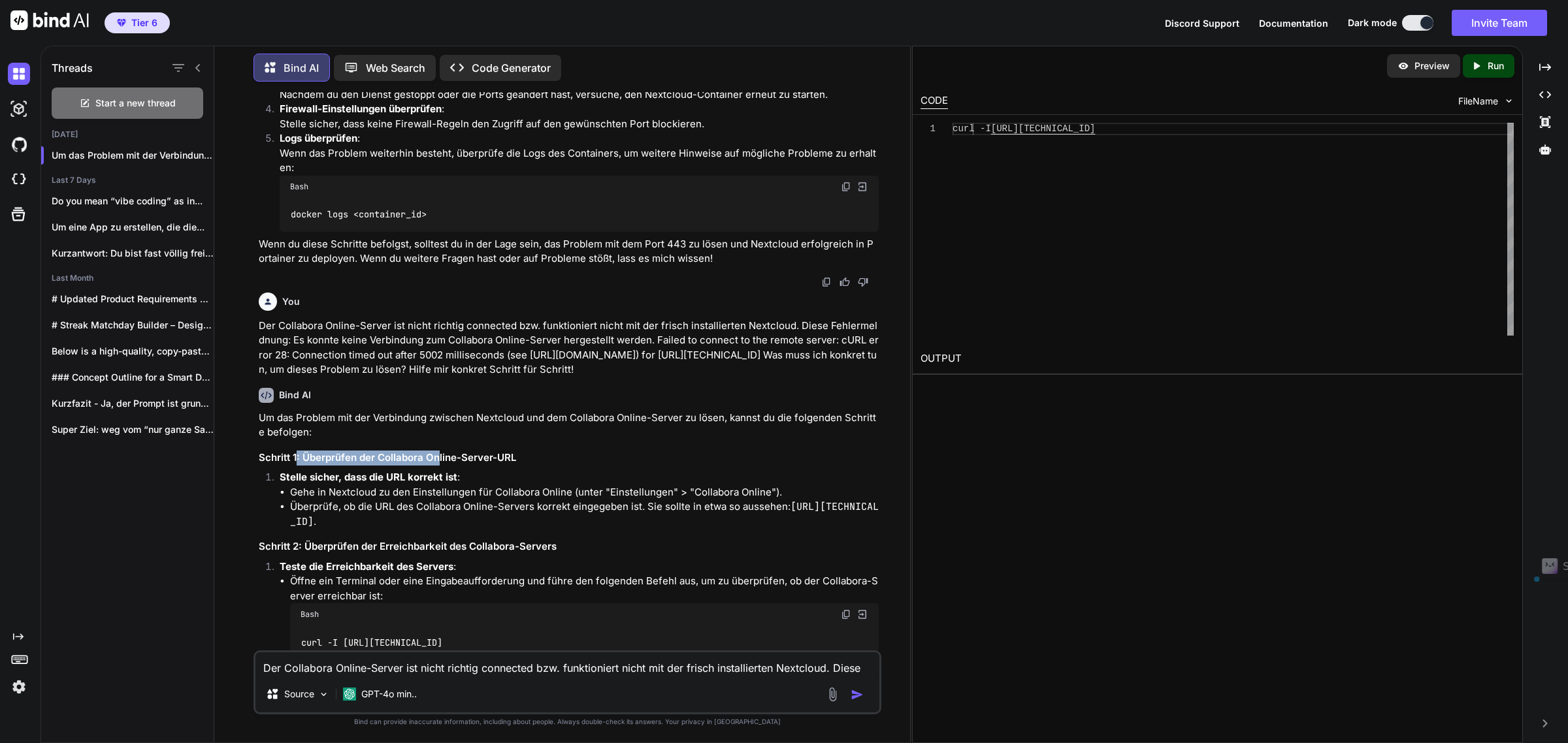
drag, startPoint x: 296, startPoint y: 468, endPoint x: 439, endPoint y: 470, distance: 143.0
click at [439, 466] on h3 "Schritt 1: Überprüfen der Collabora Online-Server-URL" at bounding box center [568, 458] width 621 height 15
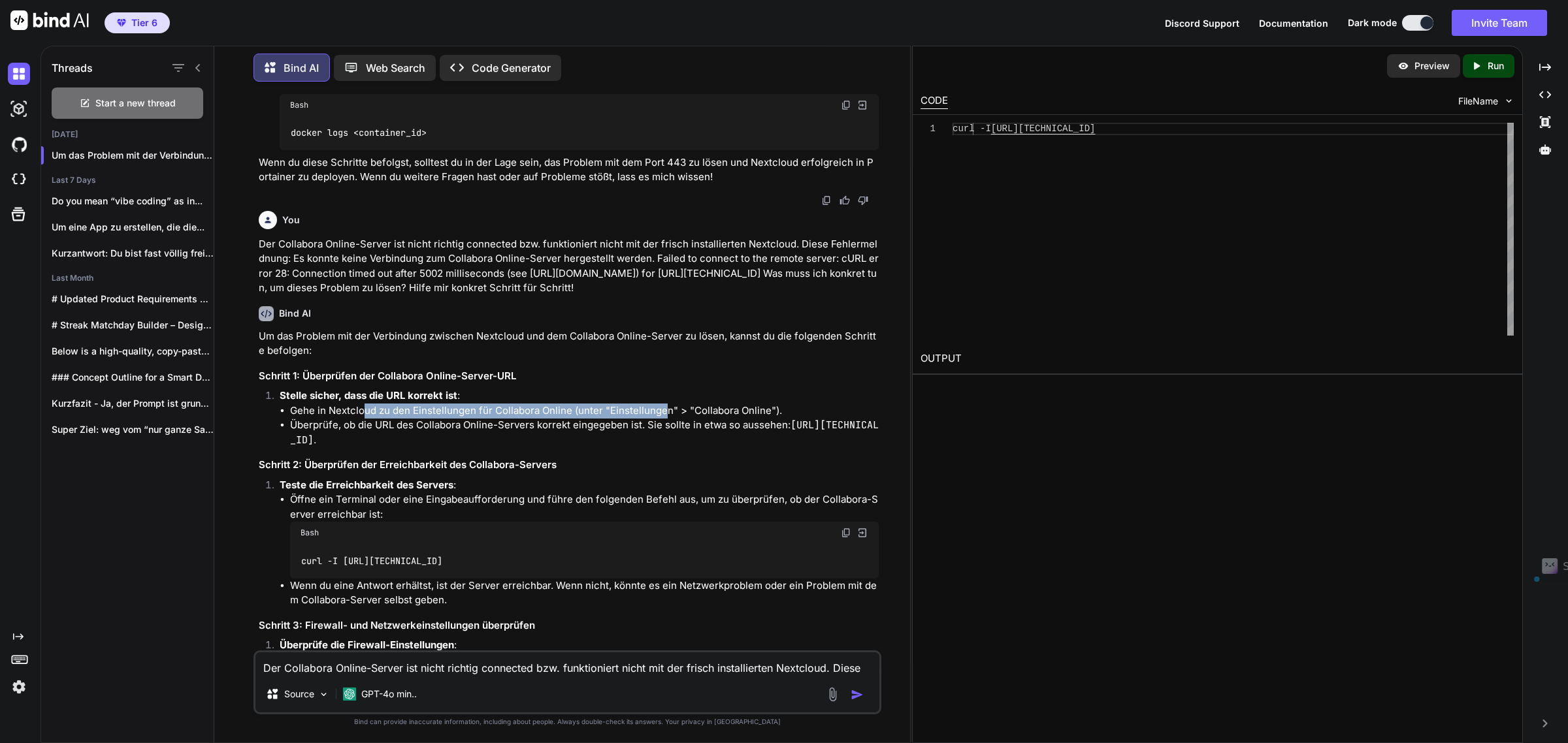
drag, startPoint x: 364, startPoint y: 425, endPoint x: 660, endPoint y: 423, distance: 296.0
click at [660, 418] on li "Gehe in Nextcloud zu den Einstellungen für Collabora Online (unter "Einstellung…" at bounding box center [585, 411] width 589 height 15
click at [412, 418] on li "Gehe in Nextcloud zu den Einstellungen für Collabora Online (unter "Einstellung…" at bounding box center [585, 411] width 589 height 15
